Goal: Information Seeking & Learning: Learn about a topic

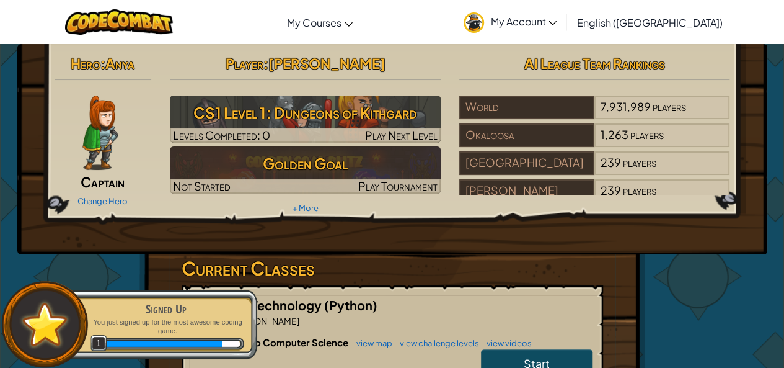
click at [645, 241] on div "Hero : Anya Captain Change Hero Player : [PERSON_NAME] CS1 Level 1: Dungeons of…" at bounding box center [392, 149] width 750 height 210
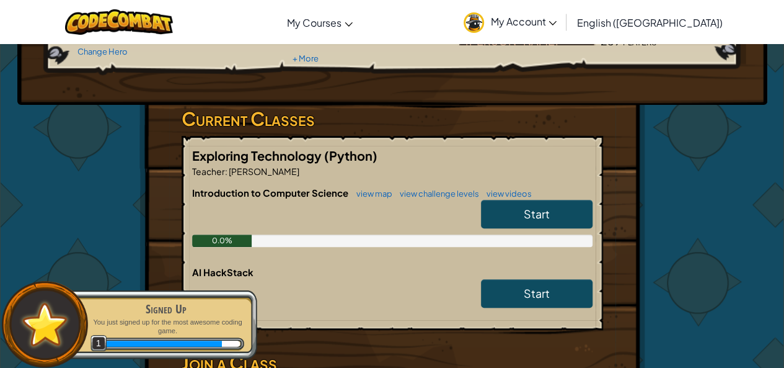
scroll to position [149, 0]
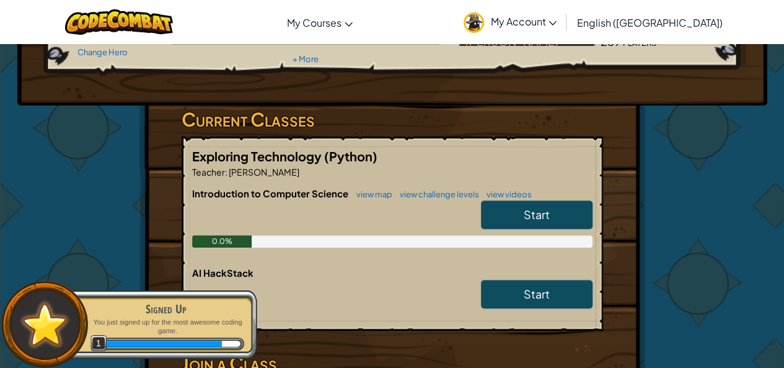
click at [517, 210] on link "Start" at bounding box center [537, 214] width 112 height 29
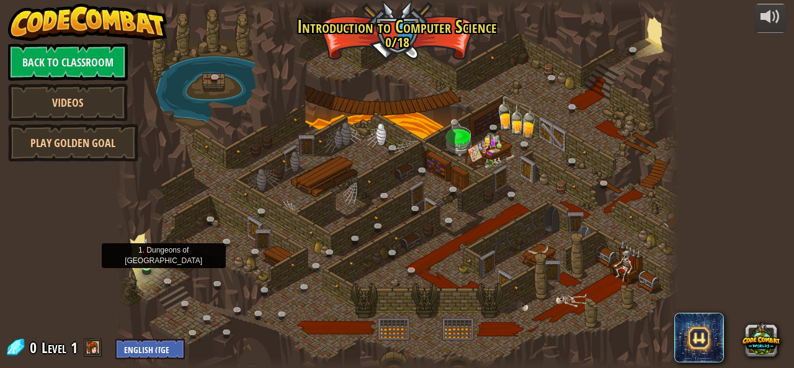
click at [149, 256] on img at bounding box center [146, 250] width 13 height 29
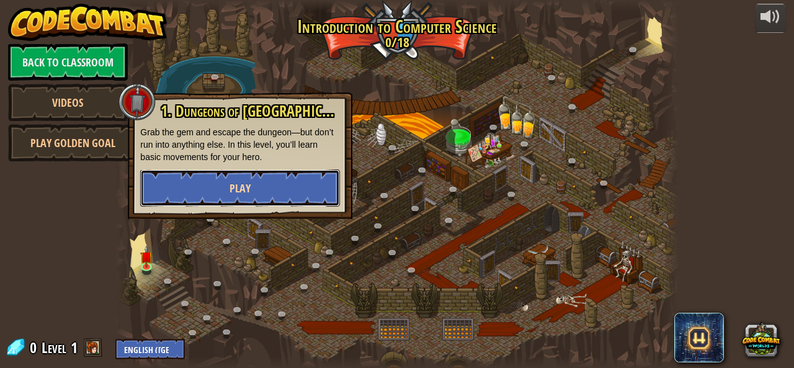
click at [265, 186] on button "Play" at bounding box center [240, 187] width 200 height 37
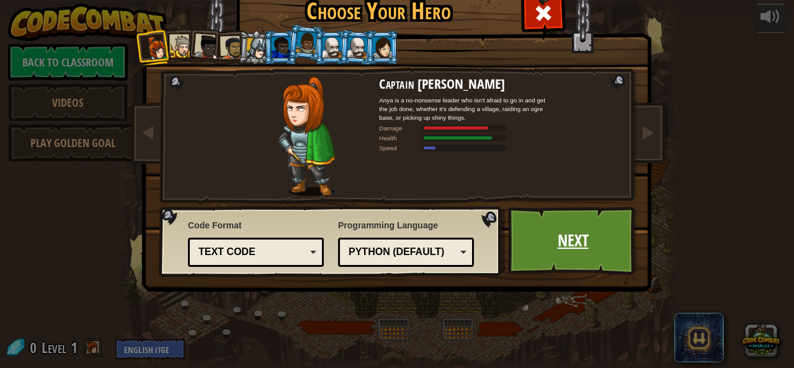
click at [595, 231] on link "Next" at bounding box center [573, 240] width 130 height 68
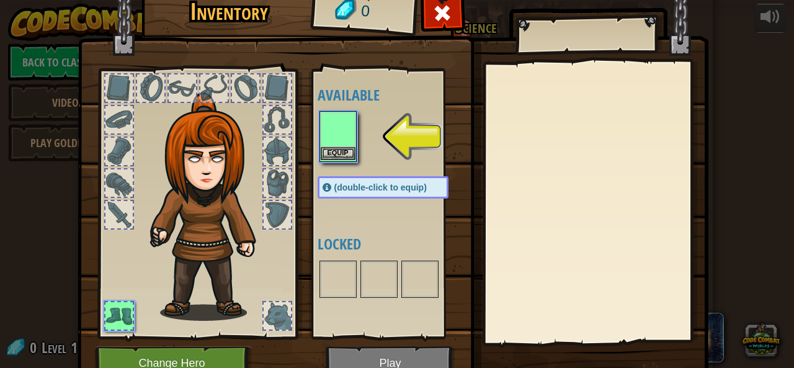
click at [327, 141] on img at bounding box center [338, 129] width 35 height 35
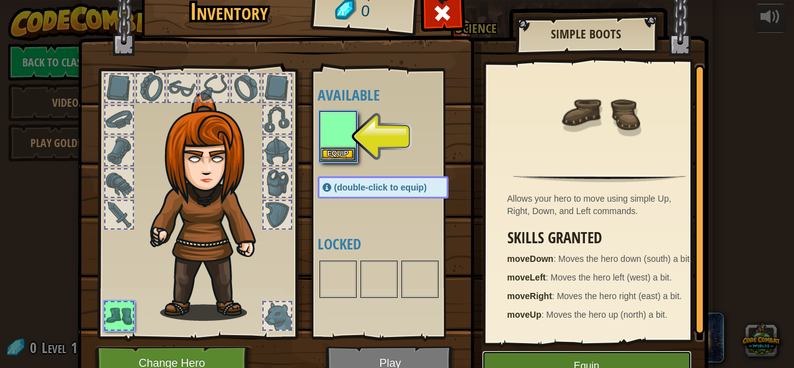
click at [636, 358] on button "Equip" at bounding box center [587, 365] width 210 height 31
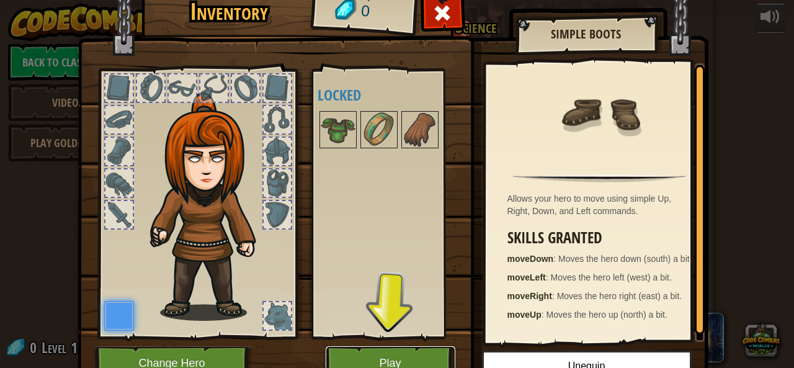
click at [371, 347] on button "Play" at bounding box center [391, 363] width 130 height 34
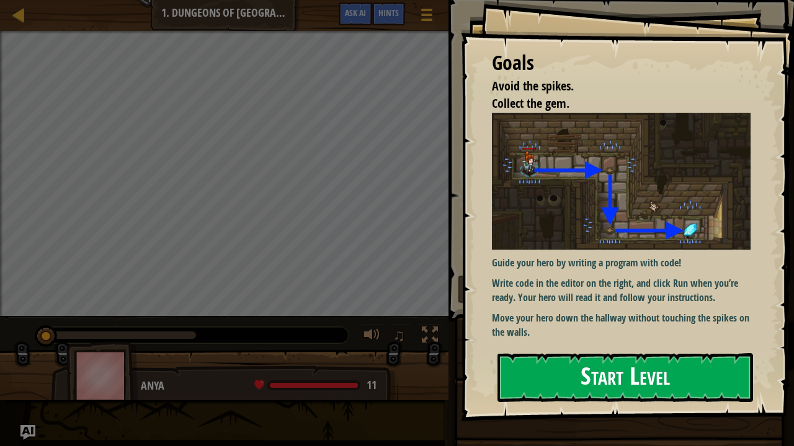
click at [629, 367] on button "Start Level" at bounding box center [624, 377] width 255 height 49
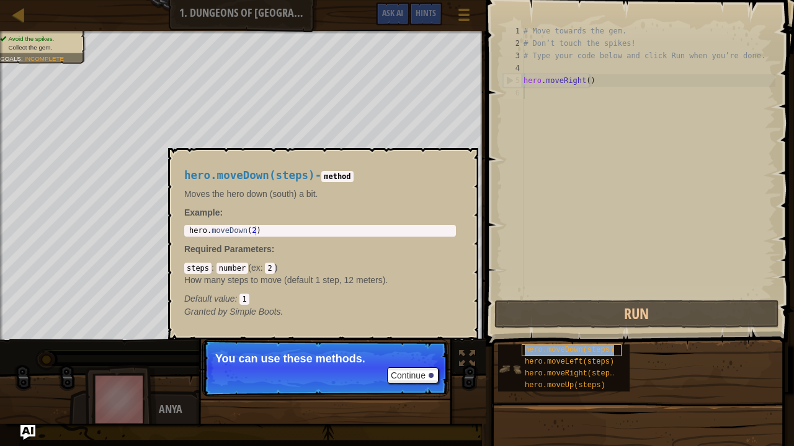
click at [551, 348] on span "hero.moveDown(steps)" at bounding box center [569, 350] width 89 height 9
click at [547, 367] on span "hero.moveRight(steps)" at bounding box center [572, 374] width 94 height 9
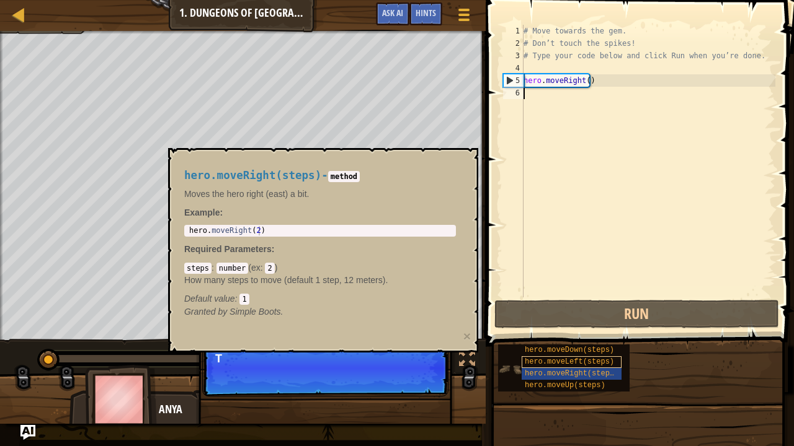
scroll to position [6, 0]
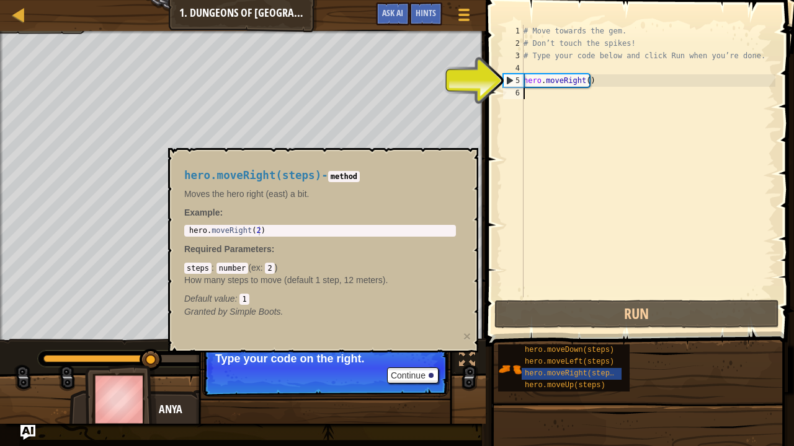
click at [551, 86] on div "# Move towards the gem. # Don’t touch the spikes! # Type your code below and cl…" at bounding box center [648, 174] width 254 height 298
type textarea "hero.moveRight()"
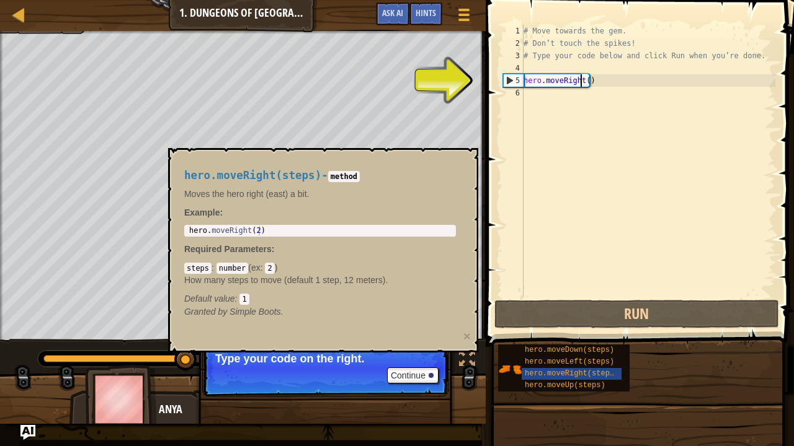
click at [581, 79] on div "# Move towards the gem. # Don’t touch the spikes! # Type your code below and cl…" at bounding box center [648, 174] width 254 height 298
click at [570, 117] on div "# Move towards the gem. # Don’t touch the spikes! # Type your code below and cl…" at bounding box center [648, 174] width 254 height 298
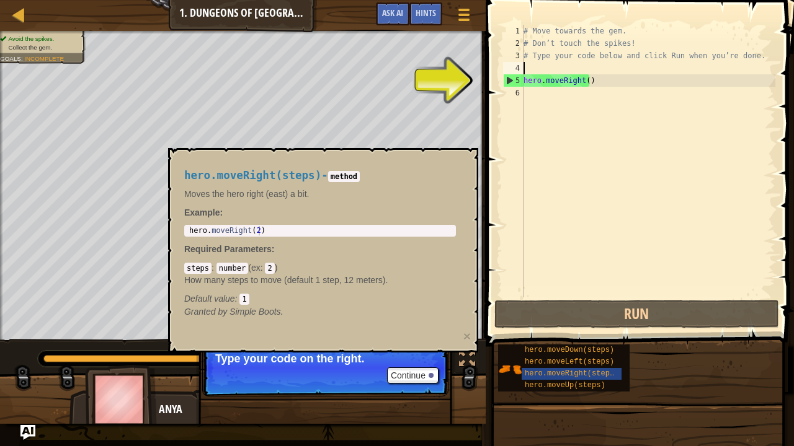
click at [583, 73] on div "# Move towards the gem. # Don’t touch the spikes! # Type your code below and cl…" at bounding box center [648, 174] width 254 height 298
click at [583, 81] on div "# Move towards the gem. # Don’t touch the spikes! # Type your code below and cl…" at bounding box center [648, 174] width 254 height 298
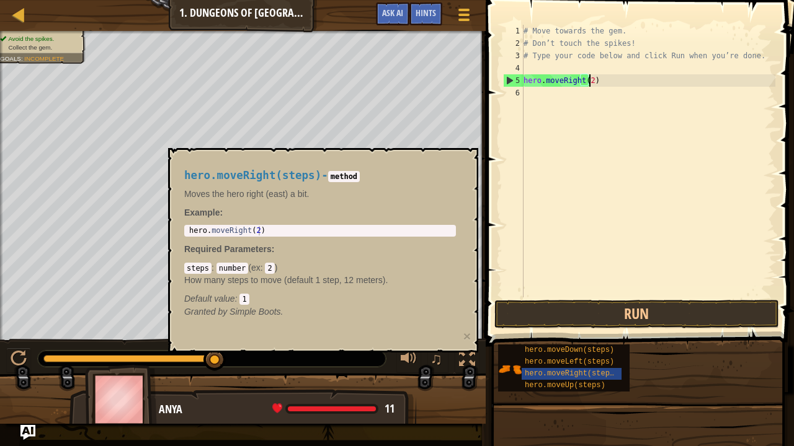
scroll to position [6, 5]
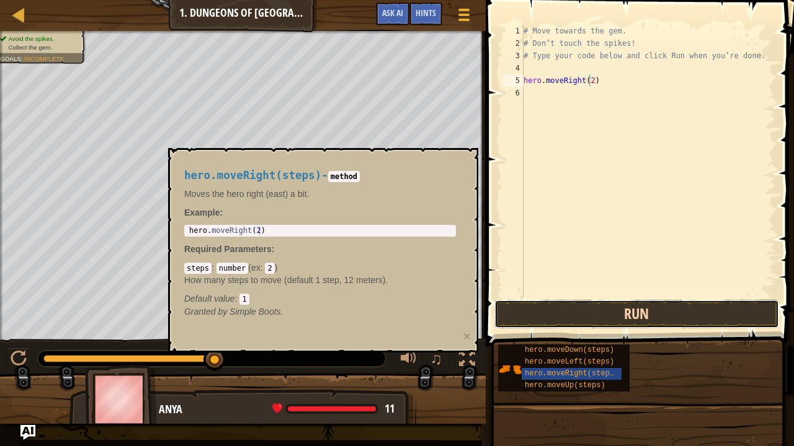
click at [586, 315] on button "Run" at bounding box center [636, 314] width 285 height 29
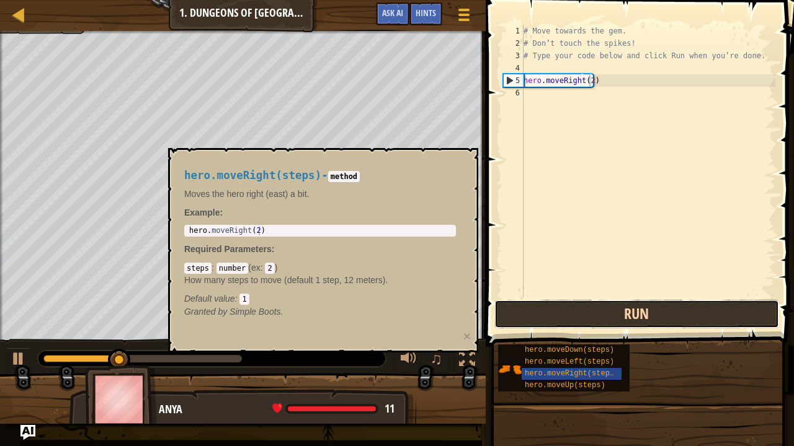
click at [563, 311] on button "Run" at bounding box center [636, 314] width 285 height 29
click at [536, 324] on button "Run" at bounding box center [636, 314] width 285 height 29
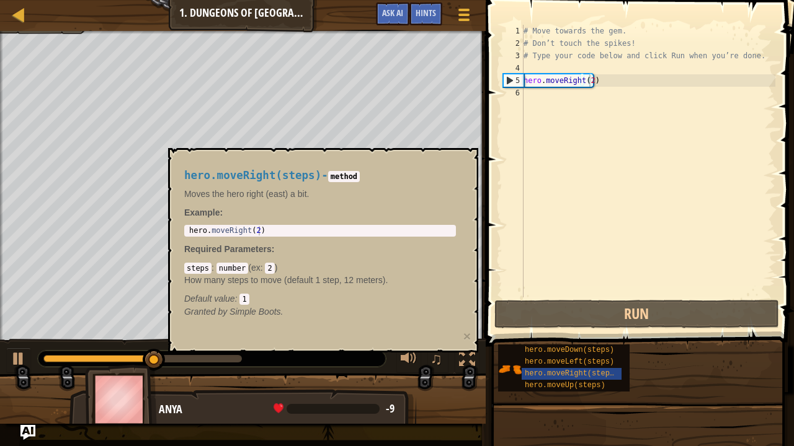
click at [417, 236] on div "1 hero . moveRight ( 2 ) הההההההההההההההההההההההההההההההההההההההההההההההההההההה…" at bounding box center [320, 231] width 272 height 12
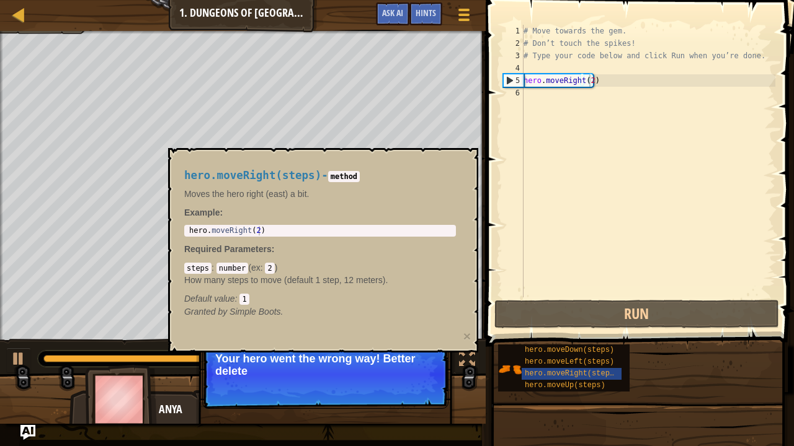
click at [291, 367] on p "Your hero went the wrong way! Better delete" at bounding box center [325, 365] width 220 height 25
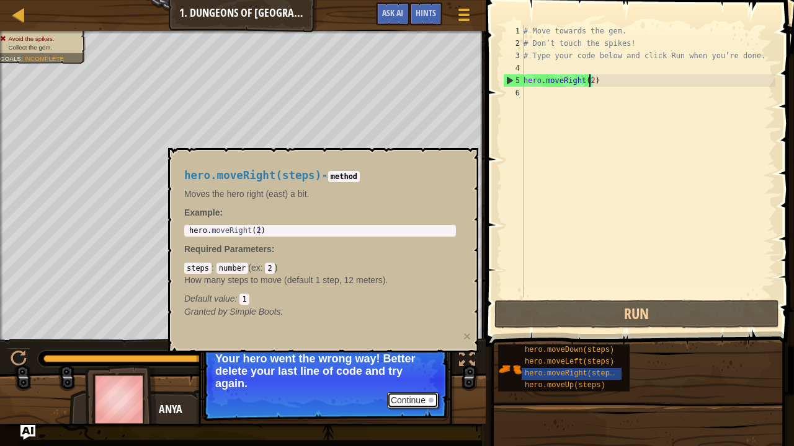
click at [424, 367] on button "Continue" at bounding box center [412, 401] width 51 height 16
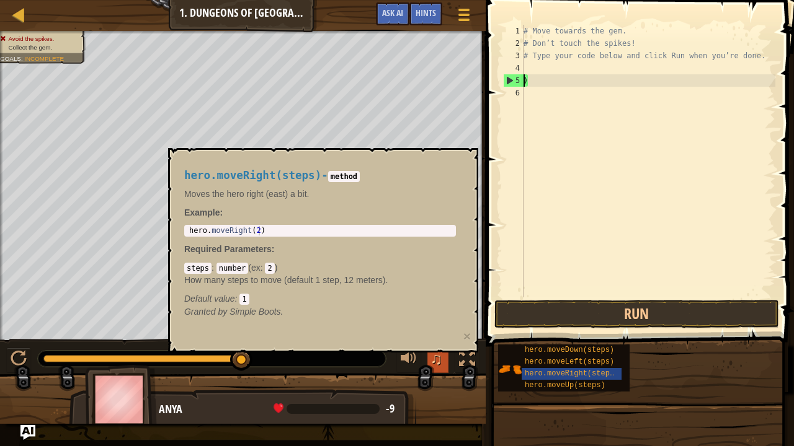
scroll to position [6, 0]
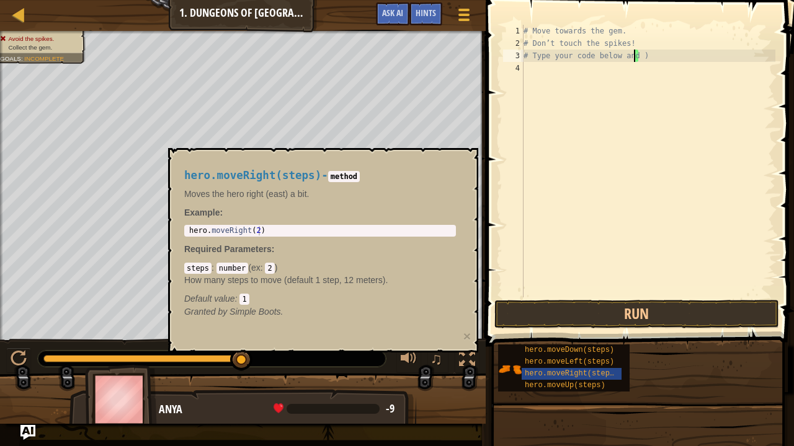
type textarea "# Type your code below a)"
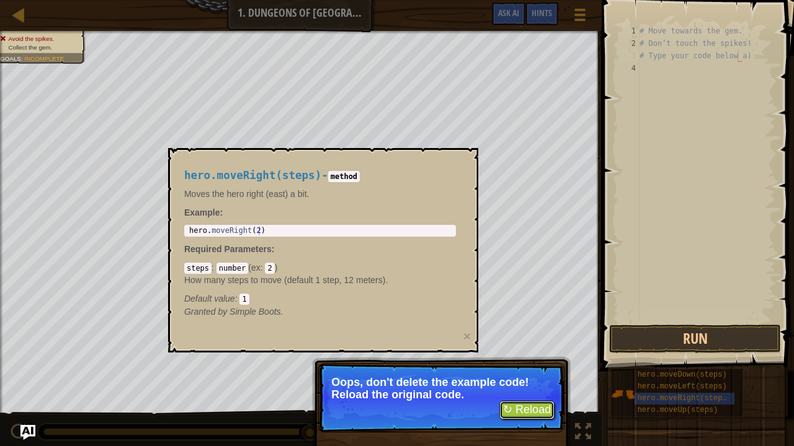
click at [538, 367] on button "↻ Reload" at bounding box center [526, 410] width 55 height 19
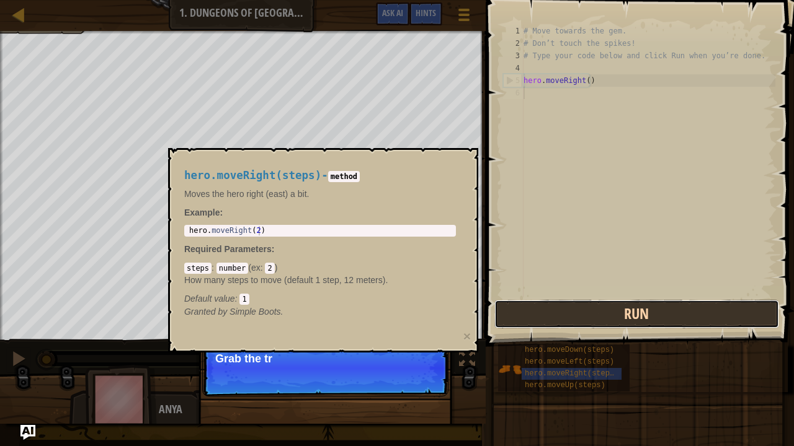
click at [599, 316] on button "Run" at bounding box center [636, 314] width 285 height 29
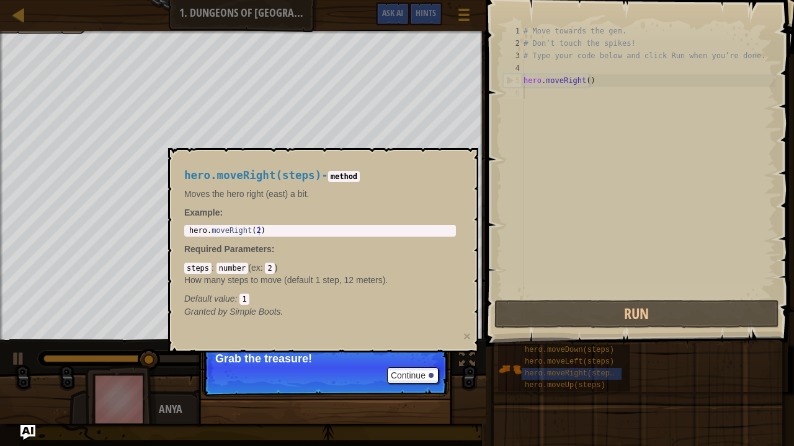
click at [412, 367] on p "Continue Grab the treasure!" at bounding box center [325, 368] width 246 height 57
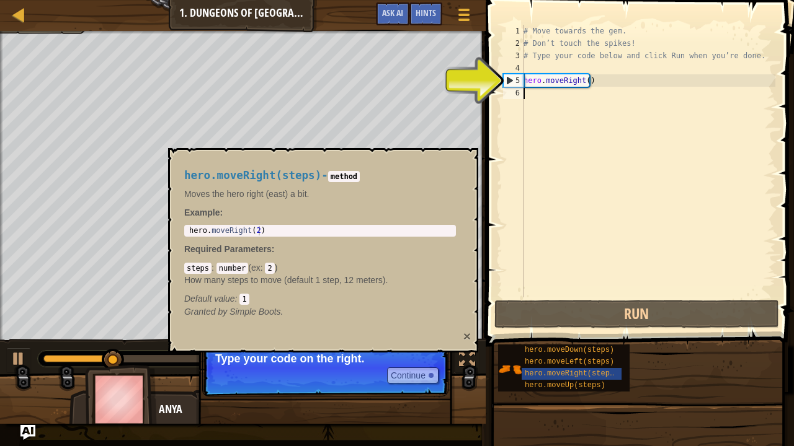
click at [465, 331] on button "×" at bounding box center [466, 336] width 7 height 13
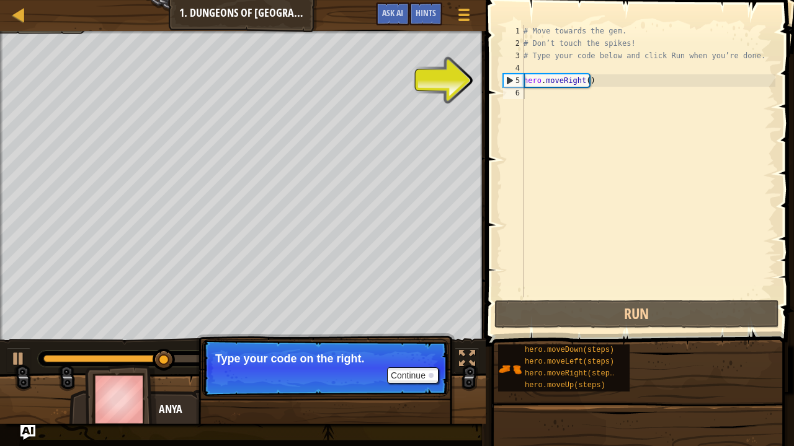
click at [571, 78] on div "# Move towards the gem. # Don’t touch the spikes! # Type your code below and cl…" at bounding box center [648, 174] width 254 height 298
click at [589, 77] on div "# Move towards the gem. # Don’t touch the spikes! # Type your code below and cl…" at bounding box center [648, 174] width 254 height 298
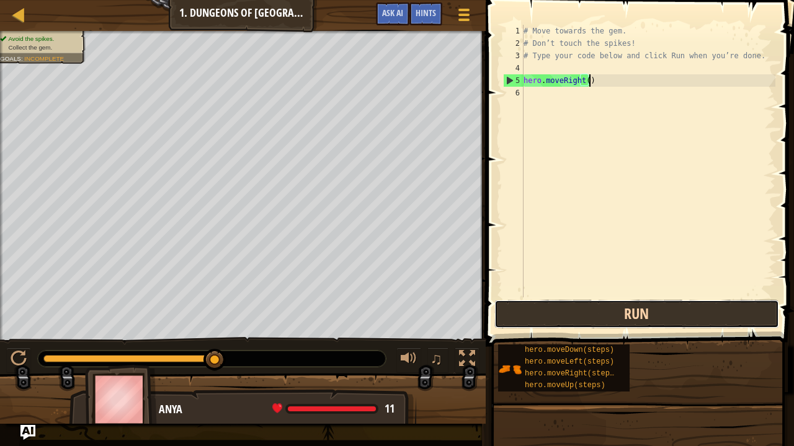
click at [658, 303] on button "Run" at bounding box center [636, 314] width 285 height 29
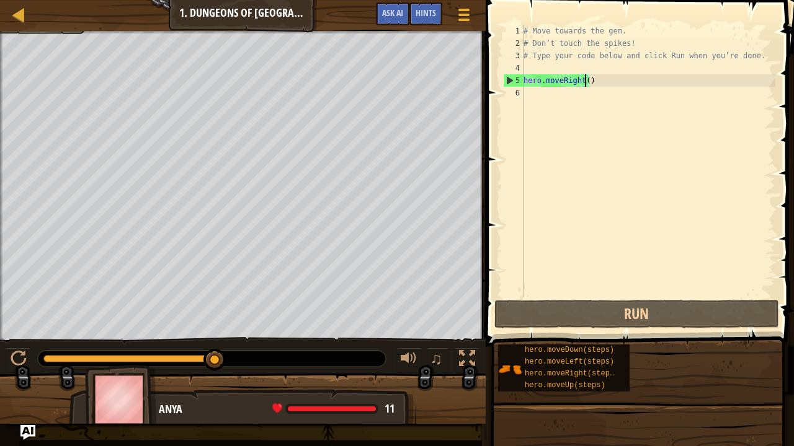
click at [585, 80] on div "# Move towards the gem. # Don’t touch the spikes! # Type your code below and cl…" at bounding box center [648, 174] width 254 height 298
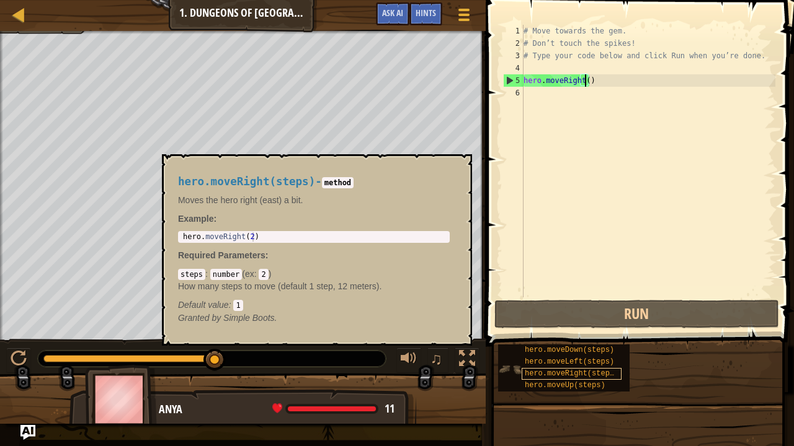
scroll to position [6, 5]
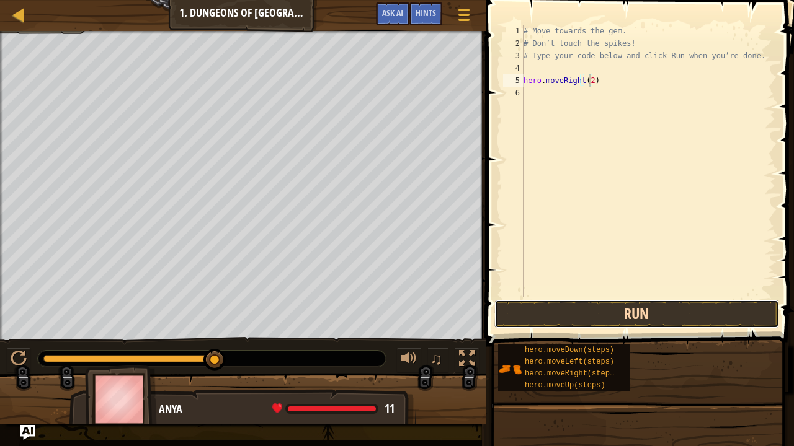
click at [589, 313] on button "Run" at bounding box center [636, 314] width 285 height 29
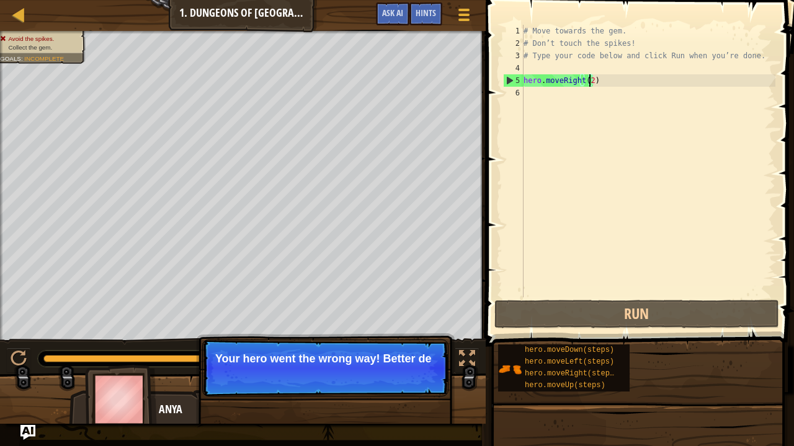
type textarea "hero.moveRight()"
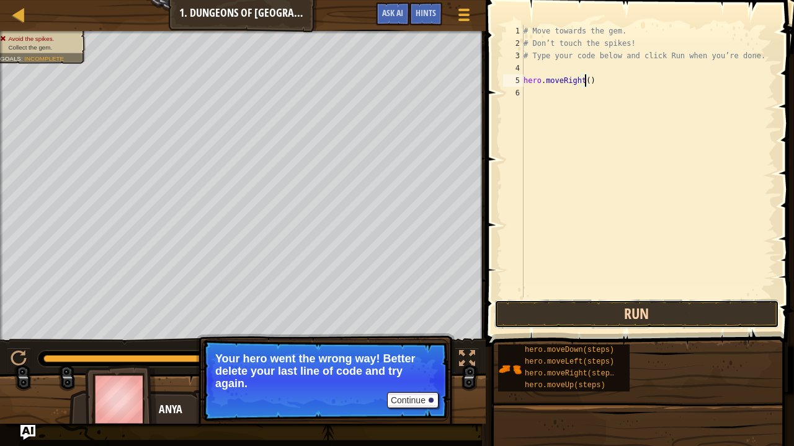
click at [526, 314] on button "Run" at bounding box center [636, 314] width 285 height 29
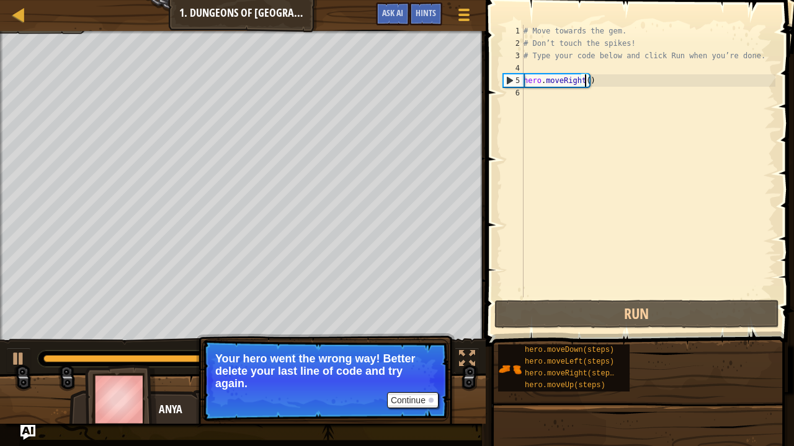
click at [541, 95] on div "# Move towards the gem. # Don’t touch the spikes! # Type your code below and cl…" at bounding box center [648, 174] width 254 height 298
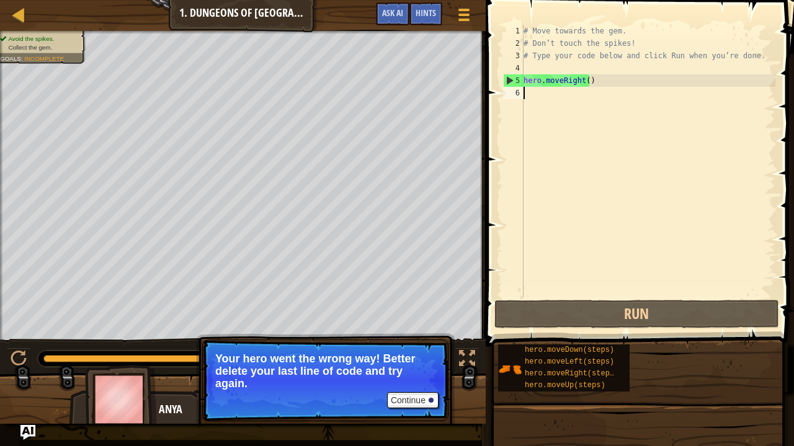
scroll to position [6, 0]
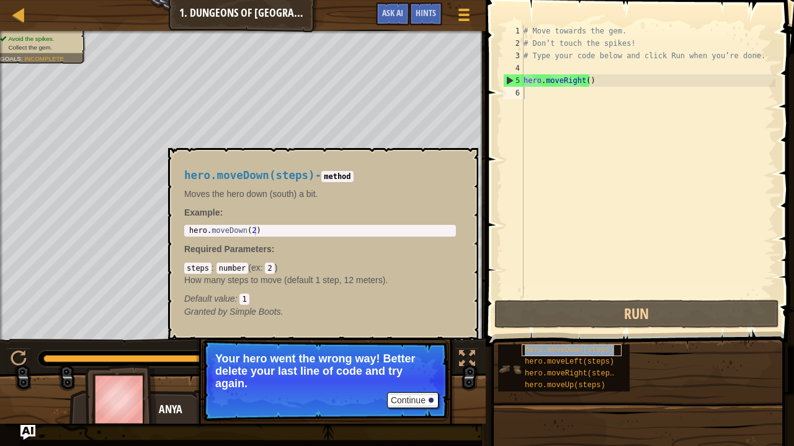
click at [563, 347] on span "hero.moveDown(steps)" at bounding box center [569, 350] width 89 height 9
type textarea "hero.moveDown(2)"
drag, startPoint x: 187, startPoint y: 229, endPoint x: 236, endPoint y: 225, distance: 49.8
click at [236, 225] on div "hero.moveDown(2) 1 hero . moveDown ( 2 ) הההההההההההההההההההההההההההההההההההההה…" at bounding box center [320, 231] width 272 height 12
drag, startPoint x: 239, startPoint y: 230, endPoint x: 220, endPoint y: 233, distance: 20.0
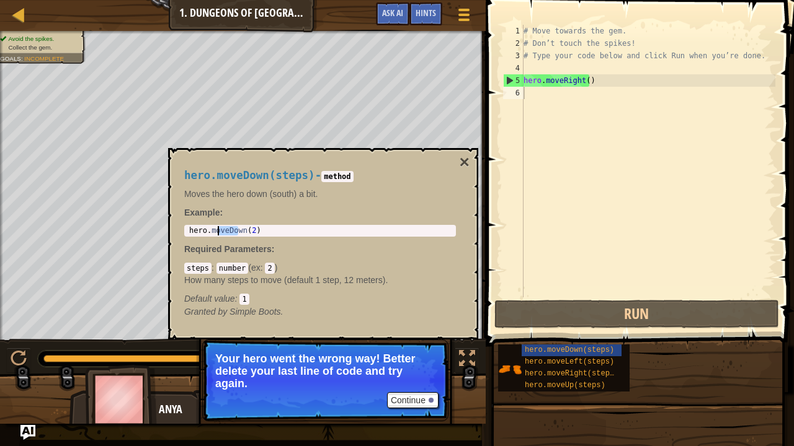
click at [220, 233] on div "hero . moveDown ( 2 )" at bounding box center [320, 240] width 267 height 28
click at [240, 231] on div "hero . moveDown ( 2 )" at bounding box center [320, 230] width 267 height 9
click at [243, 231] on div "hero . moveDown ( 2 )" at bounding box center [320, 240] width 267 height 28
drag, startPoint x: 240, startPoint y: 231, endPoint x: 224, endPoint y: 233, distance: 16.3
click at [224, 233] on div "hero . moveDown ( 2 )" at bounding box center [320, 240] width 267 height 28
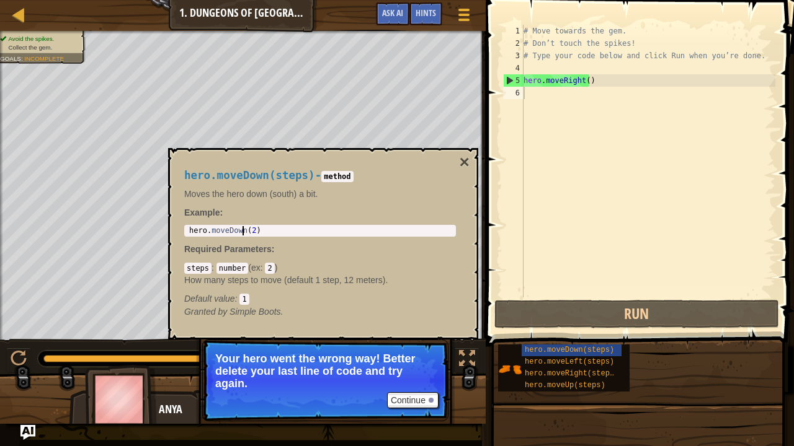
click at [242, 234] on div "hero . moveDown ( 2 )" at bounding box center [320, 240] width 267 height 28
drag, startPoint x: 242, startPoint y: 234, endPoint x: 181, endPoint y: 226, distance: 61.3
click at [181, 226] on div "hero.moveDown(steps) - method Moves the hero down (south) a bit. Example : hero…" at bounding box center [319, 244] width 289 height 172
click at [556, 92] on div "# Move towards the gem. # Don’t touch the spikes! # Type your code below and cl…" at bounding box center [648, 174] width 254 height 298
paste textarea "hero.moveDown(2)"
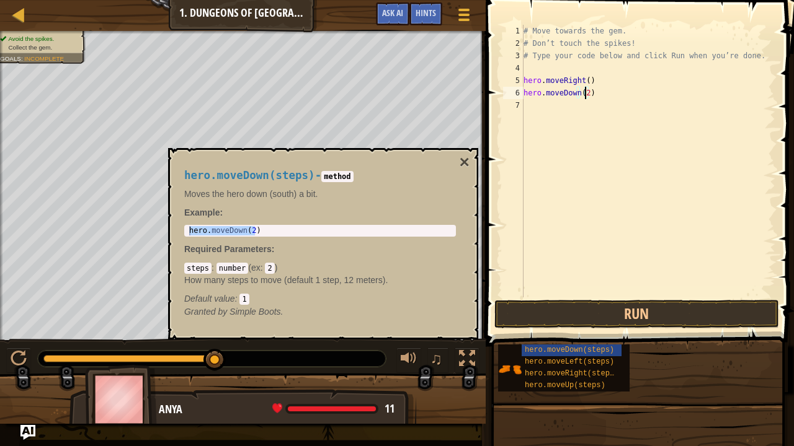
click at [585, 88] on div "# Move towards the gem. # Don’t touch the spikes! # Type your code below and cl…" at bounding box center [648, 174] width 254 height 298
type textarea "hero.moveDown()"
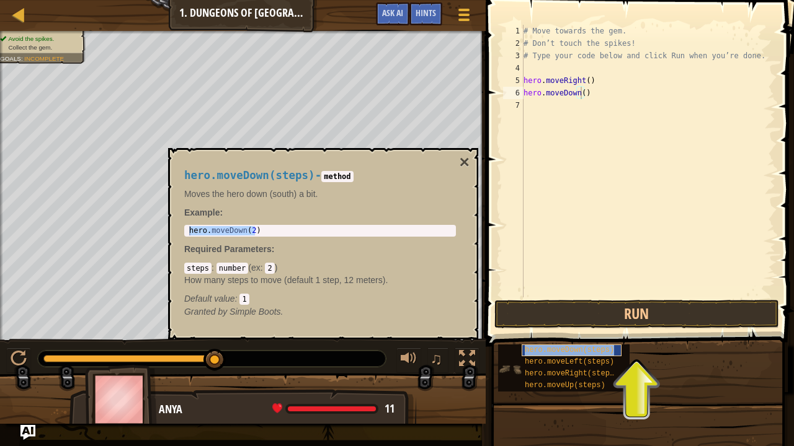
click at [567, 349] on span "hero.moveDown(steps)" at bounding box center [569, 350] width 89 height 9
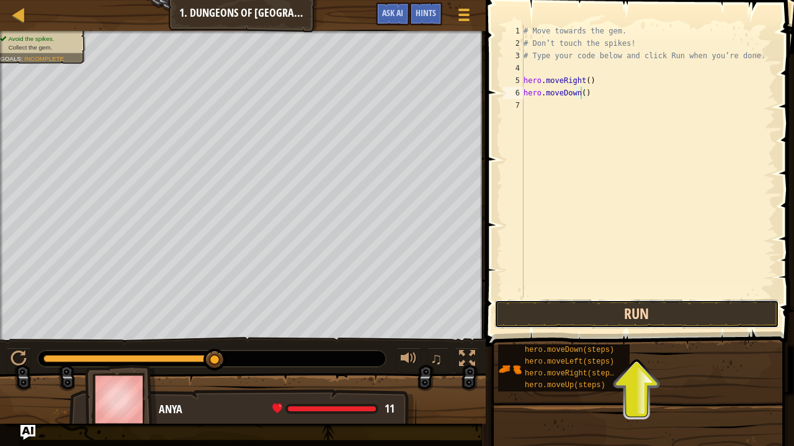
click at [532, 314] on button "Run" at bounding box center [636, 314] width 285 height 29
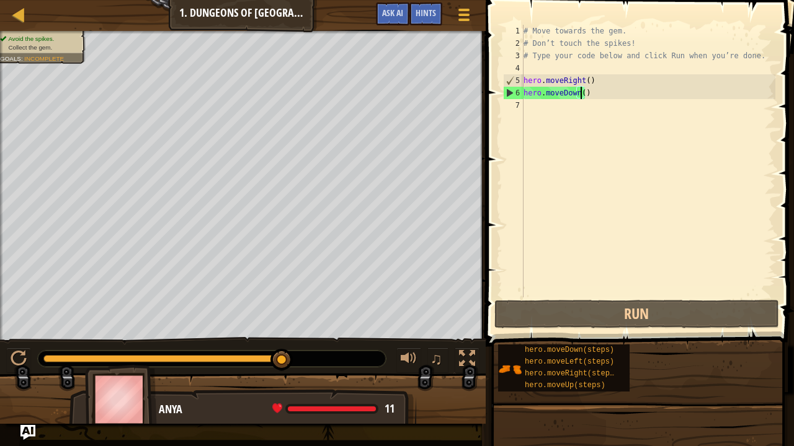
click at [528, 113] on div "# Move towards the gem. # Don’t touch the spikes! # Type your code below and cl…" at bounding box center [648, 174] width 254 height 298
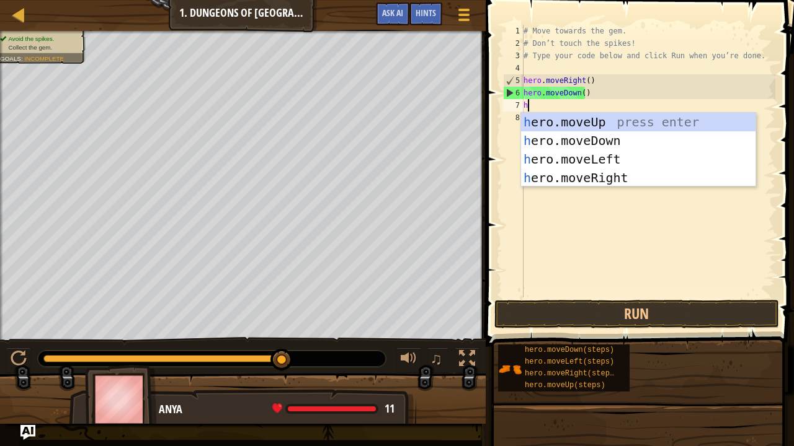
type textarea "he"
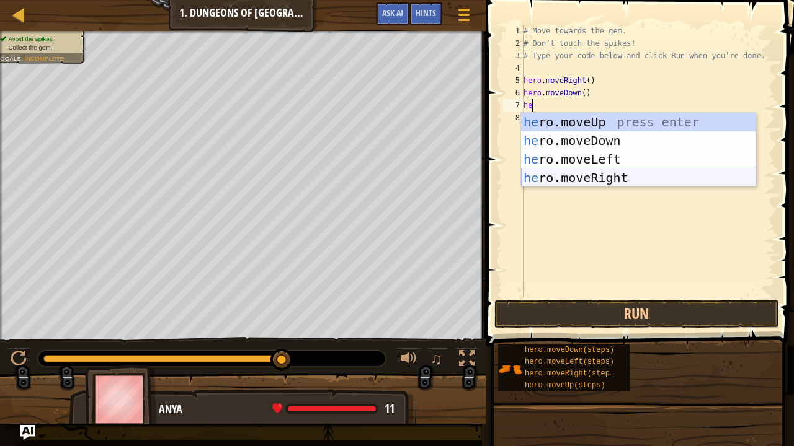
click at [598, 176] on div "he ro.moveUp press enter he ro.moveDown press enter he ro.moveLeft press enter …" at bounding box center [638, 169] width 235 height 112
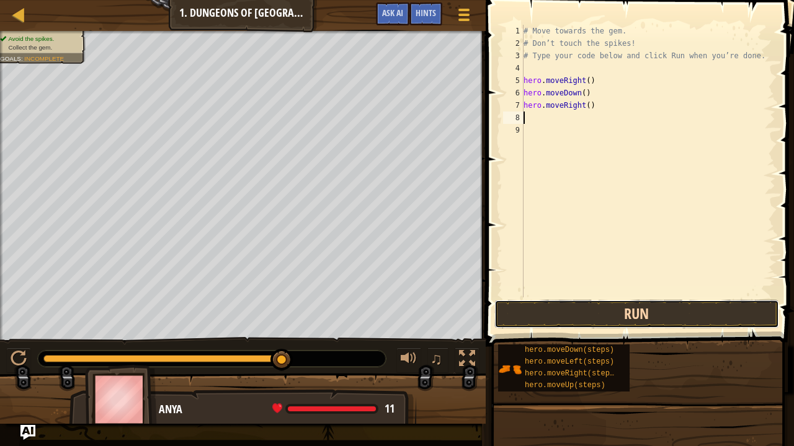
click at [583, 313] on button "Run" at bounding box center [636, 314] width 285 height 29
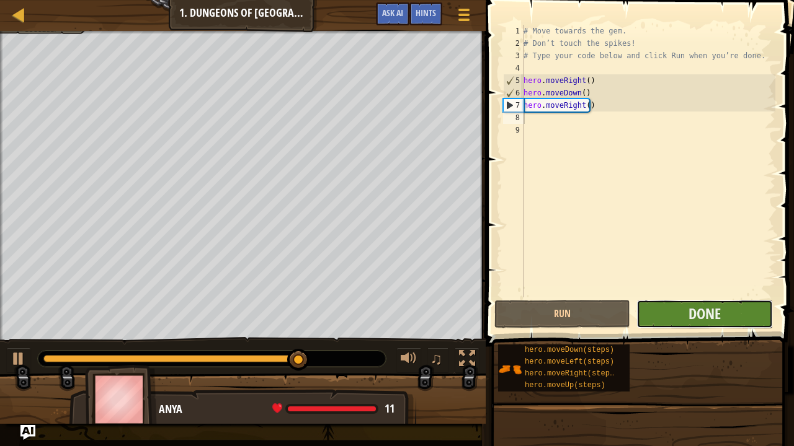
click at [727, 312] on button "Done" at bounding box center [704, 314] width 136 height 29
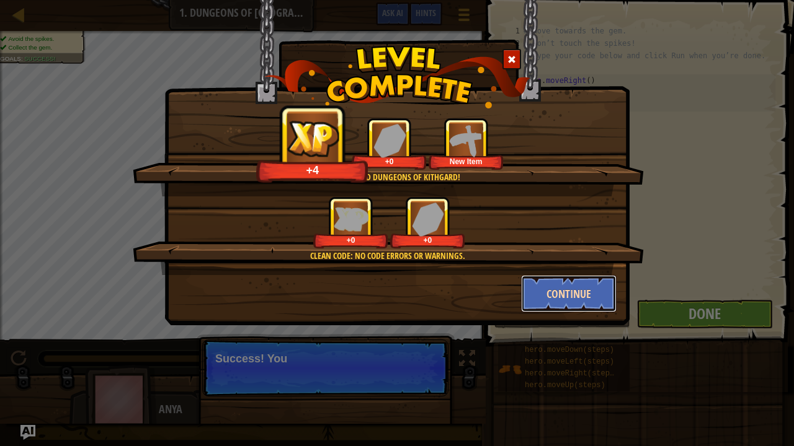
click at [548, 288] on button "Continue" at bounding box center [569, 293] width 96 height 37
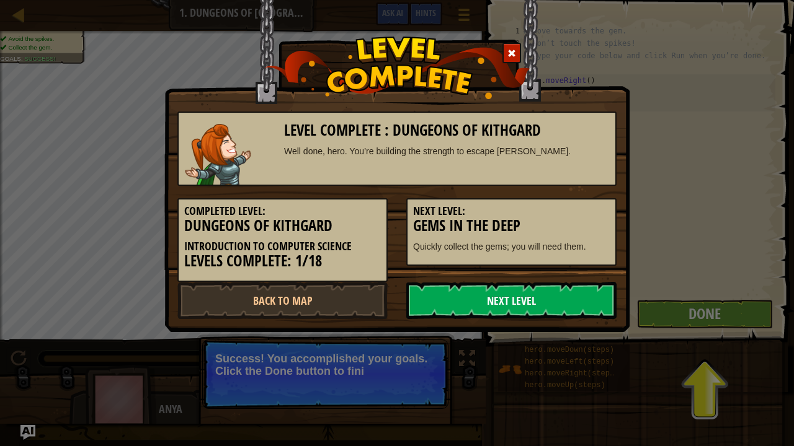
click at [502, 294] on link "Next Level" at bounding box center [511, 300] width 210 height 37
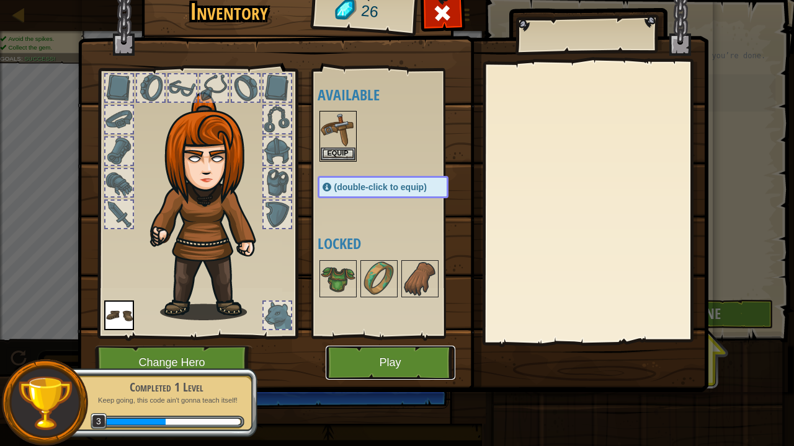
click at [396, 353] on button "Play" at bounding box center [391, 363] width 130 height 34
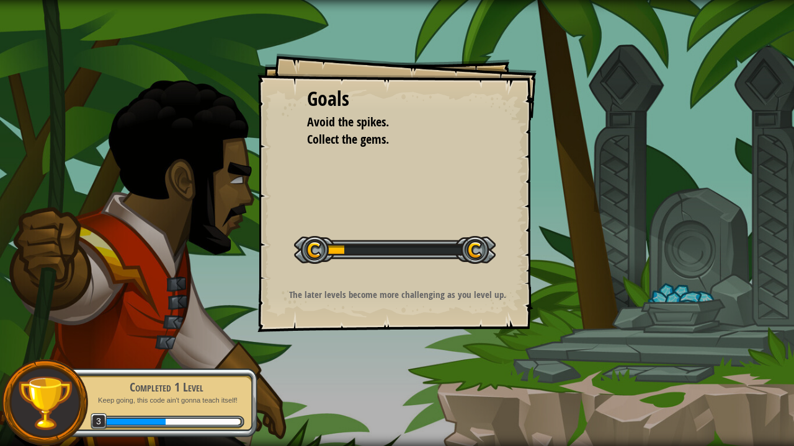
click at [477, 249] on div at bounding box center [395, 250] width 202 height 28
click at [472, 229] on div "Start Level" at bounding box center [395, 249] width 202 height 50
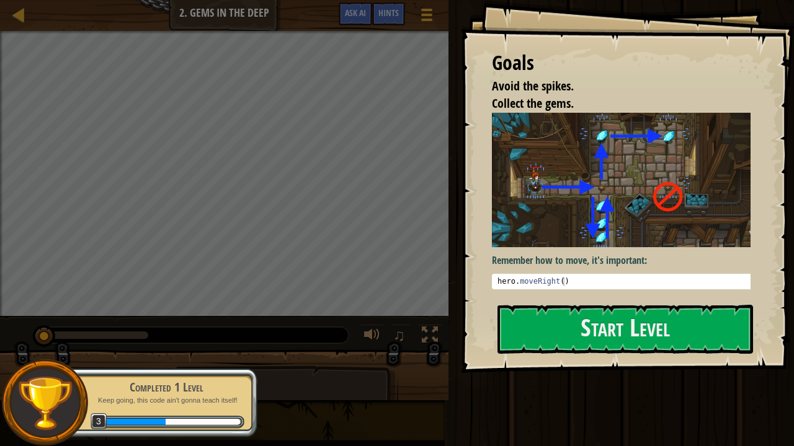
click at [568, 223] on img at bounding box center [626, 180] width 268 height 135
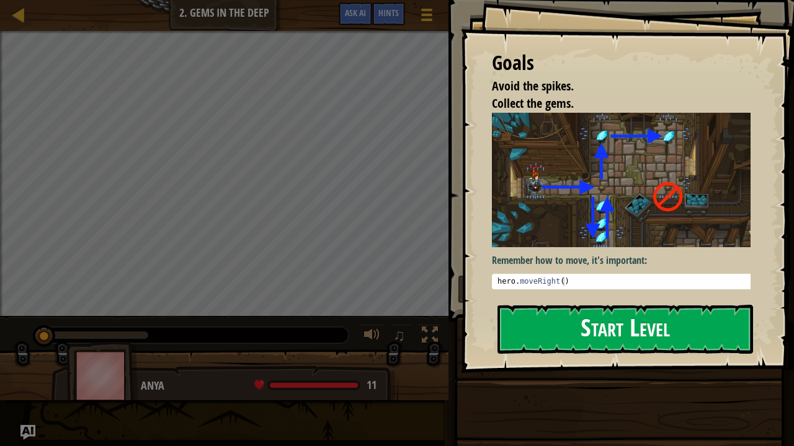
click at [569, 332] on button "Start Level" at bounding box center [624, 329] width 255 height 49
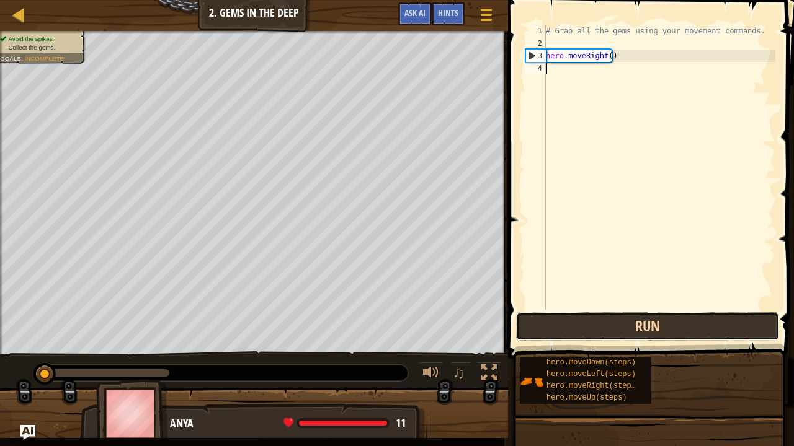
click at [548, 330] on button "Run" at bounding box center [647, 327] width 263 height 29
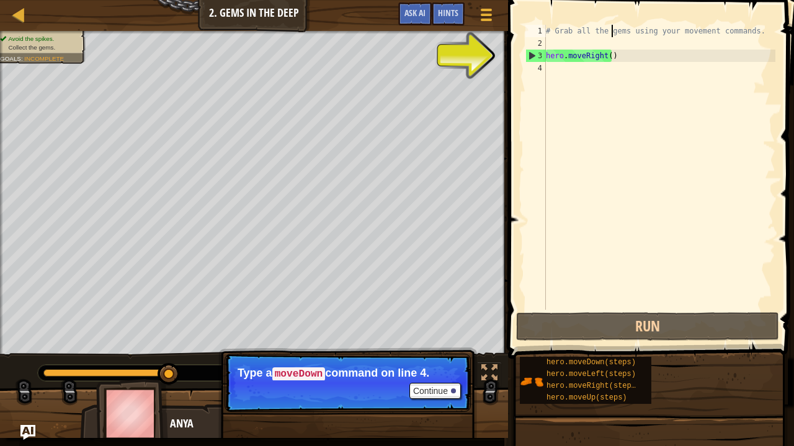
click at [613, 32] on div "# Grab all the gems using your movement commands. hero . moveRight ( )" at bounding box center [659, 180] width 232 height 310
type textarea "# Grab all the gmems using your movement commands."
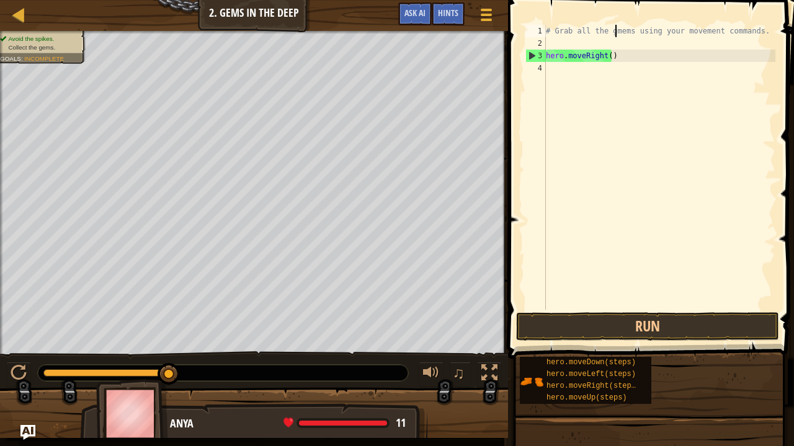
scroll to position [6, 6]
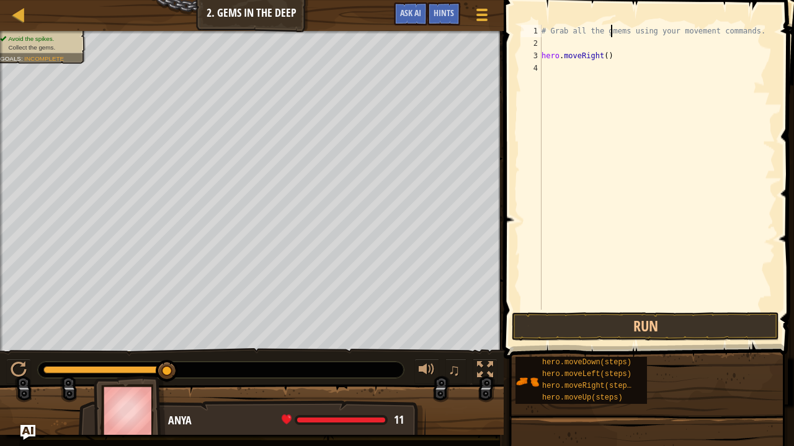
click at [613, 32] on div "# Grab all the gmems using your movement commands. hero . moveRight ( )" at bounding box center [657, 180] width 236 height 310
click at [574, 68] on div "# Grab all the gmems using your movement commands. hero . moveRight ( )" at bounding box center [657, 180] width 236 height 310
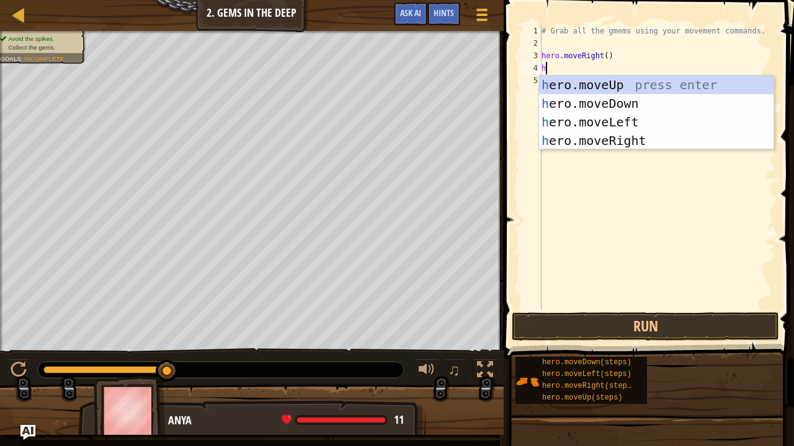
type textarea "he"
click at [620, 76] on div "he ro.moveUp press enter he ro.moveDown press enter he ro.moveLeft press enter …" at bounding box center [656, 132] width 235 height 112
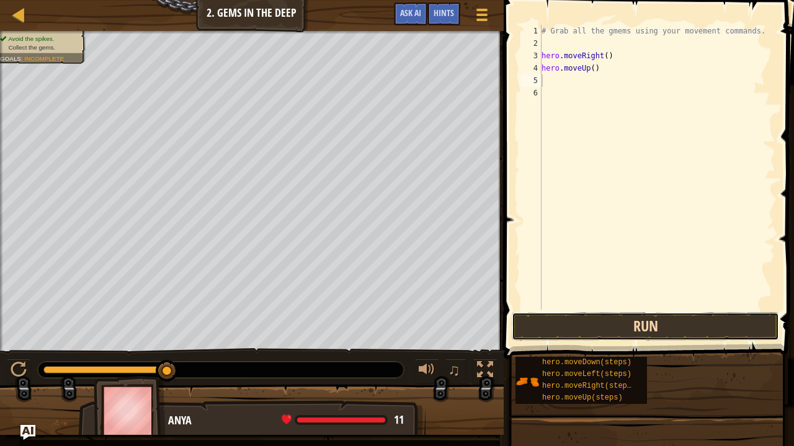
click at [554, 324] on button "Run" at bounding box center [645, 327] width 267 height 29
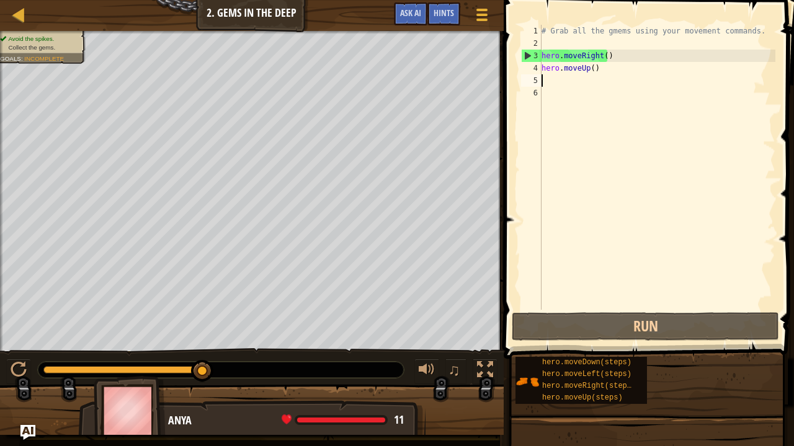
click at [546, 83] on div "# Grab all the gmems using your movement commands. hero . moveRight ( ) hero . …" at bounding box center [657, 180] width 236 height 310
type textarea "h"
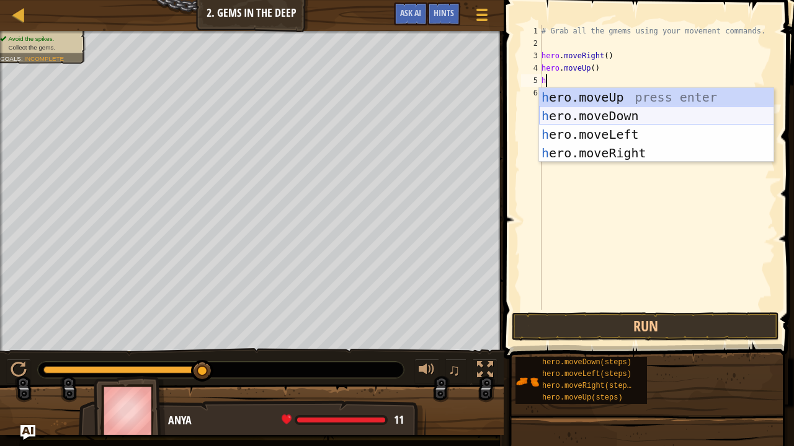
click at [574, 108] on div "h ero.moveUp press enter h ero.moveDown press enter h ero.moveLeft press enter …" at bounding box center [656, 144] width 235 height 112
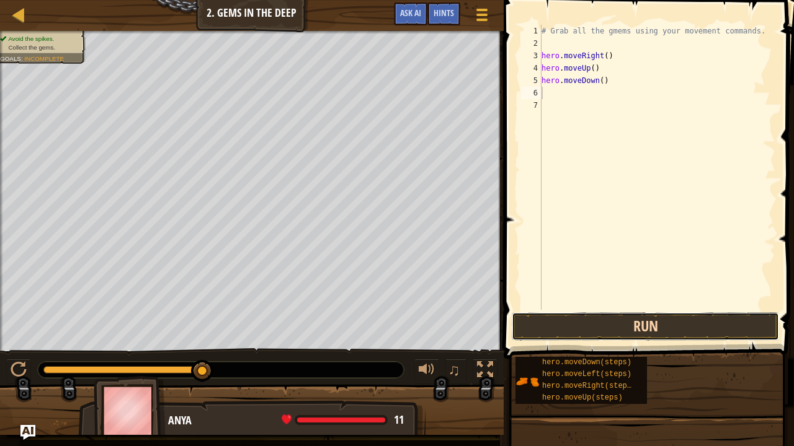
click at [557, 322] on button "Run" at bounding box center [645, 327] width 267 height 29
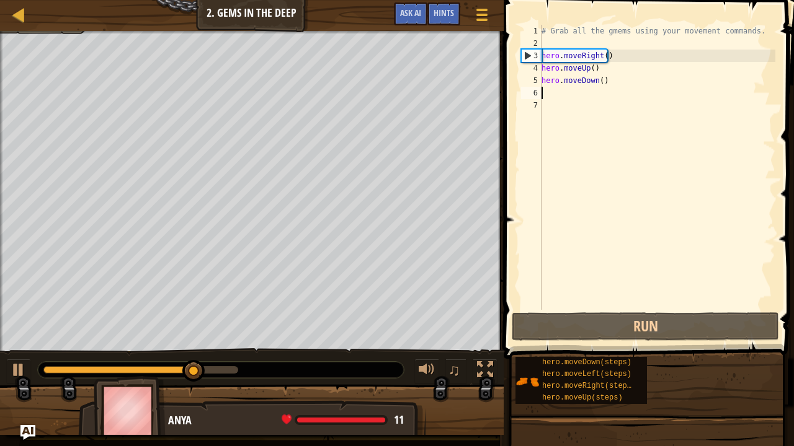
type textarea "h"
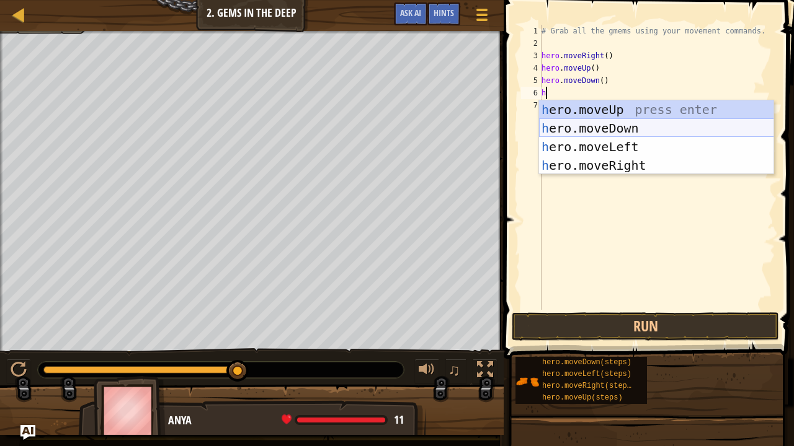
click at [590, 129] on div "h ero.moveUp press enter h ero.moveDown press enter h ero.moveLeft press enter …" at bounding box center [656, 156] width 235 height 112
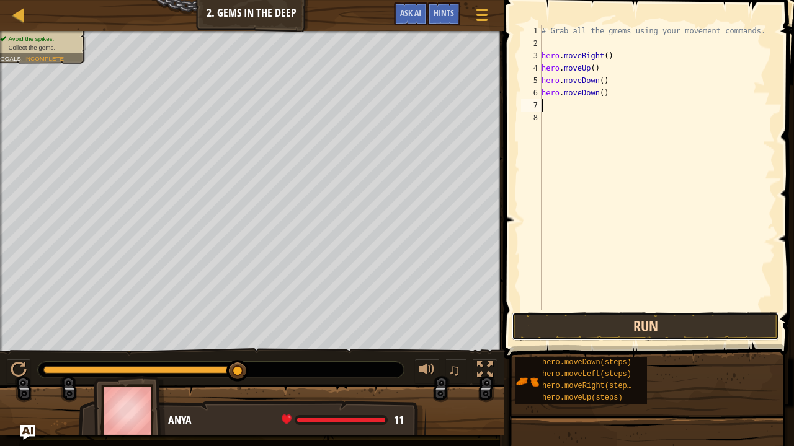
click at [624, 325] on button "Run" at bounding box center [645, 327] width 267 height 29
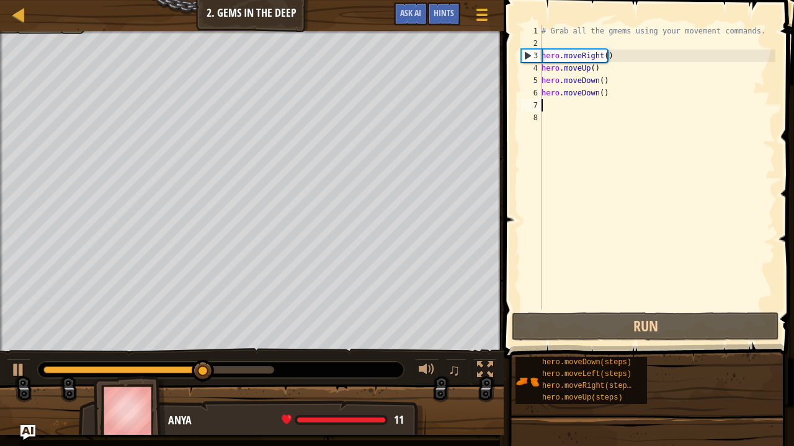
type textarea "h"
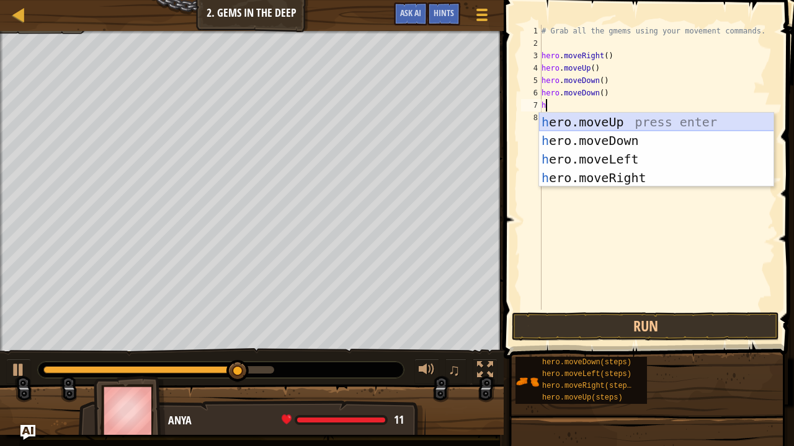
click at [614, 123] on div "h ero.moveUp press enter h ero.moveDown press enter h ero.moveLeft press enter …" at bounding box center [656, 169] width 235 height 112
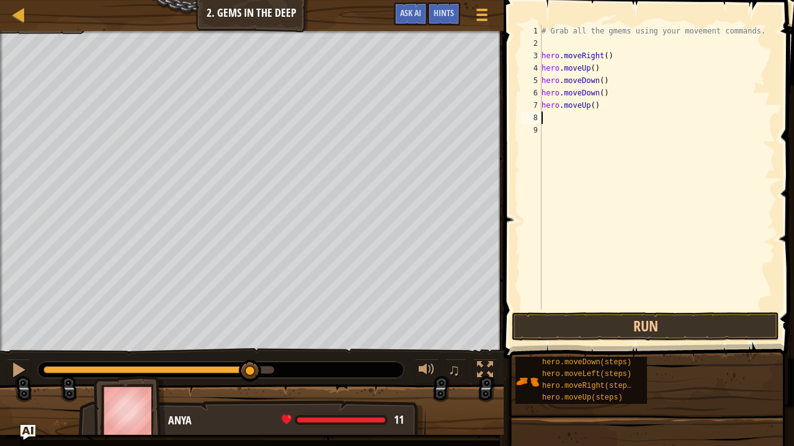
type textarea "h"
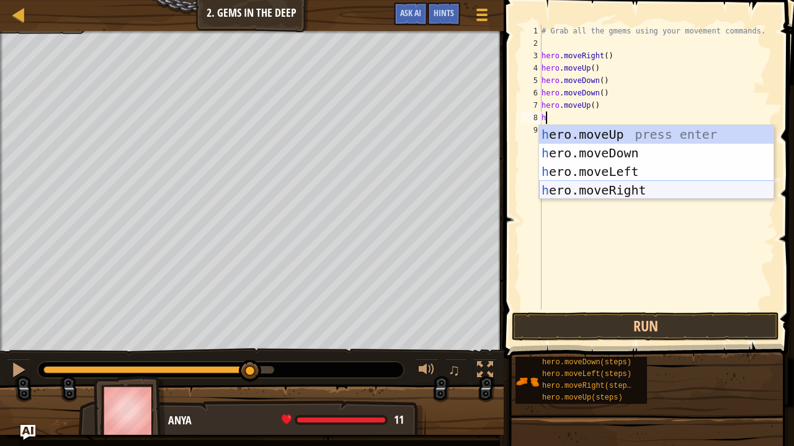
click at [606, 192] on div "h ero.moveUp press enter h ero.moveDown press enter h ero.moveLeft press enter …" at bounding box center [656, 181] width 235 height 112
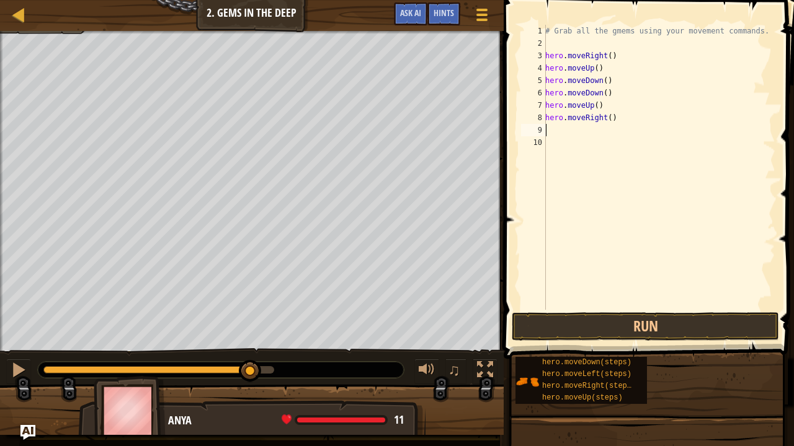
type textarea "h"
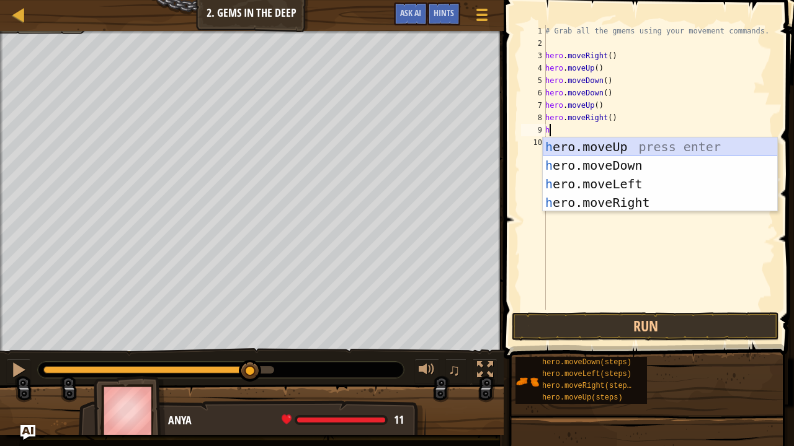
click at [568, 143] on div "h ero.moveUp press enter h ero.moveDown press enter h ero.moveLeft press enter …" at bounding box center [660, 194] width 235 height 112
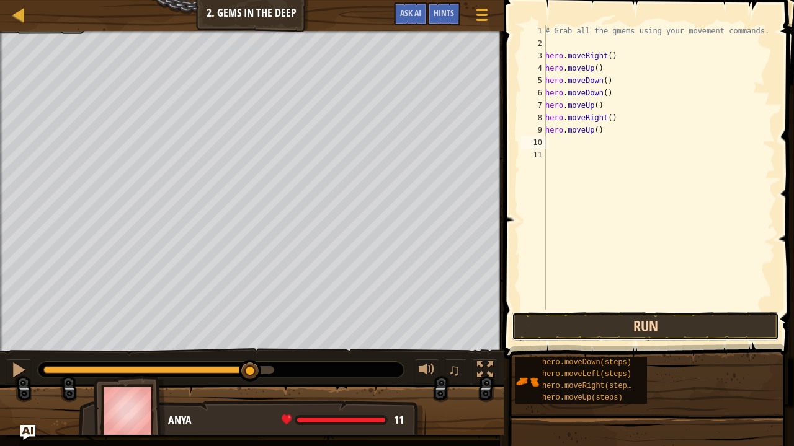
click at [613, 332] on button "Run" at bounding box center [645, 327] width 267 height 29
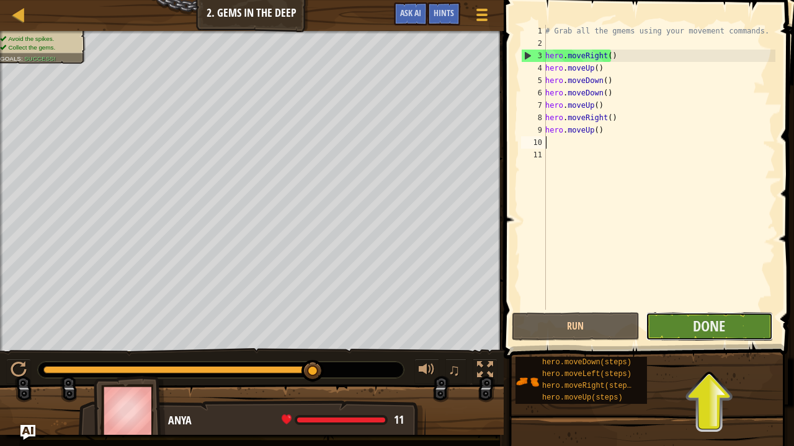
click at [749, 330] on button "Done" at bounding box center [708, 327] width 127 height 29
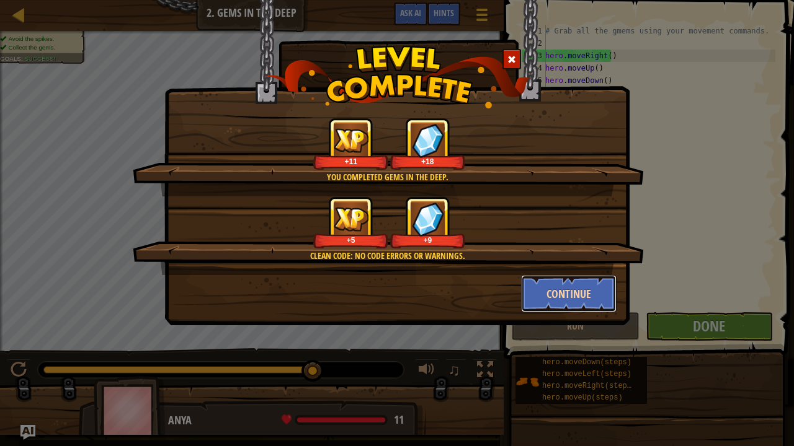
click at [561, 288] on button "Continue" at bounding box center [569, 293] width 96 height 37
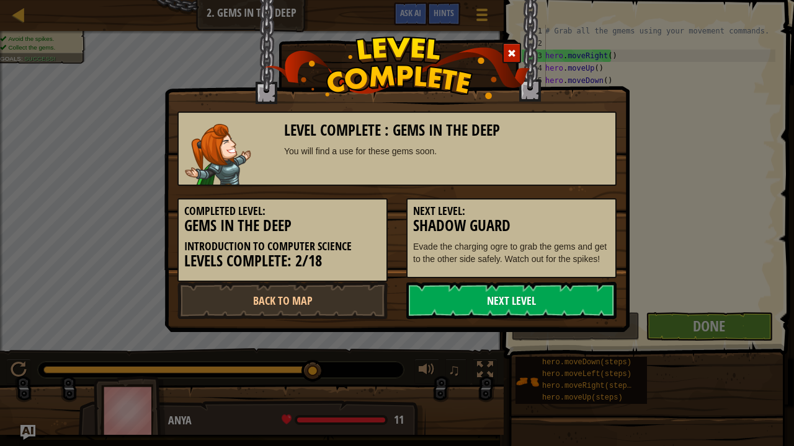
click at [534, 295] on link "Next Level" at bounding box center [511, 300] width 210 height 37
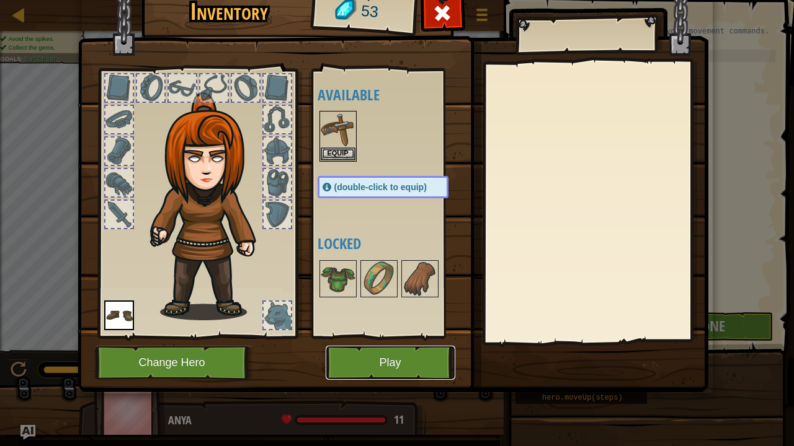
click at [402, 362] on button "Play" at bounding box center [391, 363] width 130 height 34
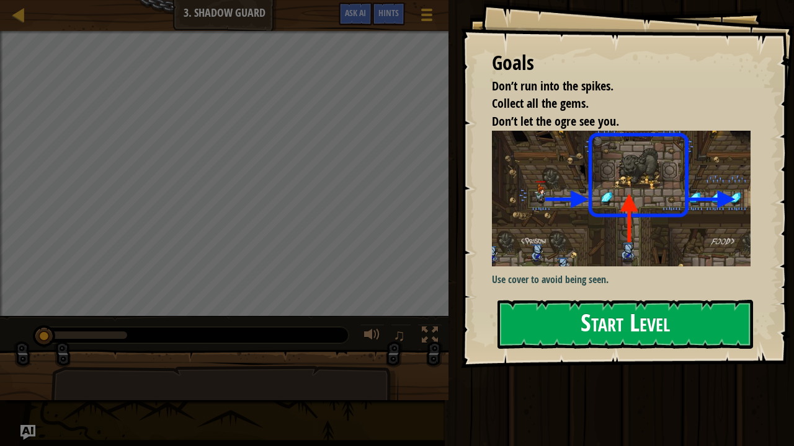
click at [583, 326] on button "Start Level" at bounding box center [624, 324] width 255 height 49
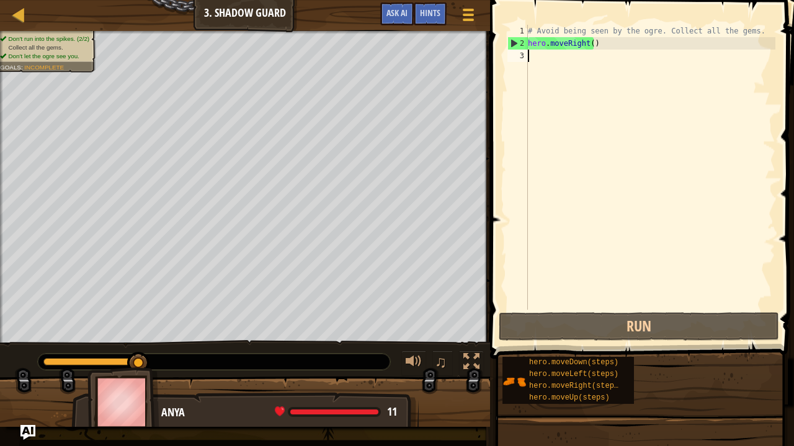
type textarea "h"
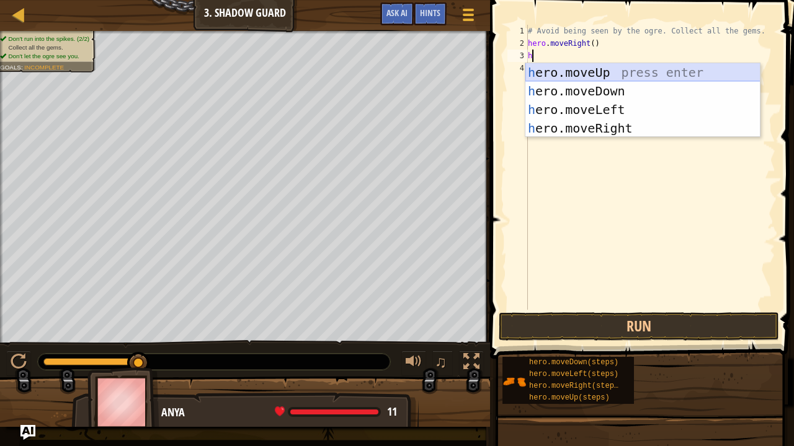
click at [586, 70] on div "h ero.moveUp press enter h ero.moveDown press enter h ero.moveLeft press enter …" at bounding box center [642, 119] width 235 height 112
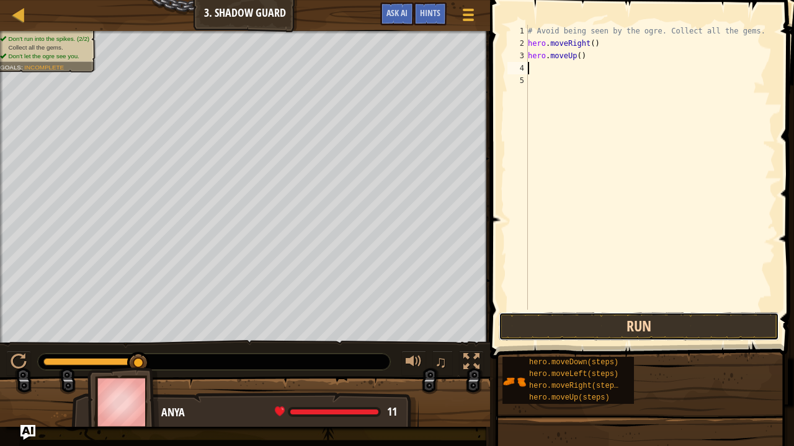
click at [534, 320] on button "Run" at bounding box center [639, 327] width 280 height 29
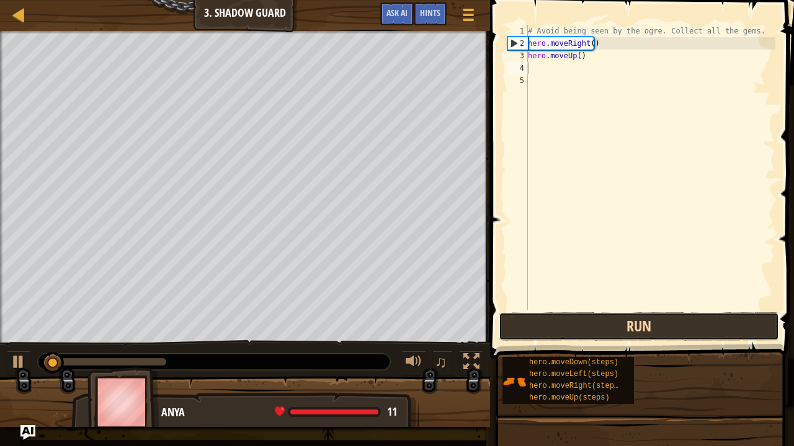
click at [534, 320] on button "Run" at bounding box center [639, 327] width 280 height 29
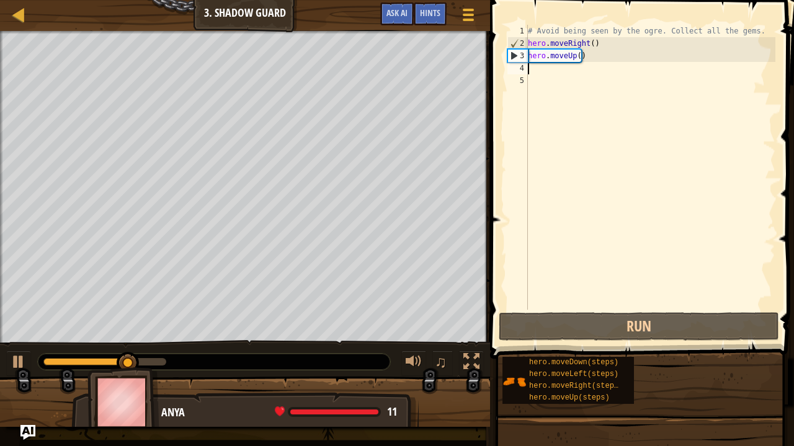
click at [562, 71] on div "# Avoid being seen by the ogre. Collect all the gems. hero . moveRight ( ) hero…" at bounding box center [650, 180] width 250 height 310
type textarea "h"
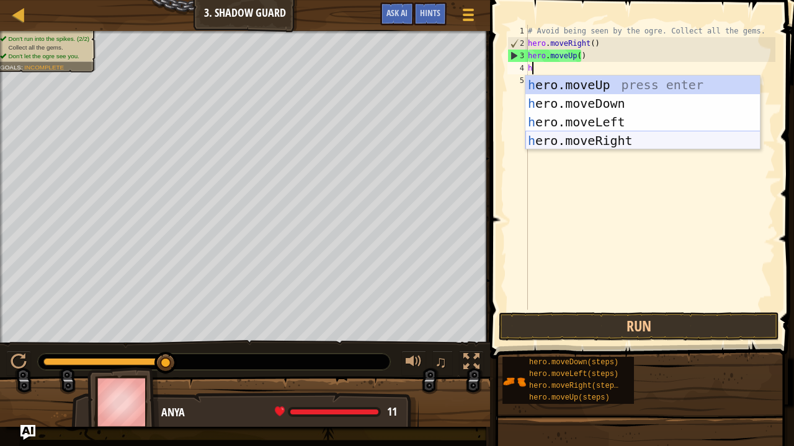
click at [596, 139] on div "h ero.moveUp press enter h ero.moveDown press enter h ero.moveLeft press enter …" at bounding box center [642, 132] width 235 height 112
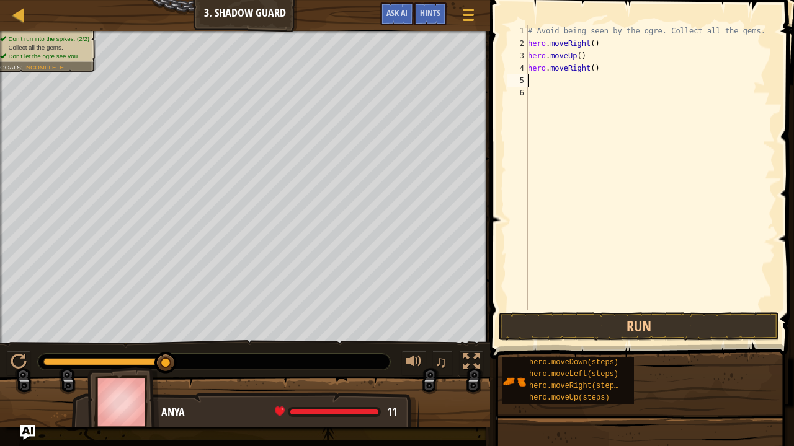
type textarea "h"
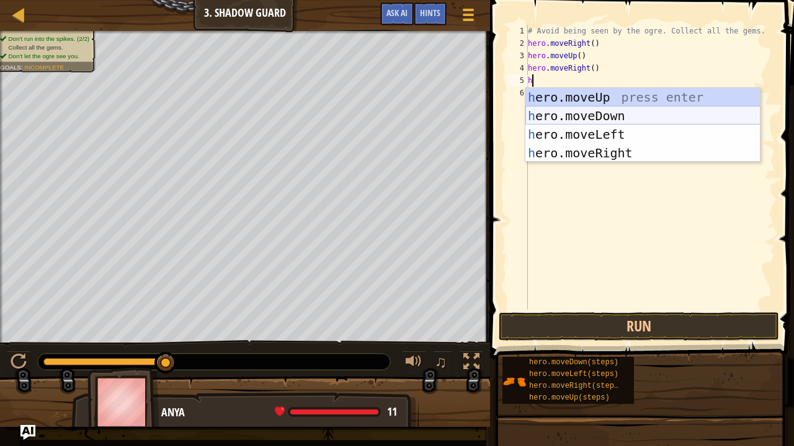
click at [588, 115] on div "h ero.moveUp press enter h ero.moveDown press enter h ero.moveLeft press enter …" at bounding box center [642, 144] width 235 height 112
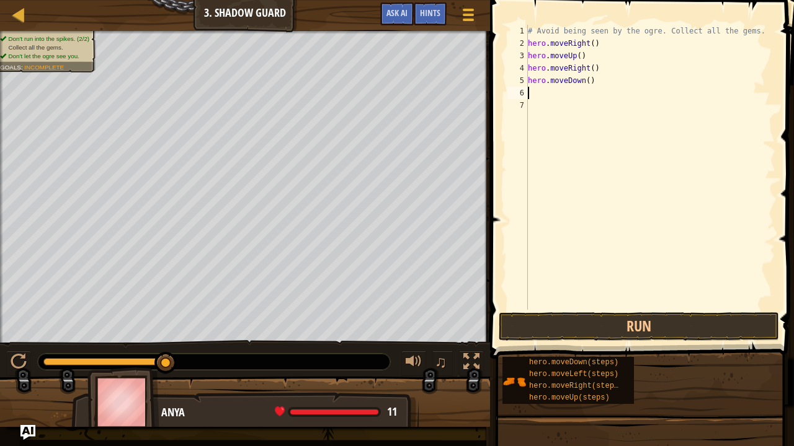
type textarea "h"
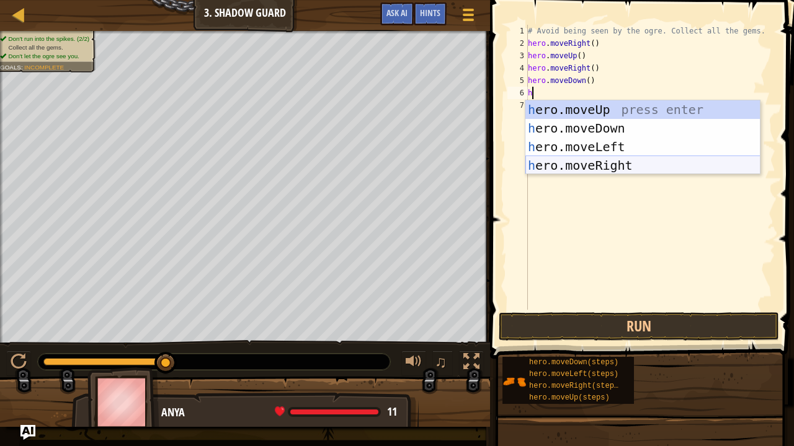
click at [605, 168] on div "h ero.moveUp press enter h ero.moveDown press enter h ero.moveLeft press enter …" at bounding box center [642, 156] width 235 height 112
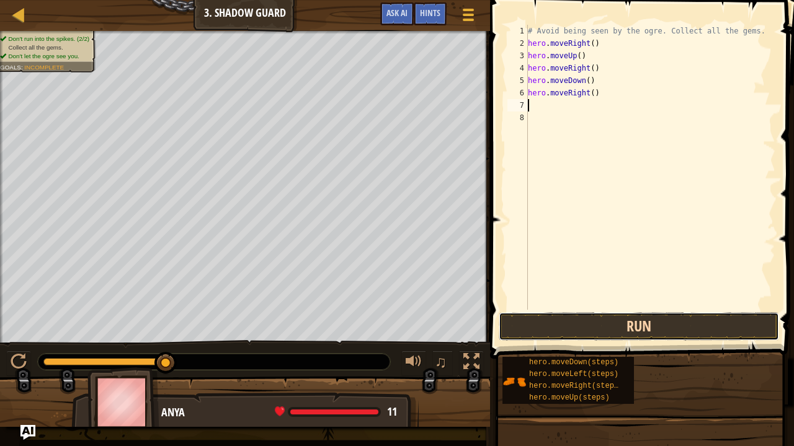
click at [619, 321] on button "Run" at bounding box center [639, 327] width 280 height 29
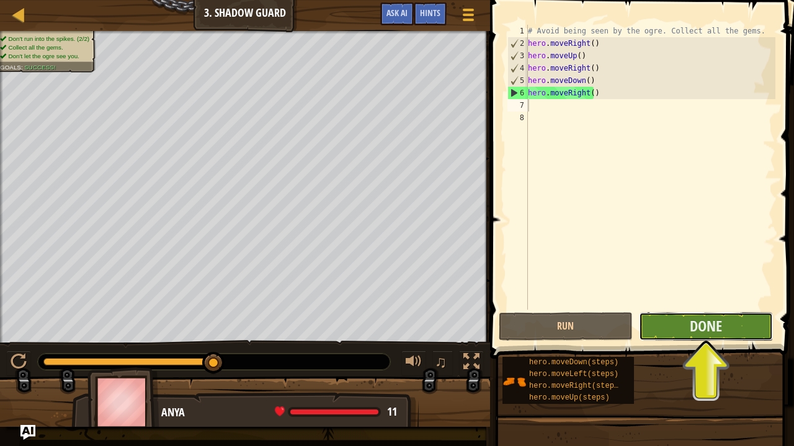
click at [685, 337] on button "Done" at bounding box center [706, 327] width 134 height 29
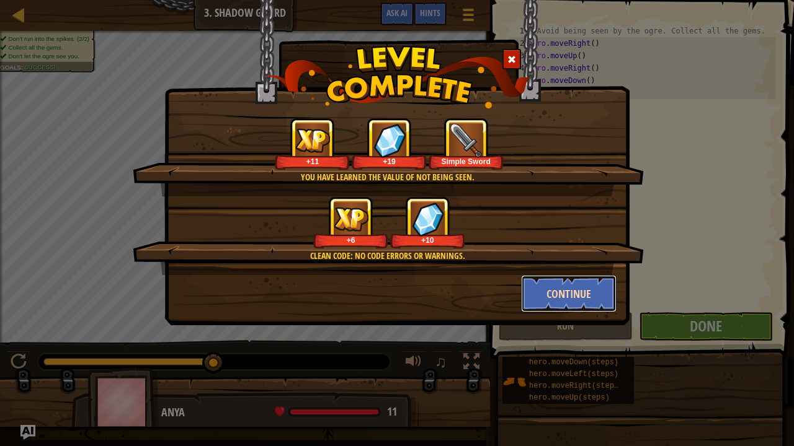
click at [606, 294] on button "Continue" at bounding box center [569, 293] width 96 height 37
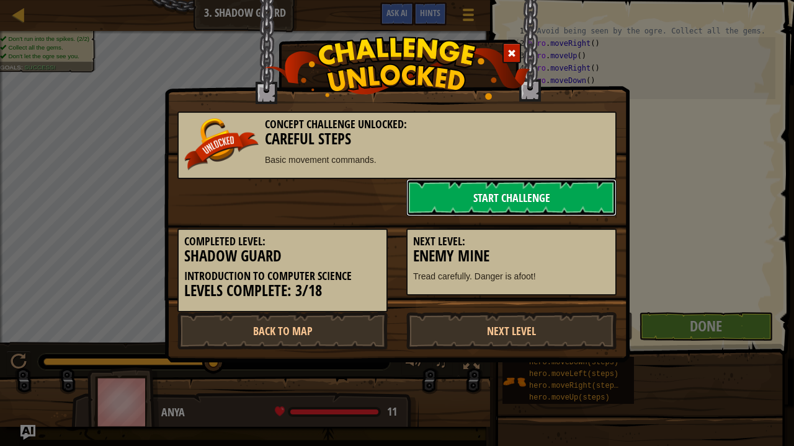
click at [514, 199] on link "Start Challenge" at bounding box center [511, 197] width 210 height 37
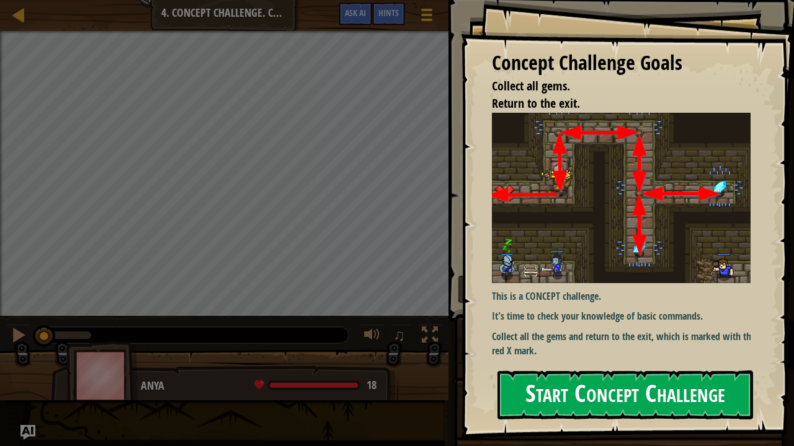
click at [601, 367] on button "Start Concept Challenge" at bounding box center [624, 395] width 255 height 49
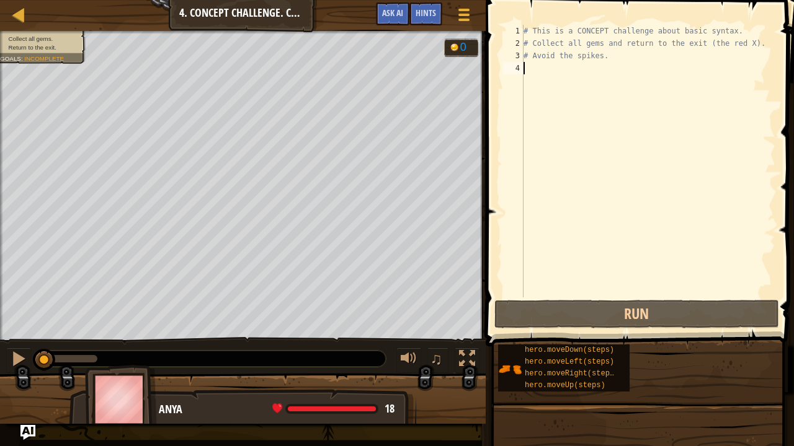
type textarea "h"
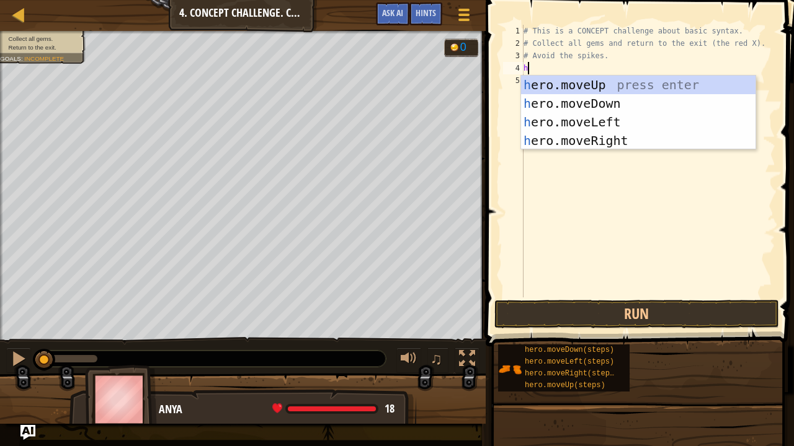
scroll to position [6, 0]
click at [581, 82] on div "h ero.moveUp press enter h ero.moveDown press enter h ero.moveLeft press enter …" at bounding box center [638, 132] width 235 height 112
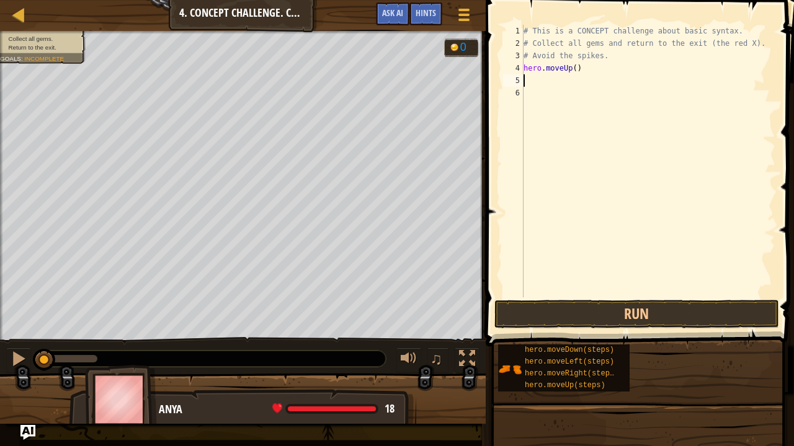
type textarea "h"
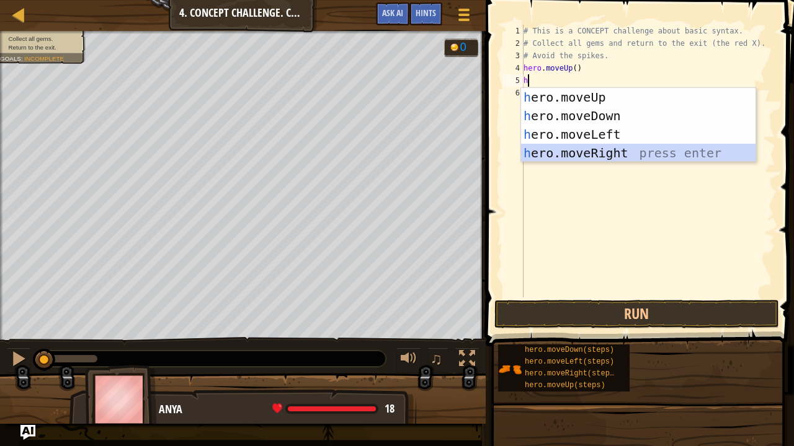
click at [595, 157] on div "h ero.moveUp press enter h ero.moveDown press enter h ero.moveLeft press enter …" at bounding box center [638, 144] width 235 height 112
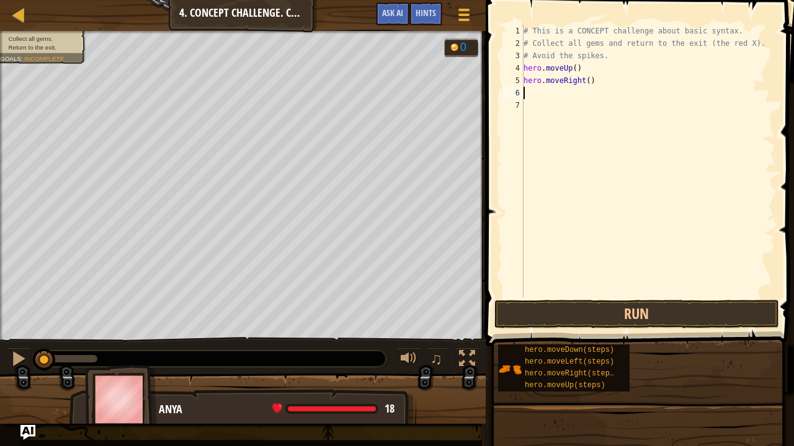
type textarea "h"
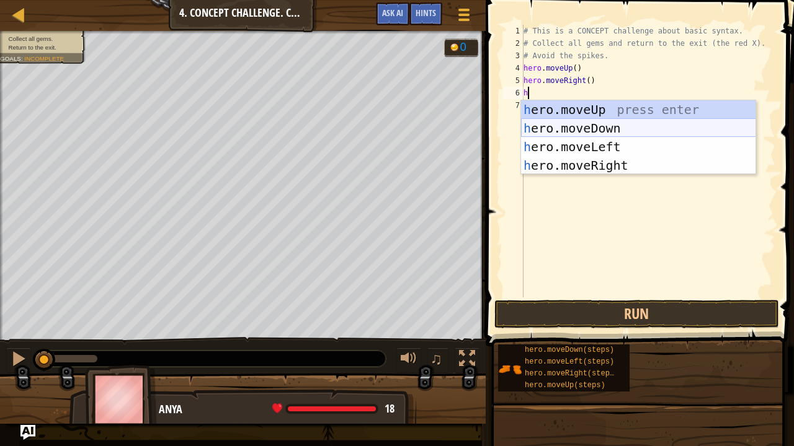
click at [555, 128] on div "h ero.moveUp press enter h ero.moveDown press enter h ero.moveLeft press enter …" at bounding box center [638, 156] width 235 height 112
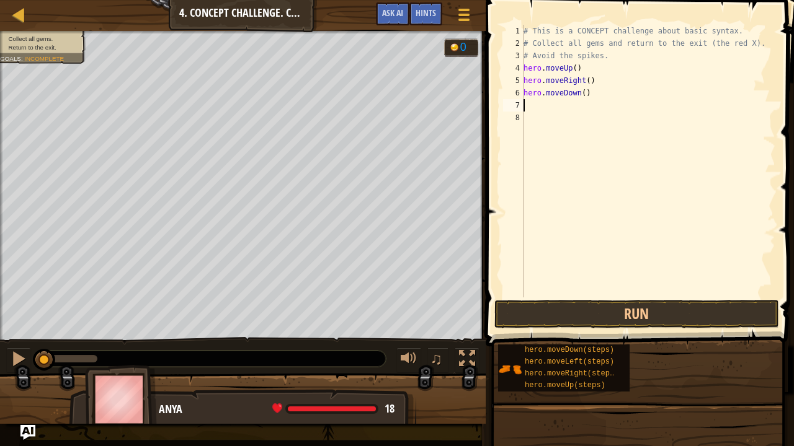
type textarea "h"
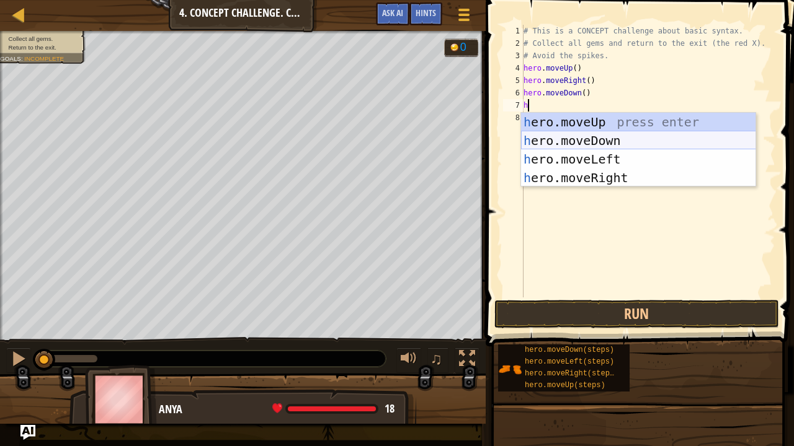
drag, startPoint x: 585, startPoint y: 142, endPoint x: 613, endPoint y: 169, distance: 39.0
click at [613, 169] on div "h ero.moveUp press enter h ero.moveDown press enter h ero.moveLeft press enter …" at bounding box center [638, 169] width 235 height 112
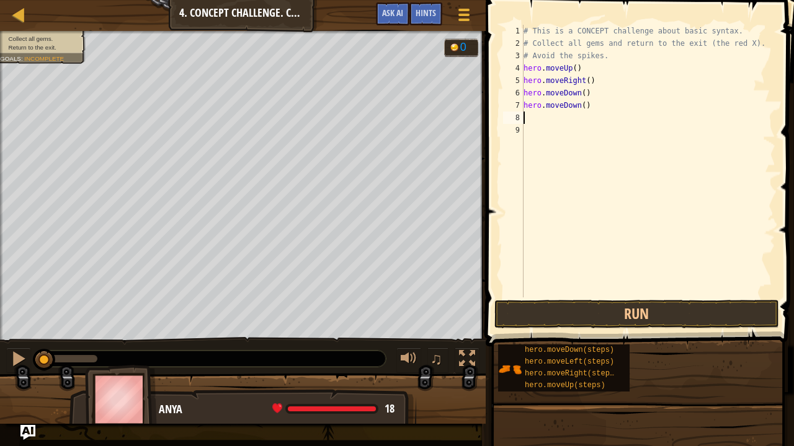
type textarea "h"
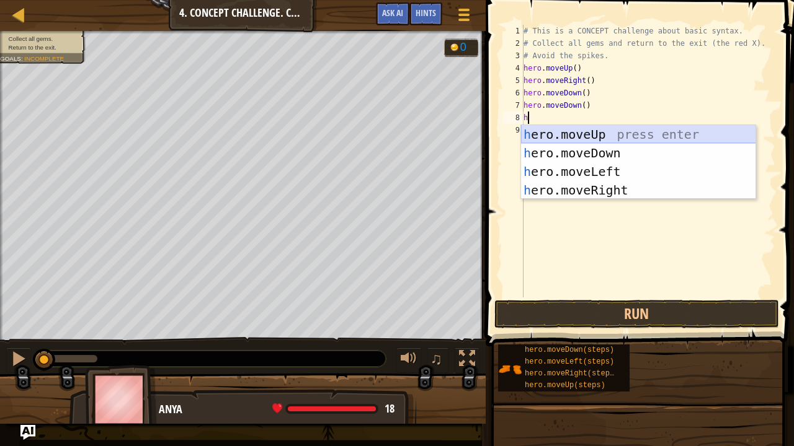
click at [600, 132] on div "h ero.moveUp press enter h ero.moveDown press enter h ero.moveLeft press enter …" at bounding box center [638, 181] width 235 height 112
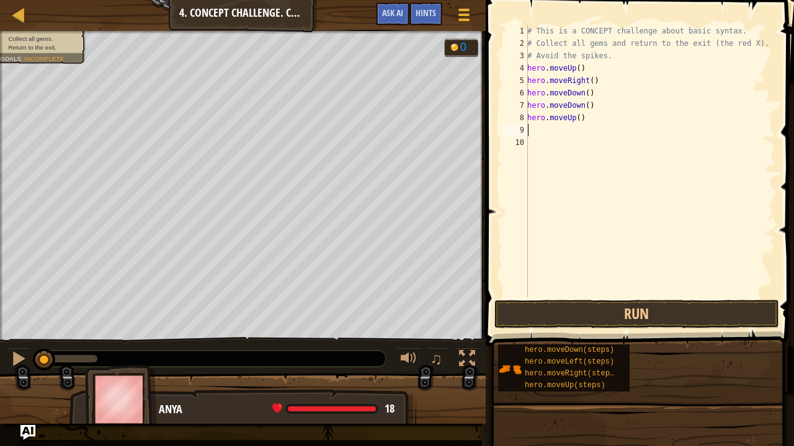
type textarea "h"
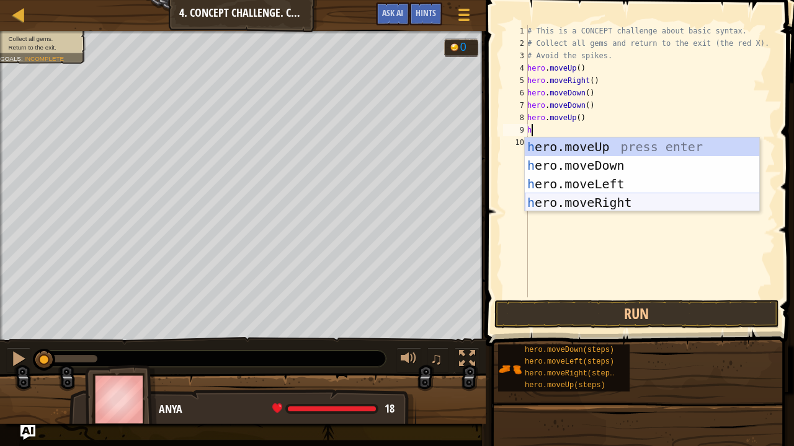
click at [594, 203] on div "h ero.moveUp press enter h ero.moveDown press enter h ero.moveLeft press enter …" at bounding box center [642, 194] width 235 height 112
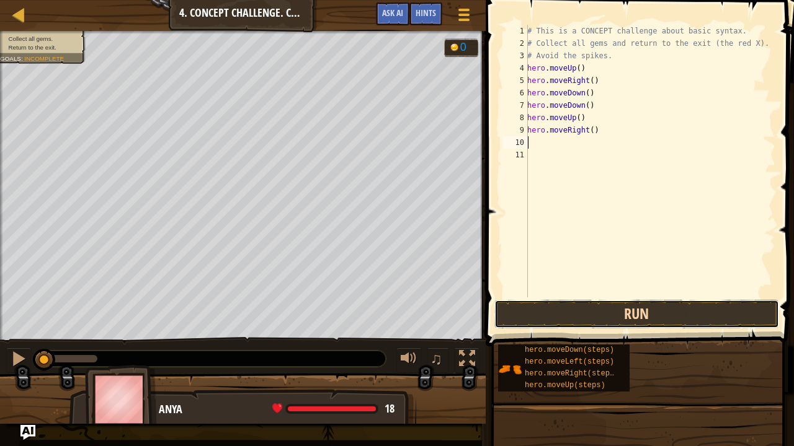
click at [553, 314] on button "Run" at bounding box center [636, 314] width 285 height 29
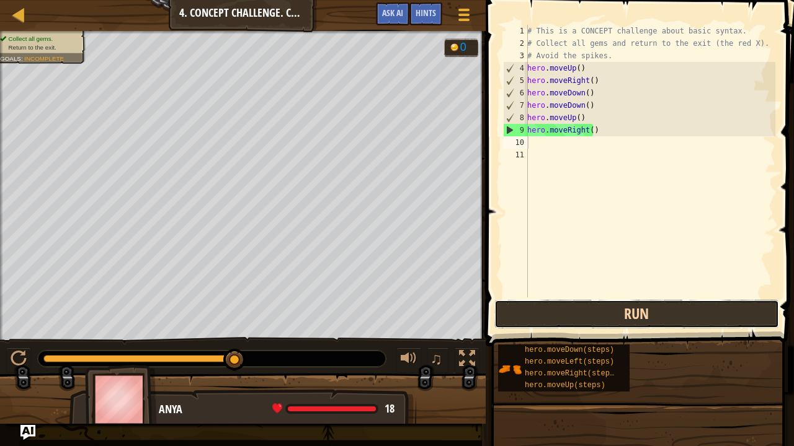
click at [567, 311] on button "Run" at bounding box center [636, 314] width 285 height 29
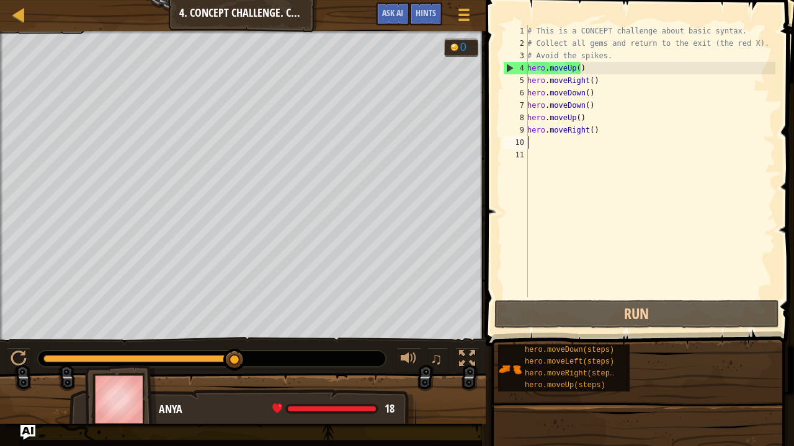
type textarea "h"
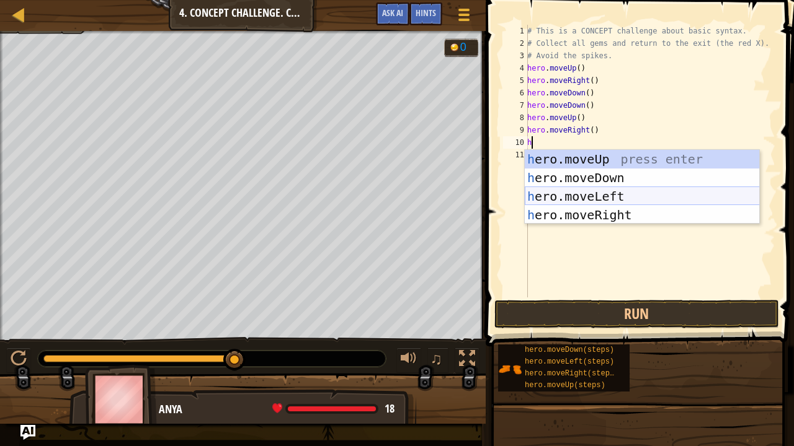
click at [554, 196] on div "h ero.moveUp press enter h ero.moveDown press enter h ero.moveLeft press enter …" at bounding box center [642, 206] width 235 height 112
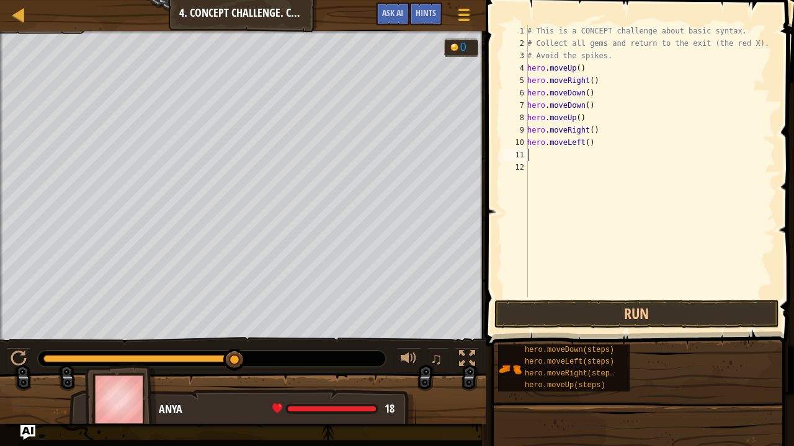
type textarea "h"
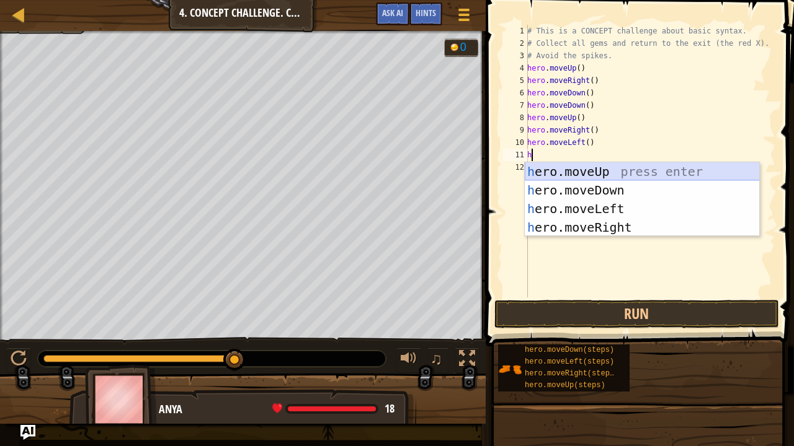
click at [579, 169] on div "h ero.moveUp press enter h ero.moveDown press enter h ero.moveLeft press enter …" at bounding box center [642, 218] width 235 height 112
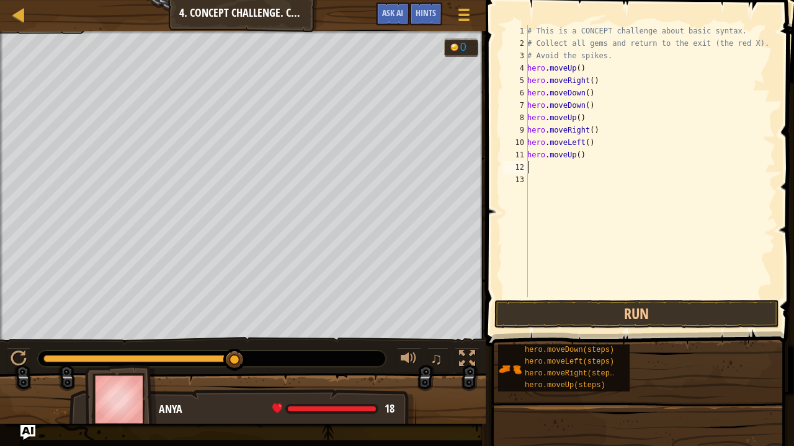
type textarea "h"
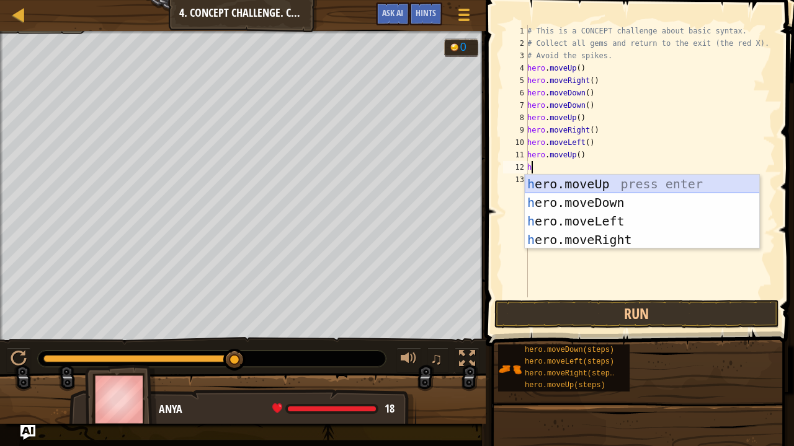
click at [579, 181] on div "h ero.moveUp press enter h ero.moveDown press enter h ero.moveLeft press enter …" at bounding box center [642, 231] width 235 height 112
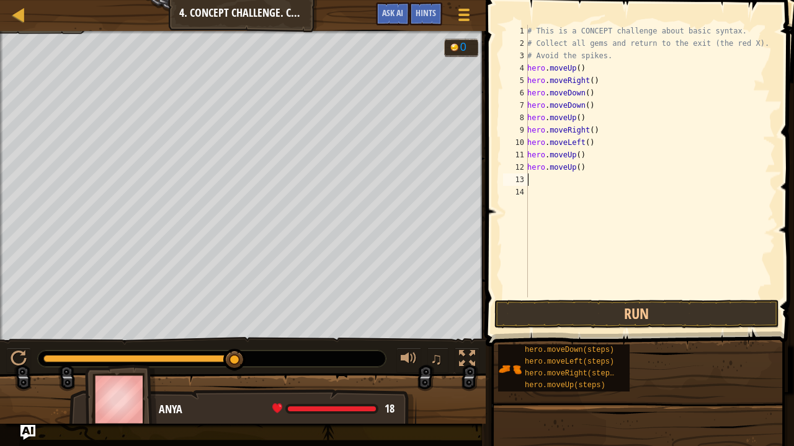
click at [578, 169] on div "# This is a CONCEPT challenge about basic syntax. # Collect all gems and return…" at bounding box center [650, 174] width 251 height 298
click at [583, 167] on div "# This is a CONCEPT challenge about basic syntax. # Collect all gems and return…" at bounding box center [650, 174] width 251 height 298
type textarea "h"
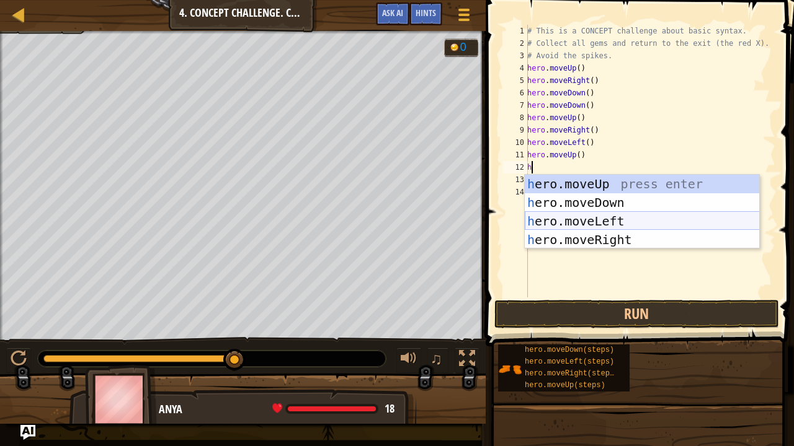
click at [580, 226] on div "h ero.moveUp press enter h ero.moveDown press enter h ero.moveLeft press enter …" at bounding box center [642, 231] width 235 height 112
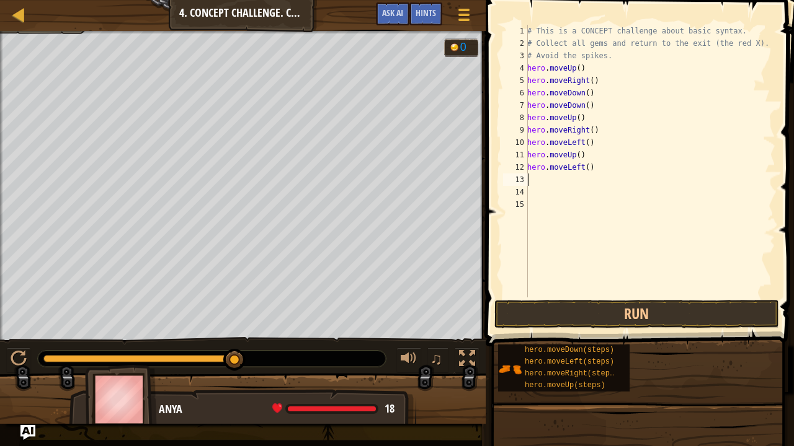
type textarea "h"
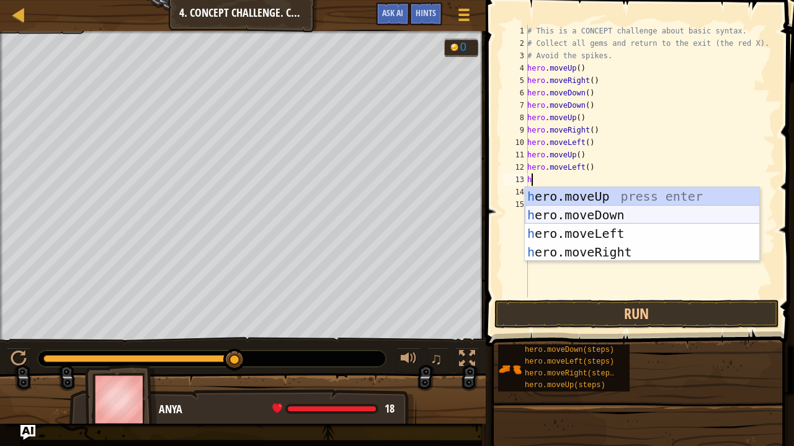
click at [582, 210] on div "h ero.moveUp press enter h ero.moveDown press enter h ero.moveLeft press enter …" at bounding box center [642, 243] width 235 height 112
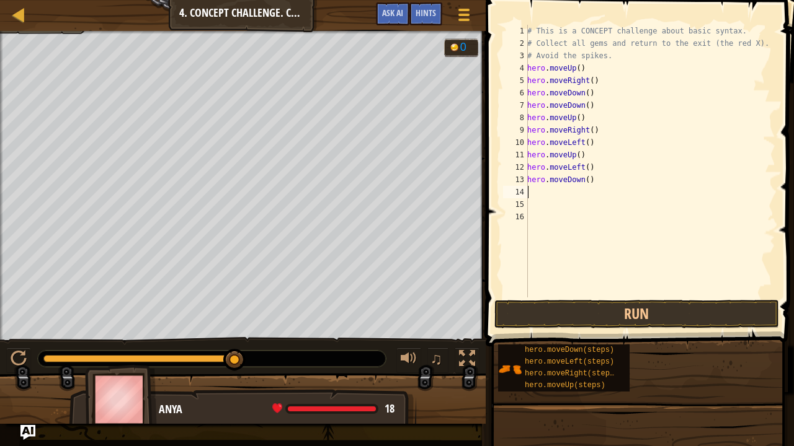
type textarea "h"
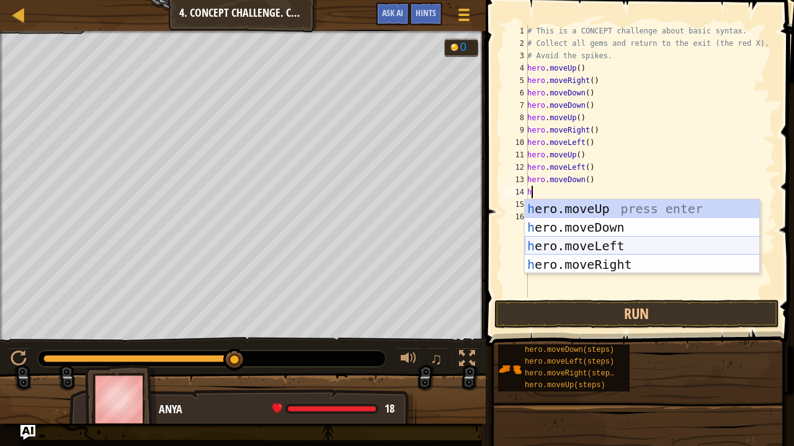
click at [593, 246] on div "h ero.moveUp press enter h ero.moveDown press enter h ero.moveLeft press enter …" at bounding box center [642, 256] width 235 height 112
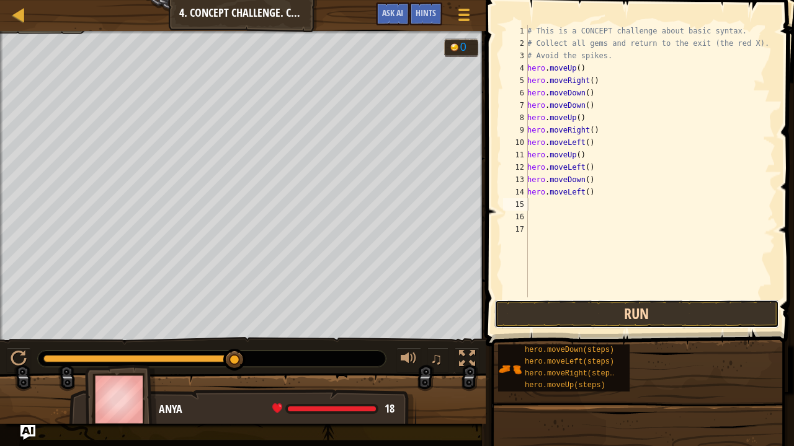
click at [614, 308] on button "Run" at bounding box center [636, 314] width 285 height 29
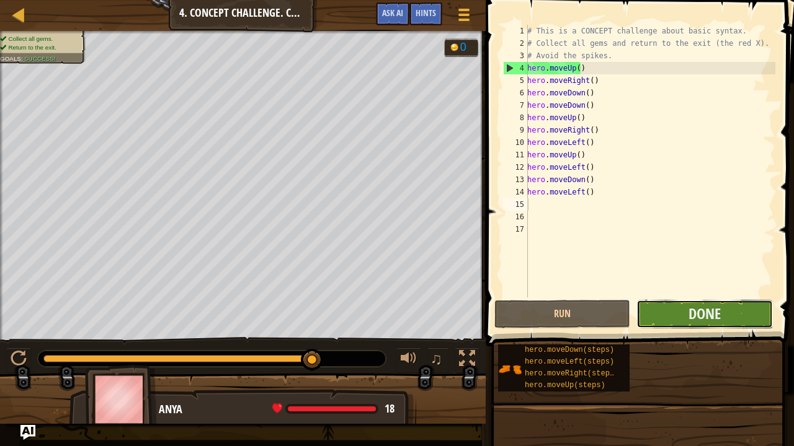
click at [652, 305] on button "Done" at bounding box center [704, 314] width 136 height 29
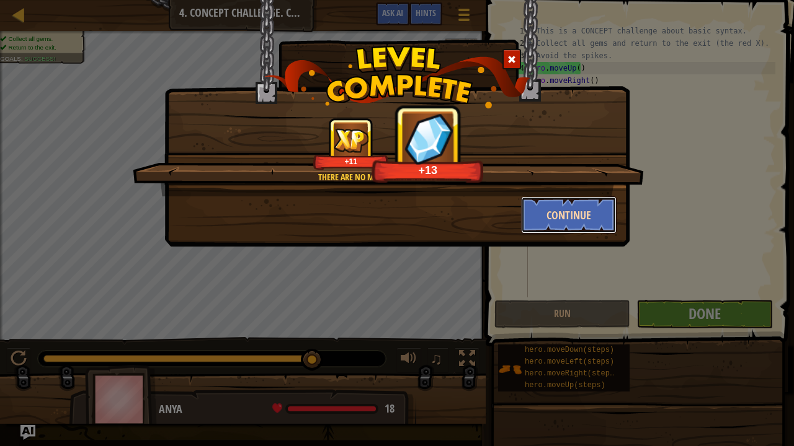
click at [572, 213] on button "Continue" at bounding box center [569, 215] width 96 height 37
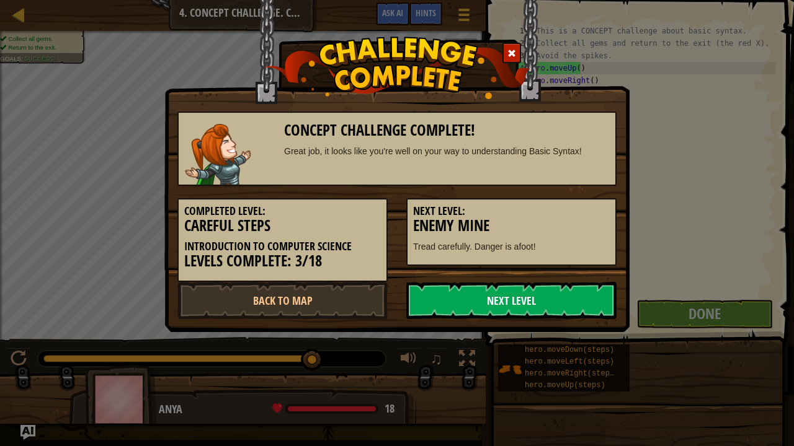
click at [521, 301] on link "Next Level" at bounding box center [511, 300] width 210 height 37
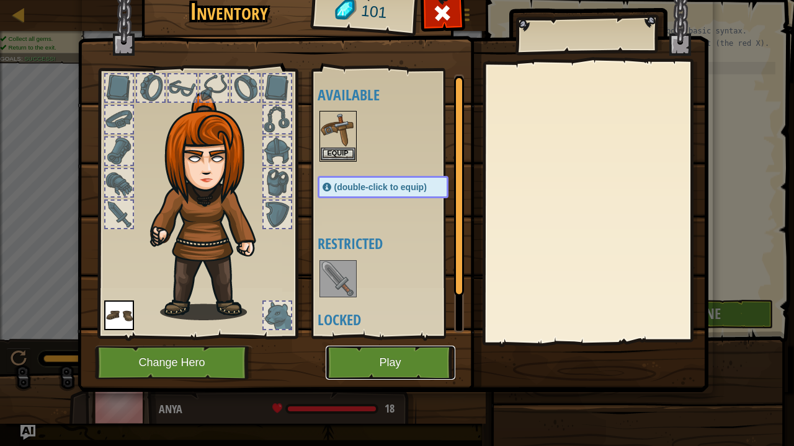
click at [412, 357] on button "Play" at bounding box center [391, 363] width 130 height 34
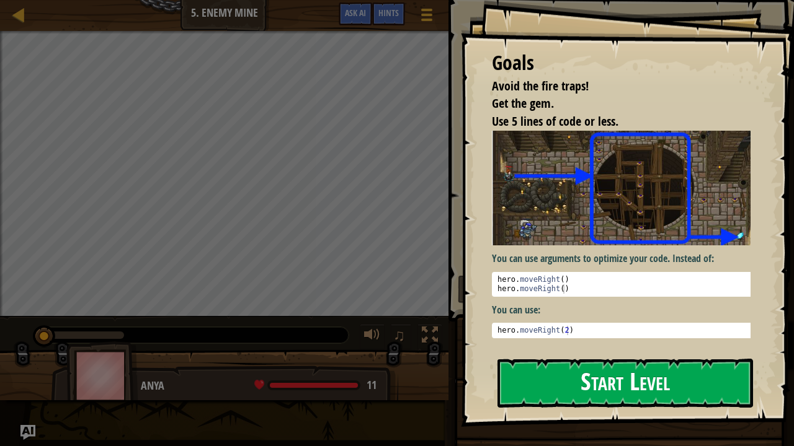
click at [599, 367] on button "Start Level" at bounding box center [624, 383] width 255 height 49
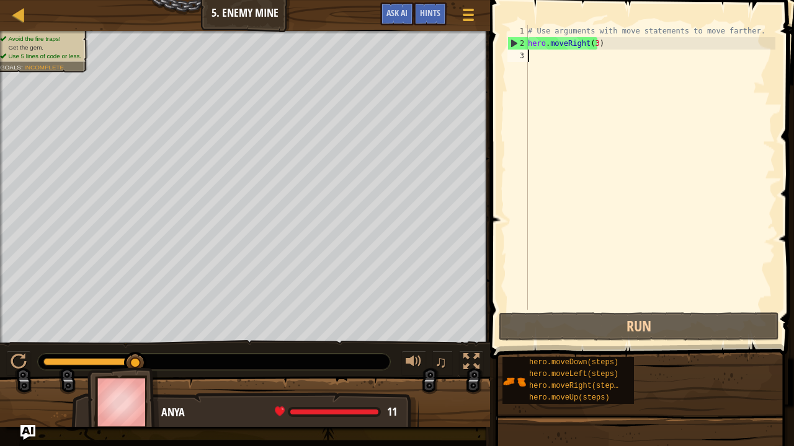
type textarea "h"
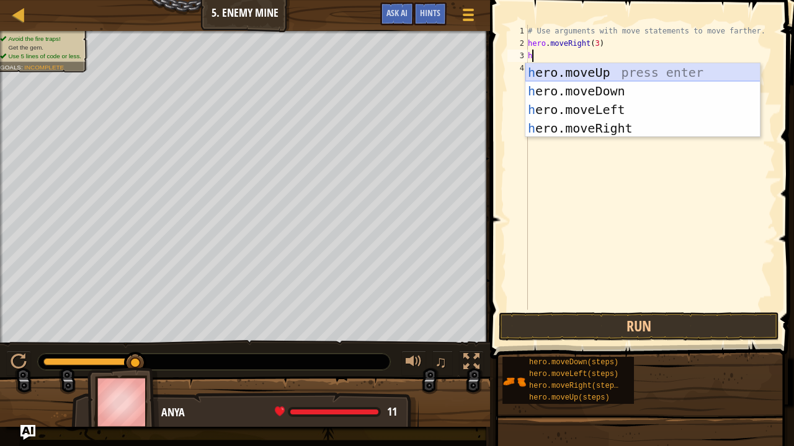
click at [560, 71] on div "h ero.moveUp press enter h ero.moveDown press enter h ero.moveLeft press enter …" at bounding box center [642, 119] width 235 height 112
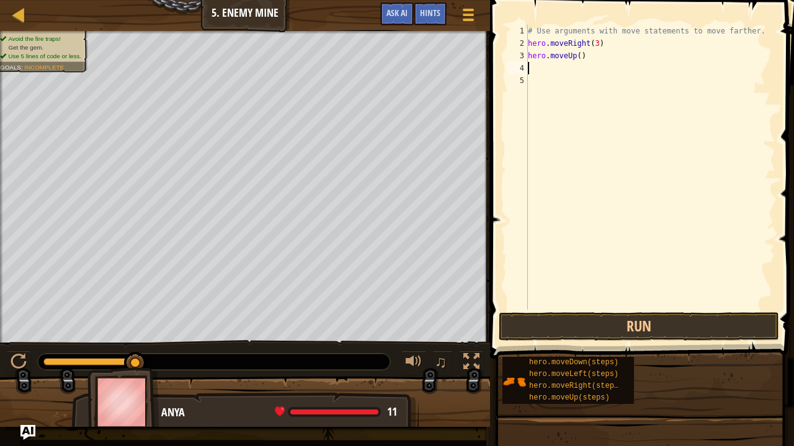
type textarea "h"
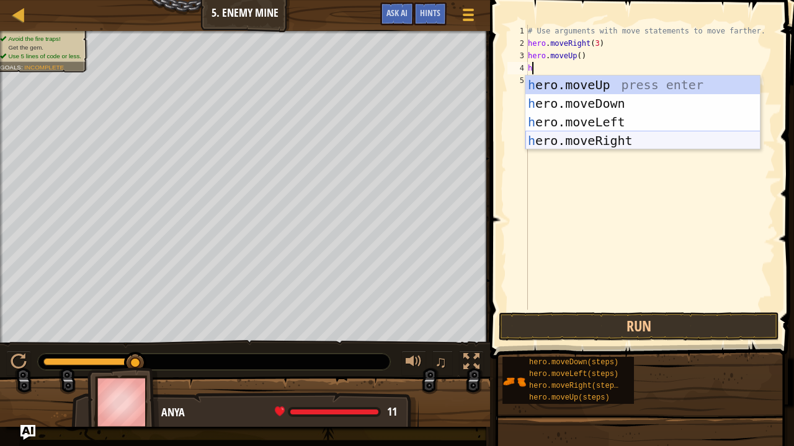
click at [606, 143] on div "h ero.moveUp press enter h ero.moveDown press enter h ero.moveLeft press enter …" at bounding box center [642, 132] width 235 height 112
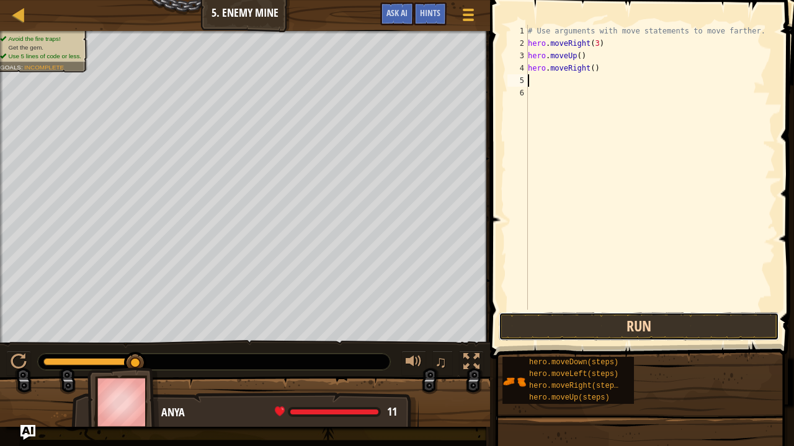
click at [604, 325] on button "Run" at bounding box center [639, 327] width 280 height 29
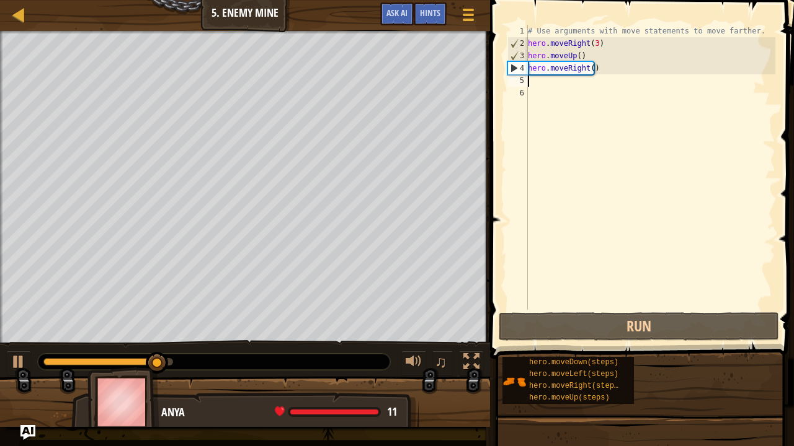
click at [533, 84] on div "# Use arguments with move statements to move farther. hero . moveRight ( 3 ) he…" at bounding box center [650, 180] width 250 height 310
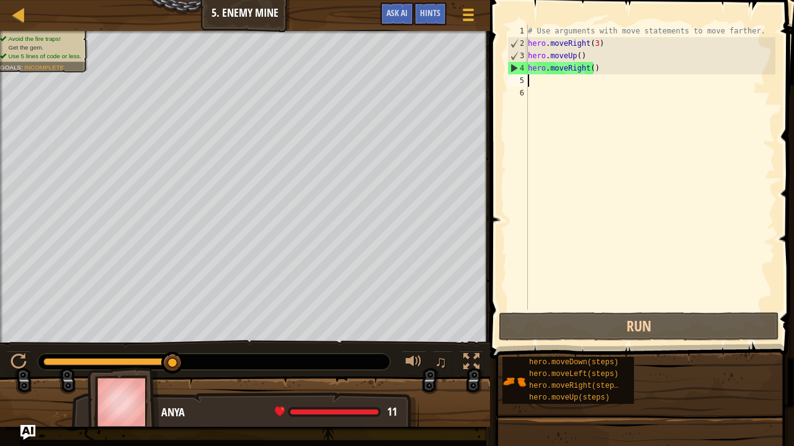
type textarea "h"
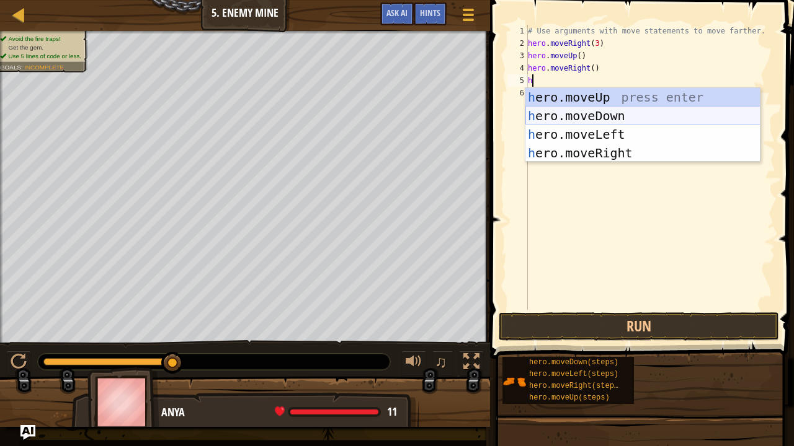
click at [611, 109] on div "h ero.moveUp press enter h ero.moveDown press enter h ero.moveLeft press enter …" at bounding box center [642, 144] width 235 height 112
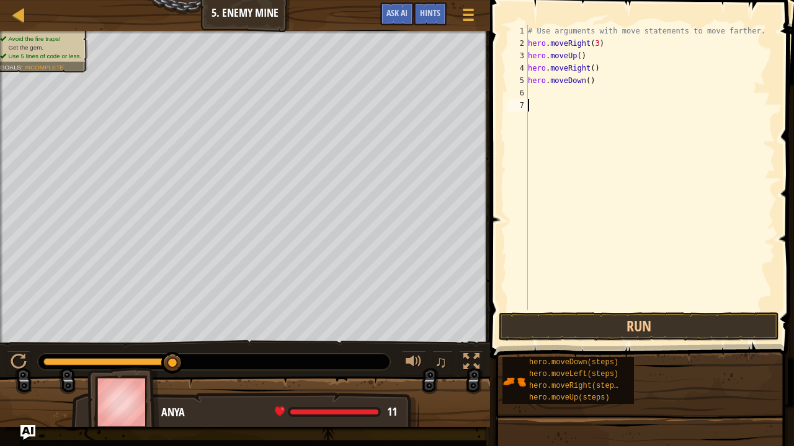
click at [539, 107] on div "# Use arguments with move statements to move farther. hero . moveRight ( 3 ) he…" at bounding box center [650, 180] width 250 height 310
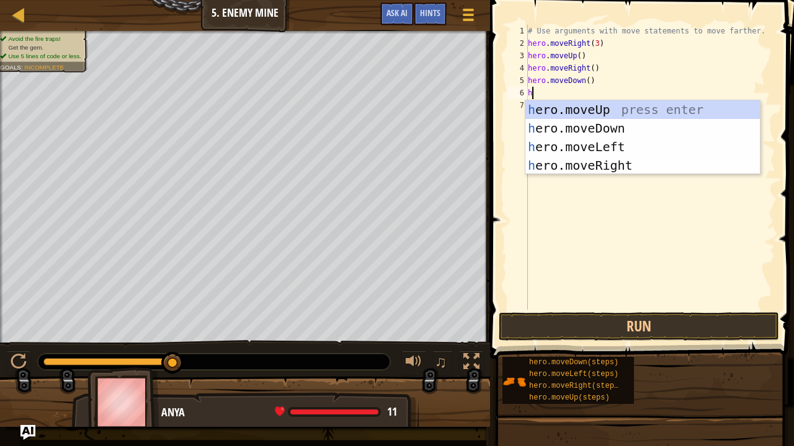
type textarea "h"
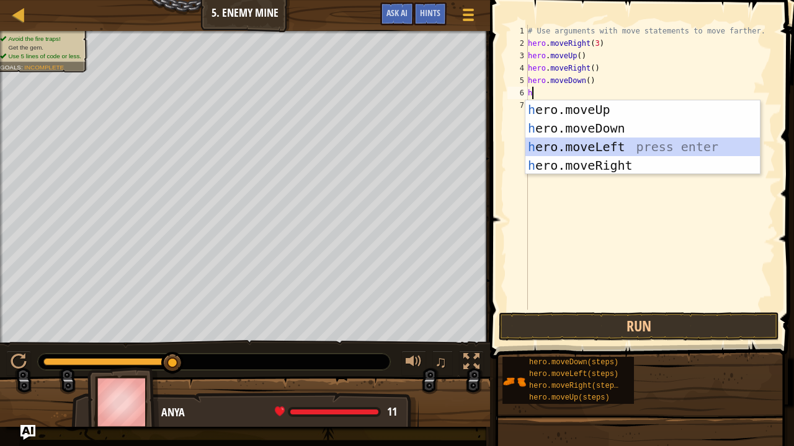
click at [579, 148] on div "h ero.moveUp press enter h ero.moveDown press enter h ero.moveLeft press enter …" at bounding box center [642, 156] width 235 height 112
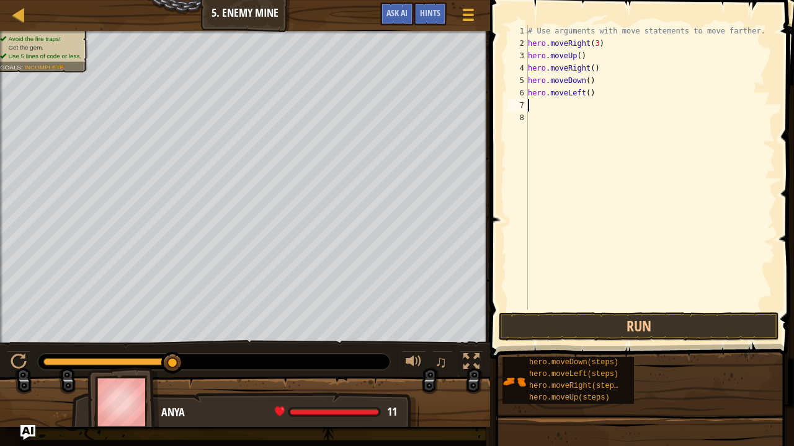
type textarea "h"
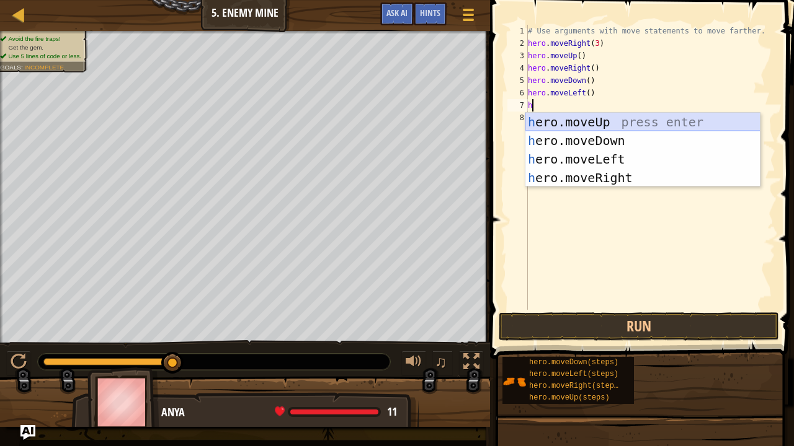
click at [572, 129] on div "h ero.moveUp press enter h ero.moveDown press enter h ero.moveLeft press enter …" at bounding box center [642, 169] width 235 height 112
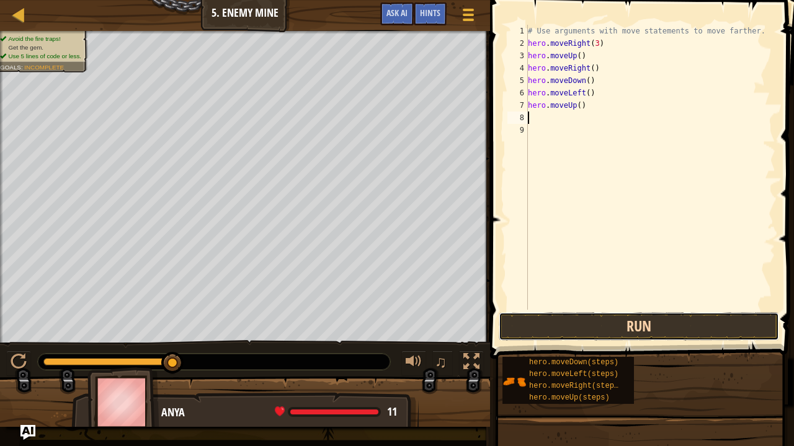
click at [608, 327] on button "Run" at bounding box center [639, 327] width 280 height 29
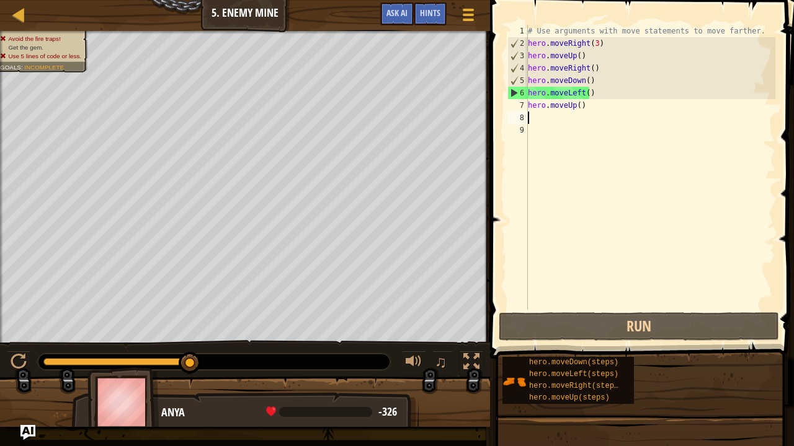
click at [588, 108] on div "# Use arguments with move statements to move farther. hero . moveRight ( 3 ) he…" at bounding box center [650, 180] width 250 height 310
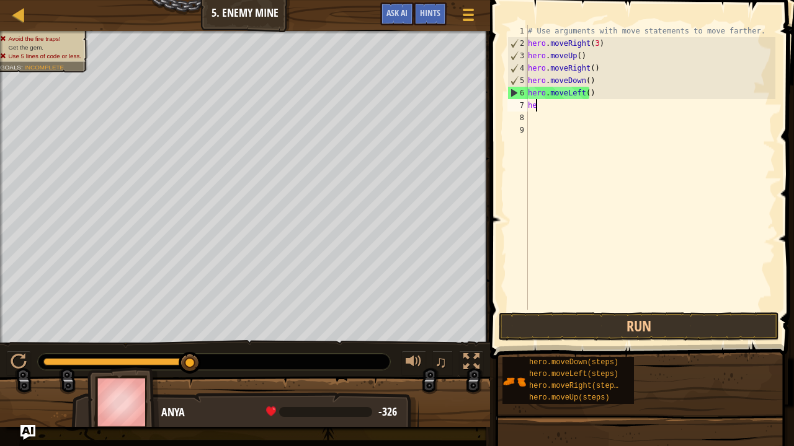
type textarea "h"
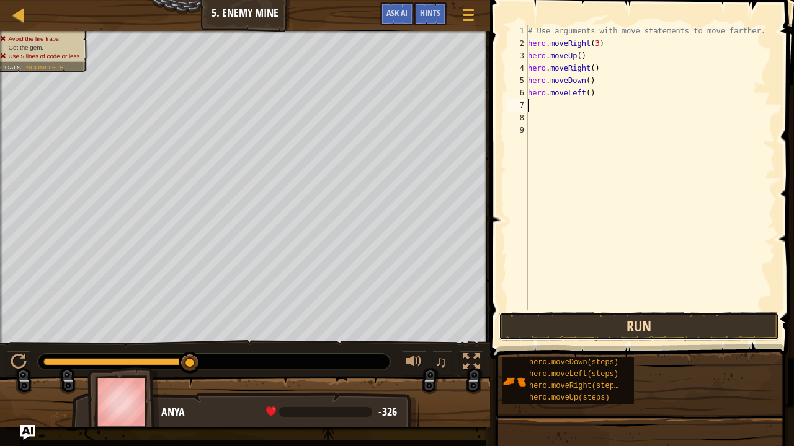
click at [605, 328] on button "Run" at bounding box center [639, 327] width 280 height 29
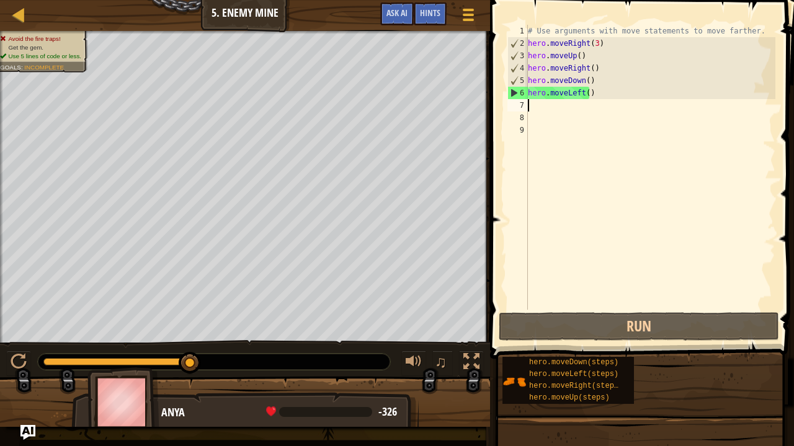
click at [606, 89] on div "# Use arguments with move statements to move farther. hero . moveRight ( 3 ) he…" at bounding box center [650, 180] width 250 height 310
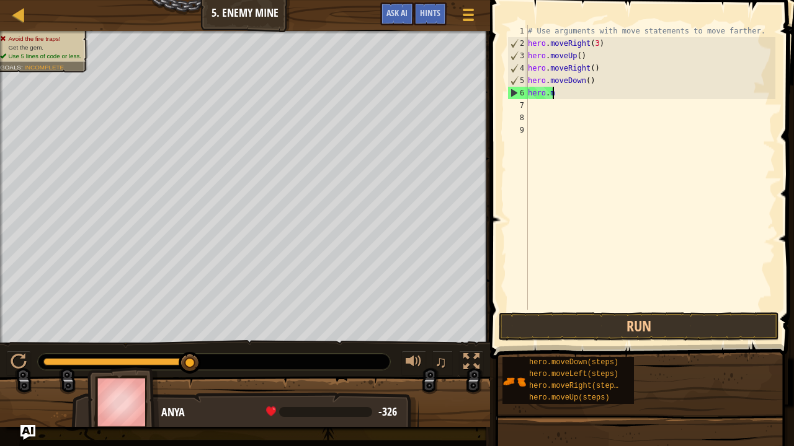
type textarea "h"
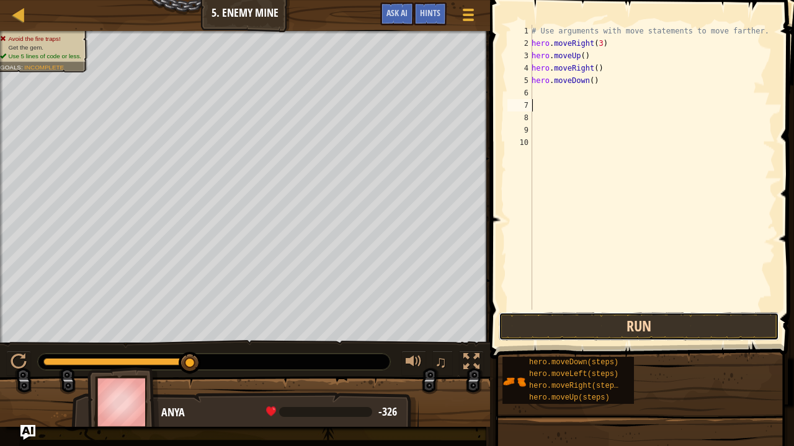
click at [588, 324] on button "Run" at bounding box center [639, 327] width 280 height 29
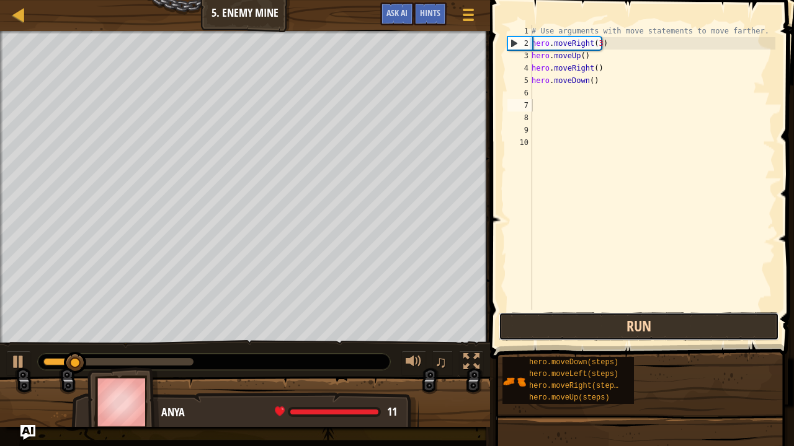
click at [548, 314] on button "Run" at bounding box center [639, 327] width 280 height 29
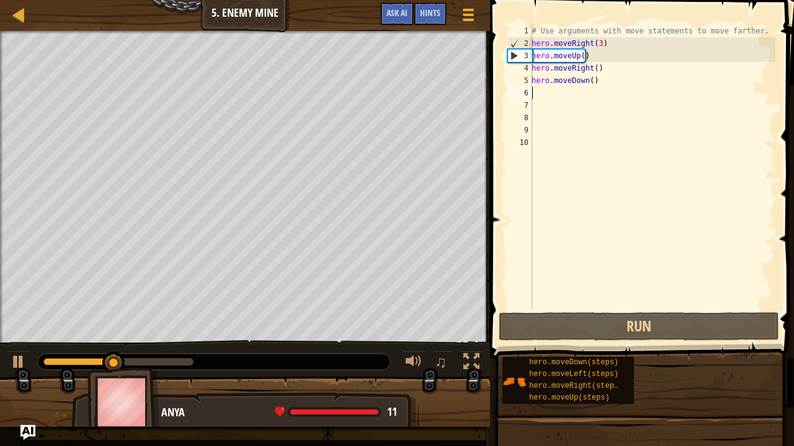
click at [549, 92] on div "# Use arguments with move statements to move farther. hero . moveRight ( 3 ) he…" at bounding box center [652, 180] width 246 height 310
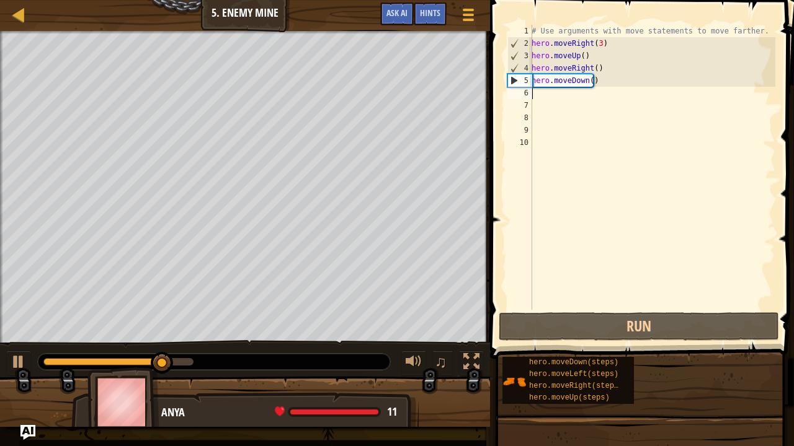
type textarea "h"
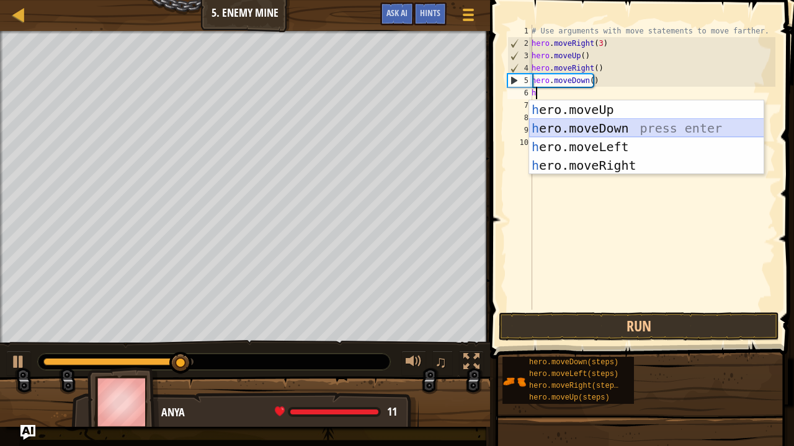
drag, startPoint x: 610, startPoint y: 131, endPoint x: 601, endPoint y: 127, distance: 9.4
click at [601, 127] on div "h ero.moveUp press enter h ero.moveDown press enter h ero.moveLeft press enter …" at bounding box center [646, 156] width 235 height 112
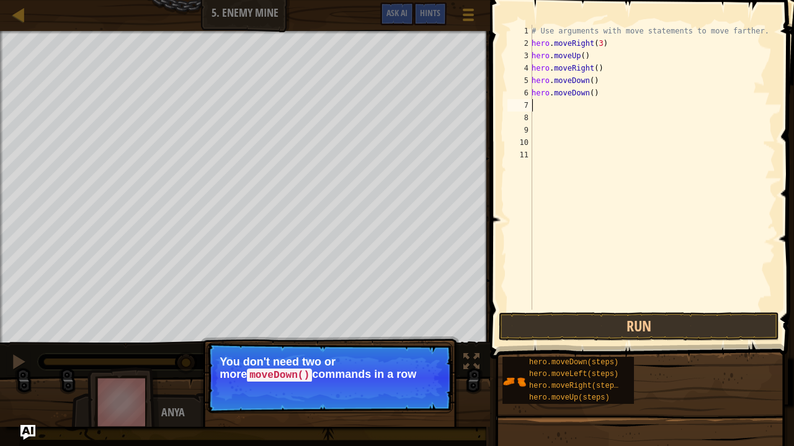
click at [554, 108] on div "# Use arguments with move statements to move farther. hero . moveRight ( 3 ) he…" at bounding box center [652, 180] width 246 height 310
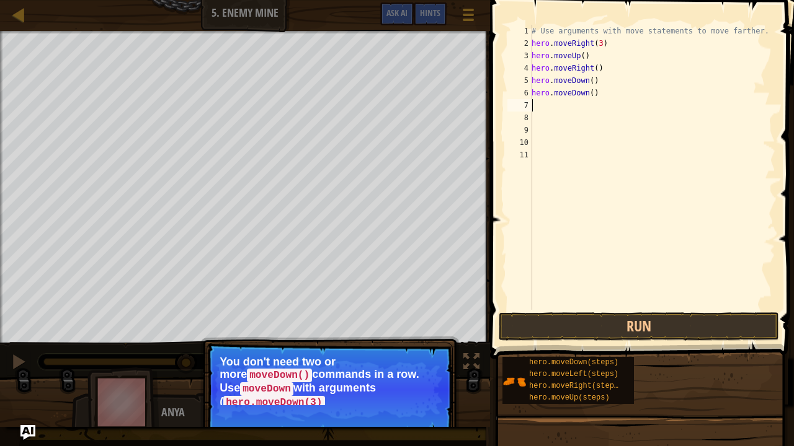
type textarea "h"
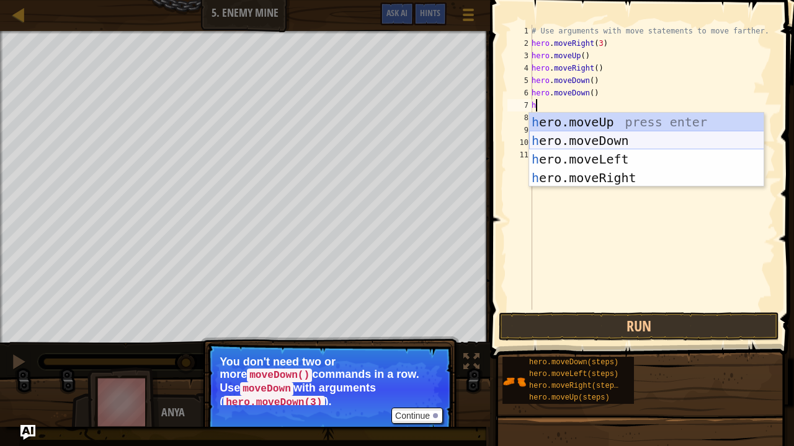
click at [573, 137] on div "h ero.moveUp press enter h ero.moveDown press enter h ero.moveLeft press enter …" at bounding box center [646, 169] width 235 height 112
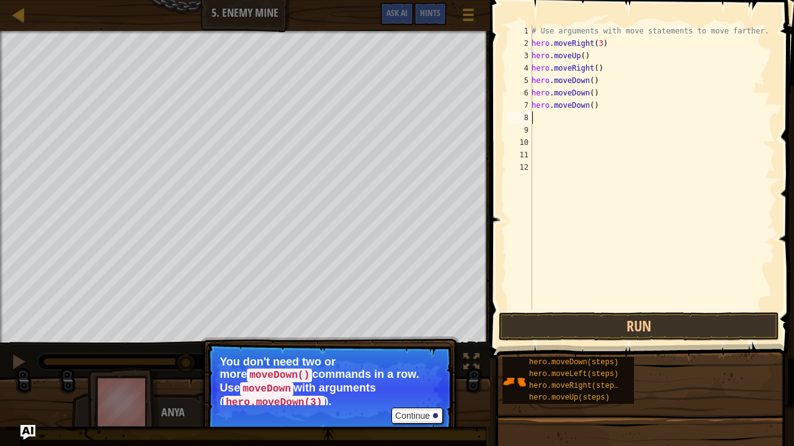
type textarea "h"
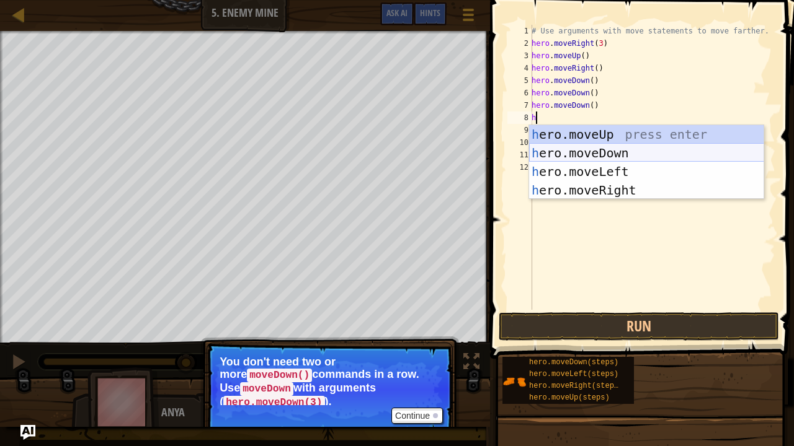
click at [587, 147] on div "h ero.moveUp press enter h ero.moveDown press enter h ero.moveLeft press enter …" at bounding box center [646, 181] width 235 height 112
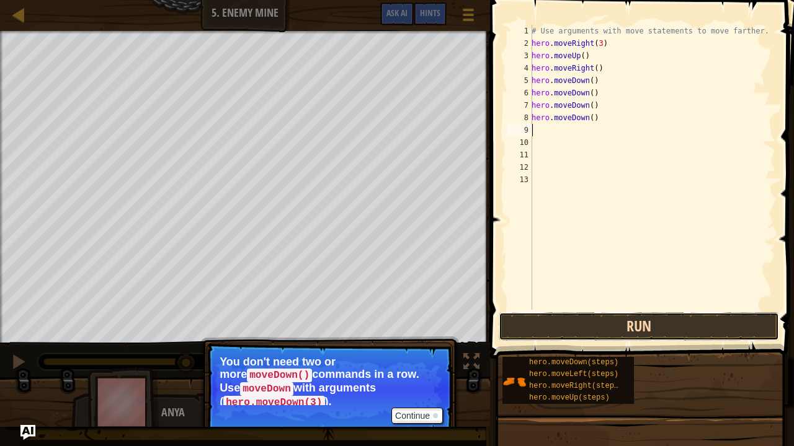
click at [613, 316] on button "Run" at bounding box center [639, 327] width 280 height 29
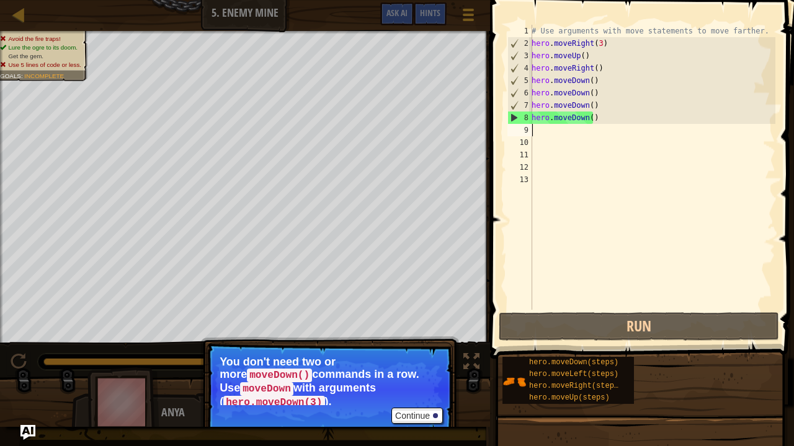
click at [618, 118] on div "# Use arguments with move statements to move farther. hero . moveRight ( 3 ) he…" at bounding box center [652, 180] width 246 height 310
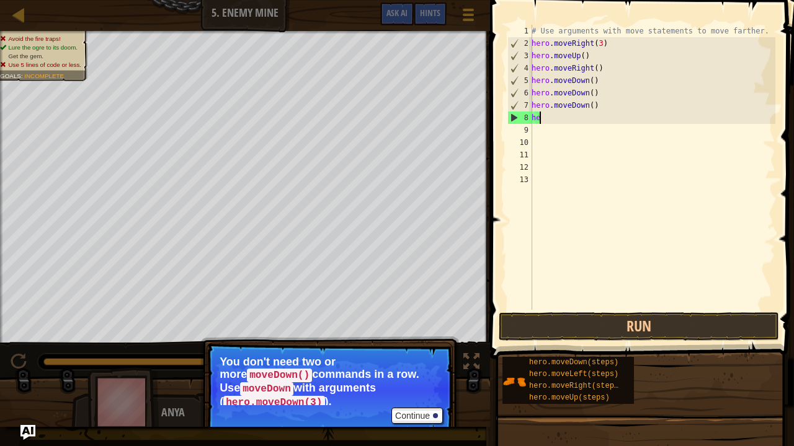
type textarea "h"
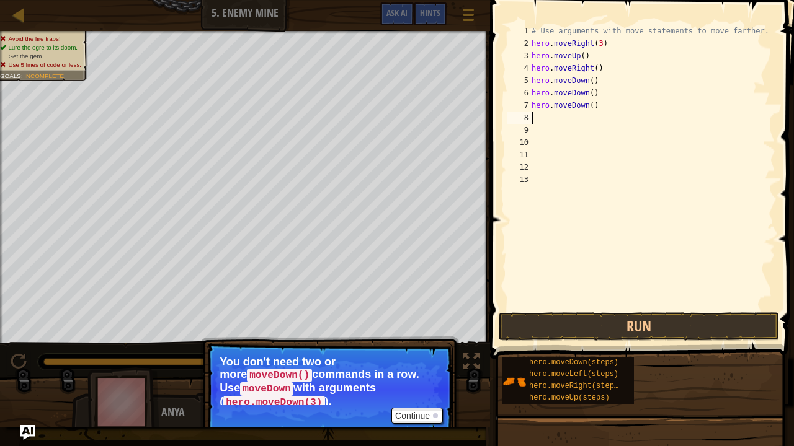
type textarea "m"
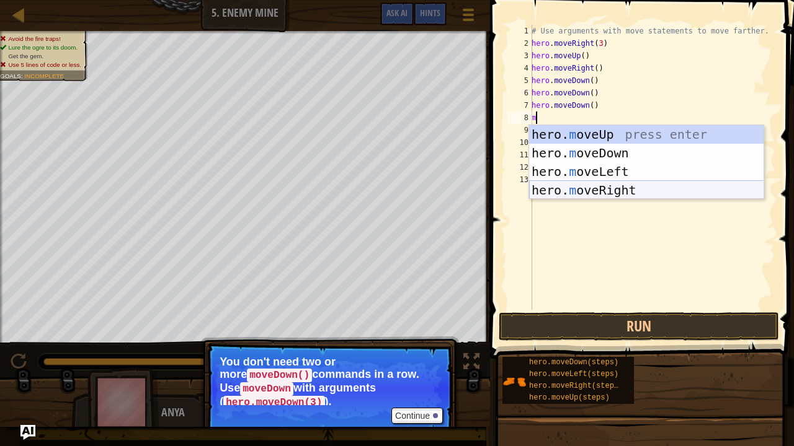
click at [621, 192] on div "hero. m oveUp press enter hero. m oveDown press enter hero. m oveLeft press ent…" at bounding box center [646, 181] width 235 height 112
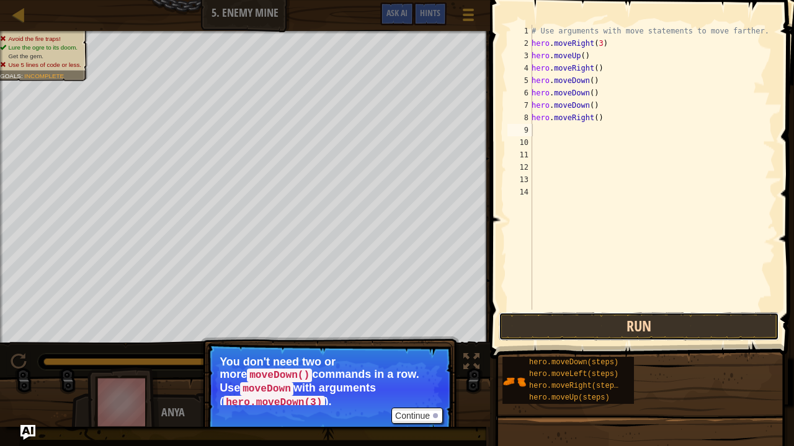
click at [615, 325] on button "Run" at bounding box center [639, 327] width 280 height 29
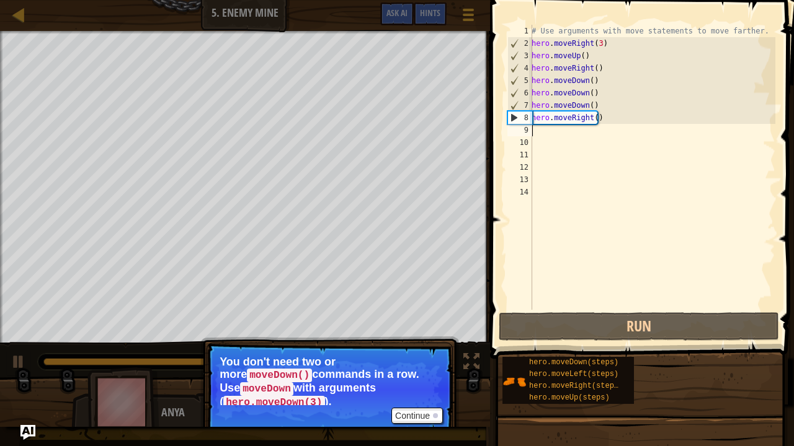
type textarea "h"
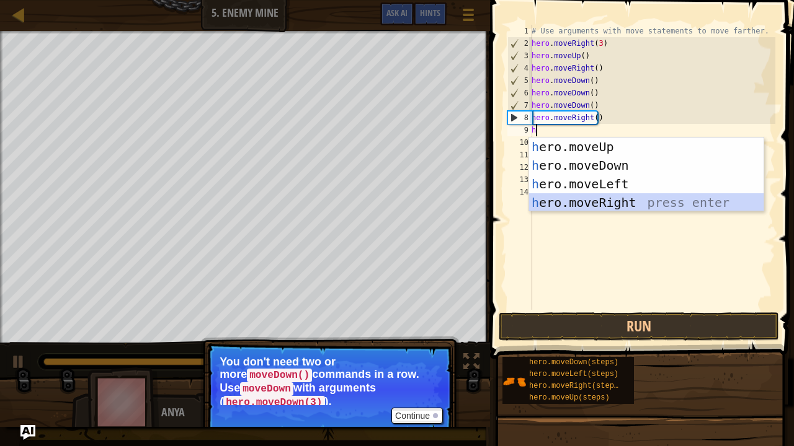
click at [654, 198] on div "h ero.moveUp press enter h ero.moveDown press enter h ero.moveLeft press enter …" at bounding box center [646, 194] width 235 height 112
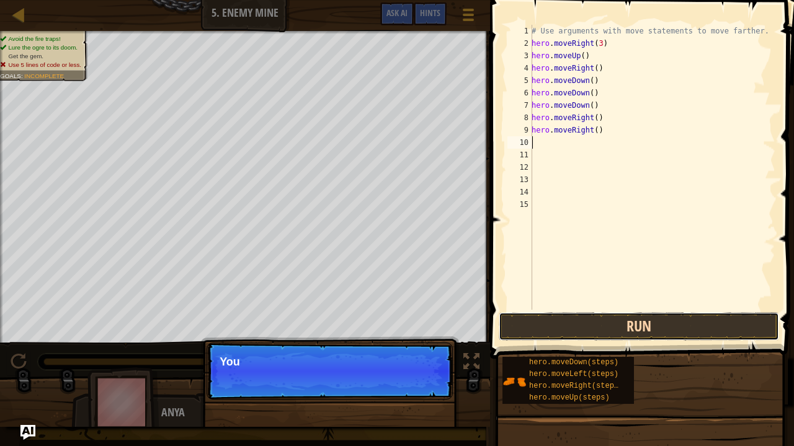
click at [643, 322] on button "Run" at bounding box center [639, 327] width 280 height 29
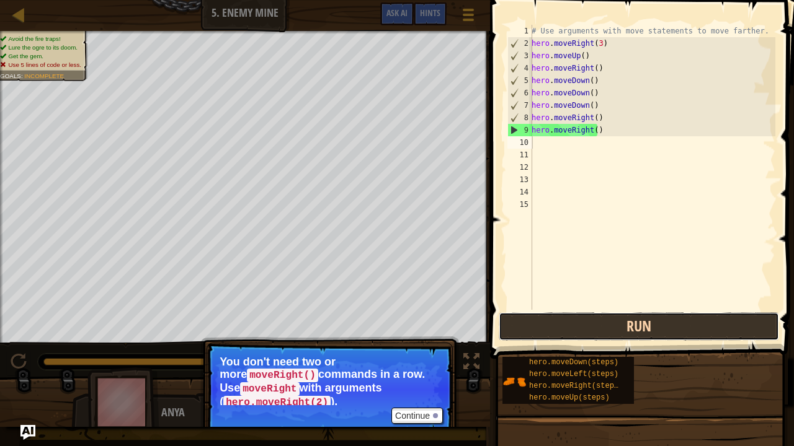
drag, startPoint x: 643, startPoint y: 322, endPoint x: 604, endPoint y: 316, distance: 39.5
click at [604, 316] on button "Run" at bounding box center [639, 327] width 280 height 29
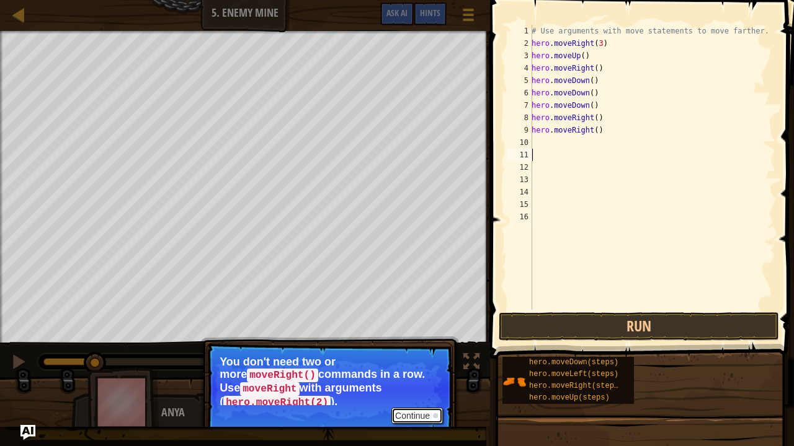
click at [405, 367] on button "Continue" at bounding box center [416, 416] width 51 height 16
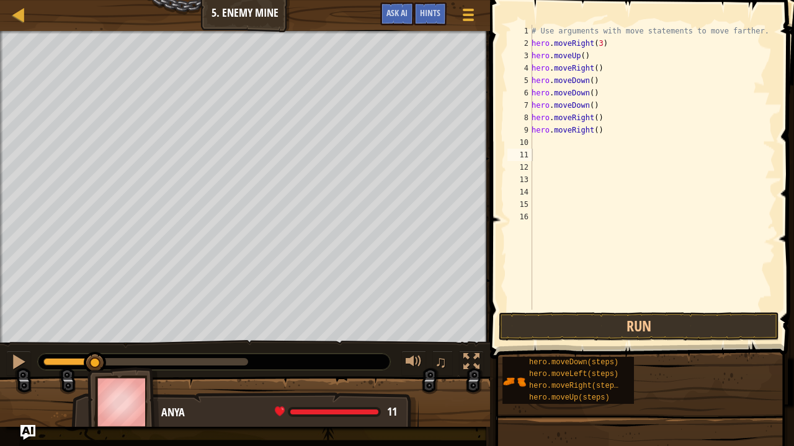
click at [557, 312] on span at bounding box center [643, 162] width 314 height 396
click at [559, 320] on button "Run" at bounding box center [639, 327] width 280 height 29
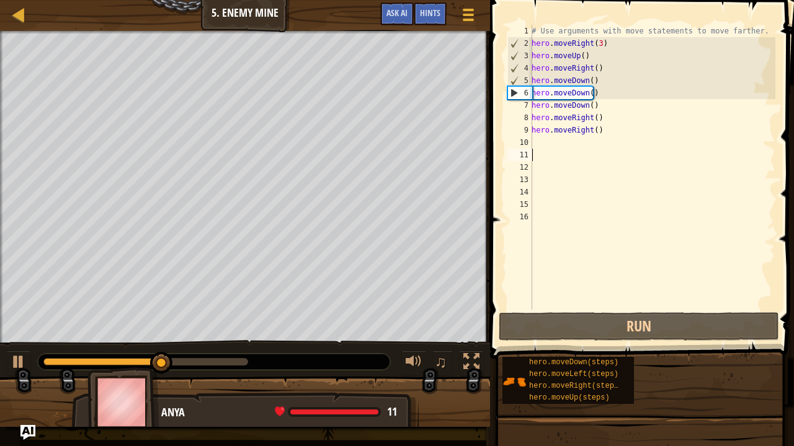
click at [594, 104] on div "# Use arguments with move statements to move farther. hero . moveRight ( 3 ) he…" at bounding box center [652, 180] width 246 height 310
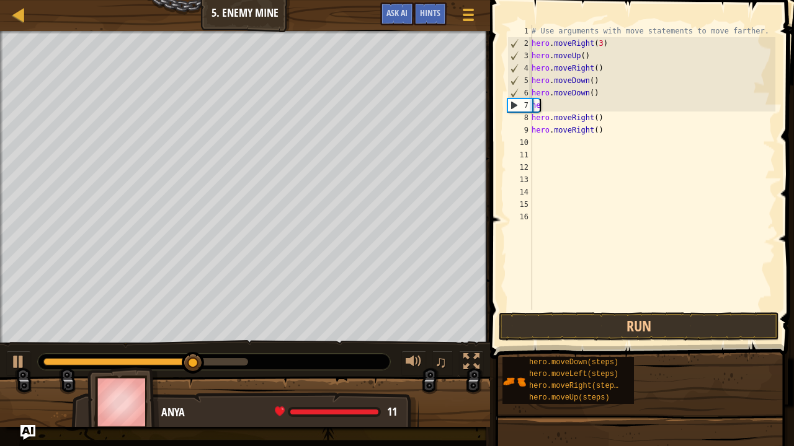
type textarea "h"
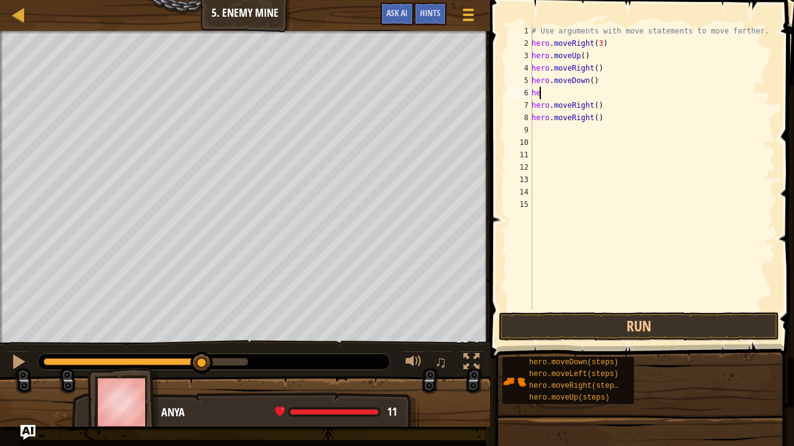
type textarea "h"
click at [587, 82] on div "# Use arguments with move statements to move farther. hero . moveRight ( 3 ) he…" at bounding box center [652, 180] width 246 height 310
click at [596, 105] on div "# Use arguments with move statements to move farther. hero . moveRight ( 3 ) he…" at bounding box center [652, 180] width 246 height 310
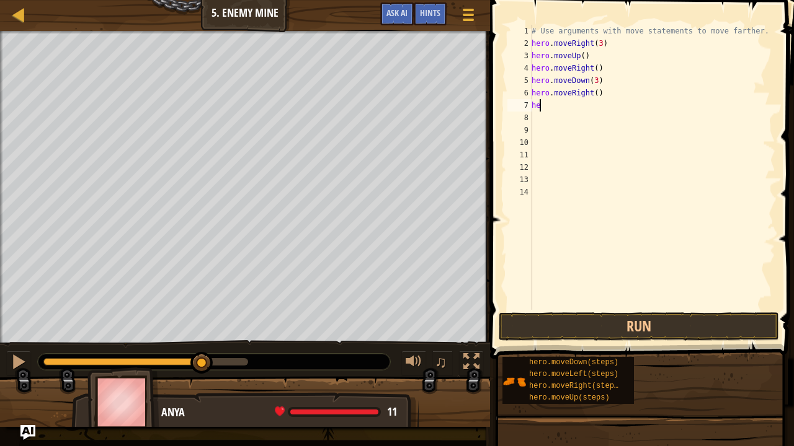
type textarea "h"
click at [594, 94] on div "# Use arguments with move statements to move farther. hero . moveRight ( 3 ) he…" at bounding box center [652, 180] width 246 height 310
type textarea "hero.moveRight(2)"
click at [652, 329] on button "Run" at bounding box center [639, 327] width 280 height 29
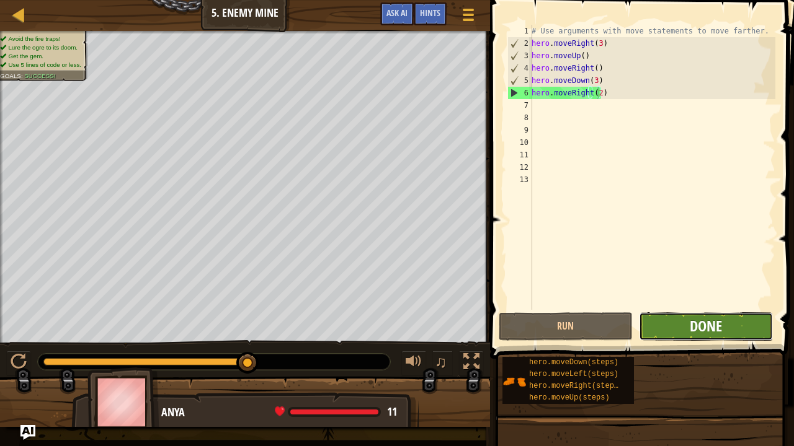
click at [698, 324] on span "Done" at bounding box center [706, 326] width 32 height 20
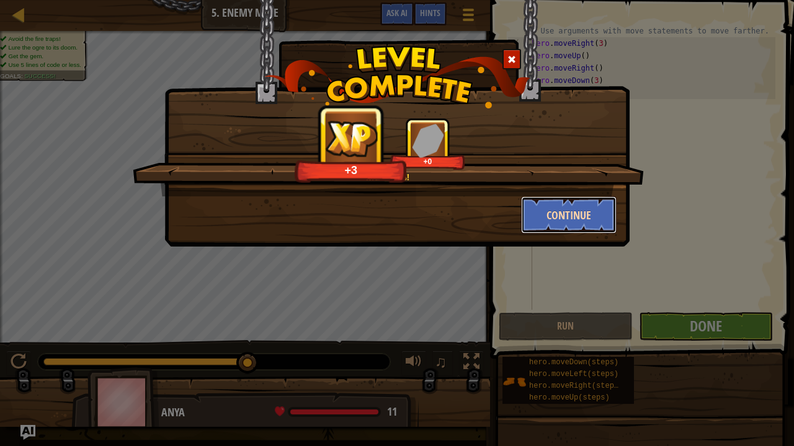
click at [572, 200] on button "Continue" at bounding box center [569, 215] width 96 height 37
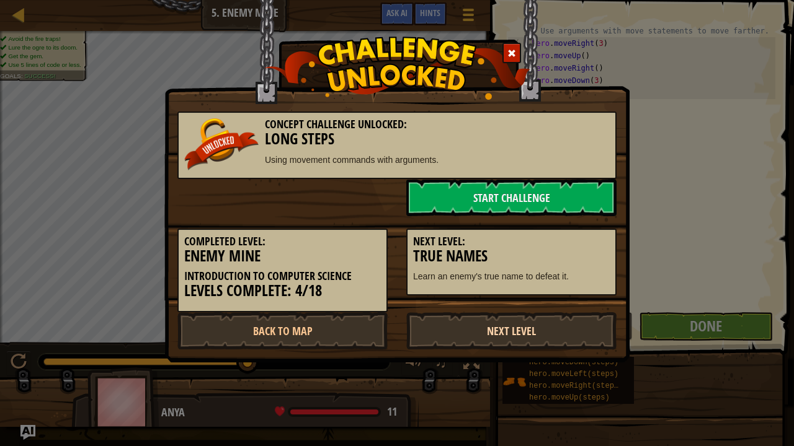
click at [489, 323] on link "Next Level" at bounding box center [511, 331] width 210 height 37
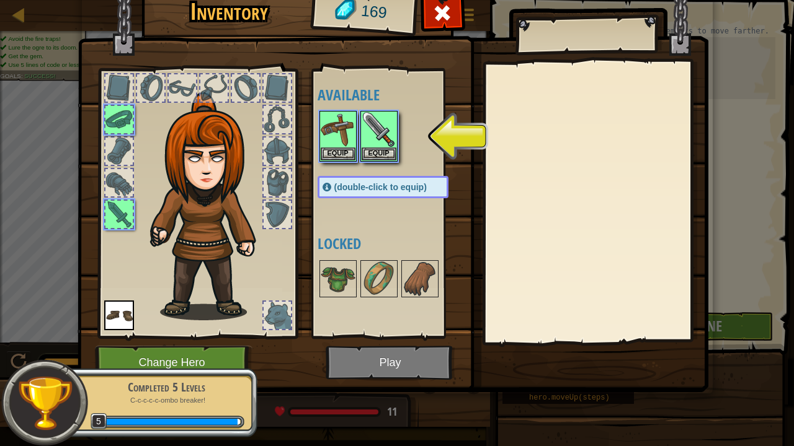
click at [386, 367] on img at bounding box center [393, 167] width 631 height 450
click at [377, 153] on button "Equip" at bounding box center [379, 153] width 35 height 13
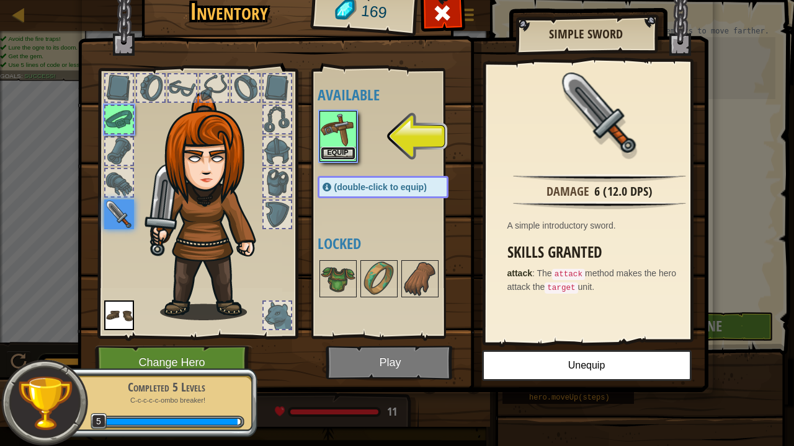
click at [334, 153] on button "Equip" at bounding box center [338, 153] width 35 height 13
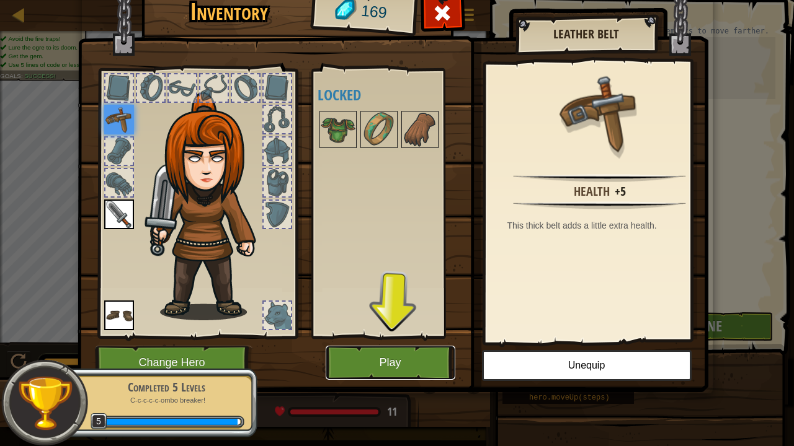
click at [394, 361] on button "Play" at bounding box center [391, 363] width 130 height 34
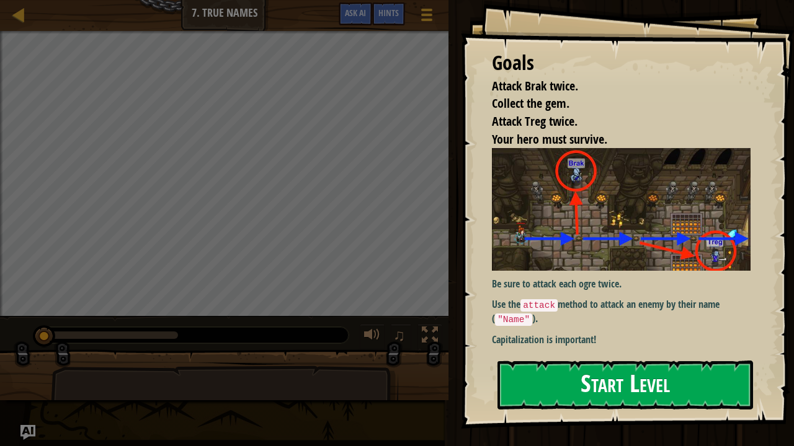
click at [557, 367] on button "Start Level" at bounding box center [624, 385] width 255 height 49
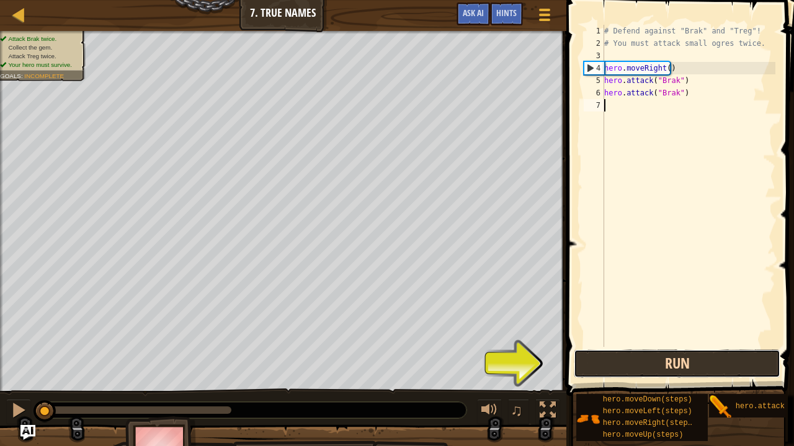
drag, startPoint x: 583, startPoint y: 367, endPoint x: 577, endPoint y: 365, distance: 7.1
click at [577, 365] on button "Run" at bounding box center [677, 364] width 206 height 29
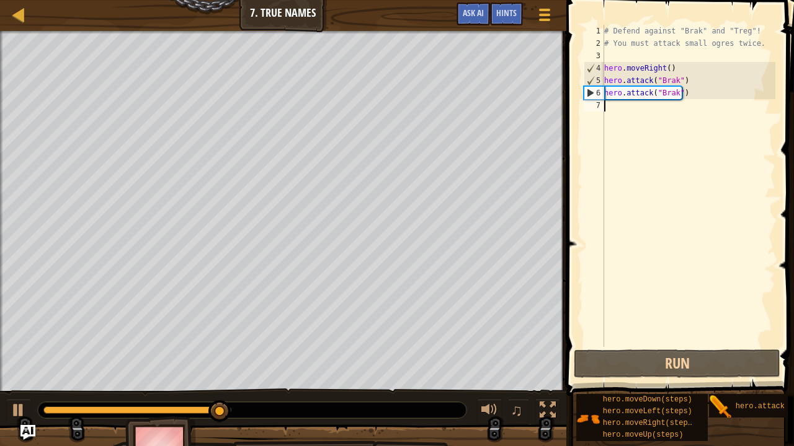
click at [607, 104] on div "# Defend against "Brak" and "Treg"! # You must attack small ogres twice. hero .…" at bounding box center [688, 198] width 174 height 347
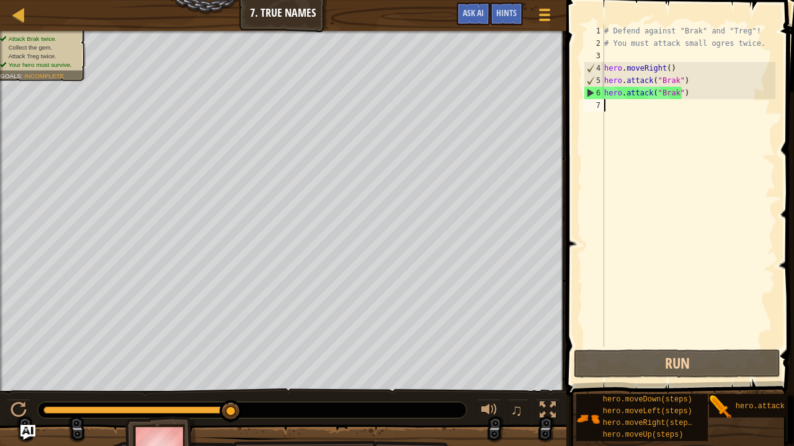
click at [610, 108] on div "# Defend against "Brak" and "Treg"! # You must attack small ogres twice. hero .…" at bounding box center [688, 198] width 174 height 347
type textarea "h"
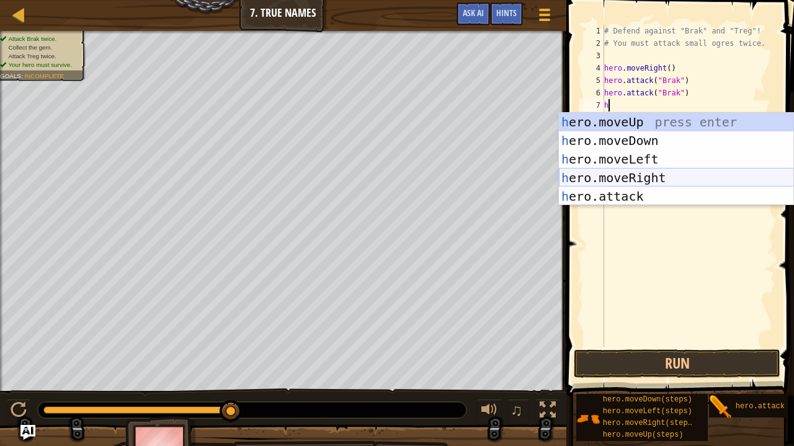
click at [658, 176] on div "h ero.moveUp press enter h ero.moveDown press enter h ero.moveLeft press enter …" at bounding box center [676, 178] width 235 height 130
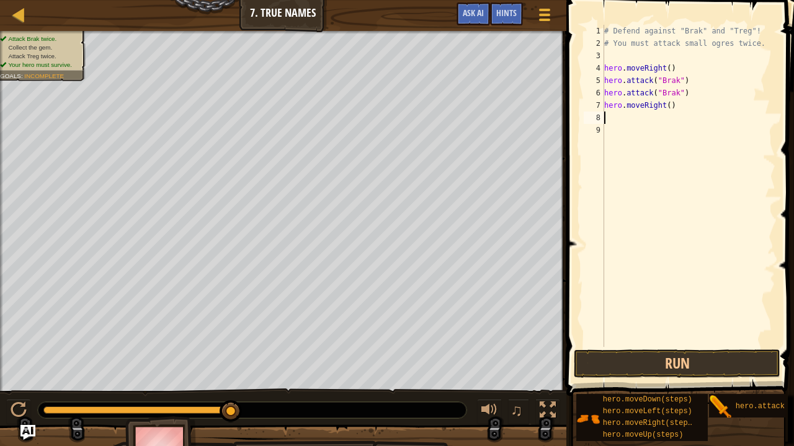
click at [665, 107] on div "# Defend against "Brak" and "Treg"! # You must attack small ogres twice. hero .…" at bounding box center [688, 198] width 174 height 347
type textarea "hero.moveRight(2)"
click at [634, 117] on div "# Defend against "Brak" and "Treg"! # You must attack small ogres twice. hero .…" at bounding box center [688, 198] width 174 height 347
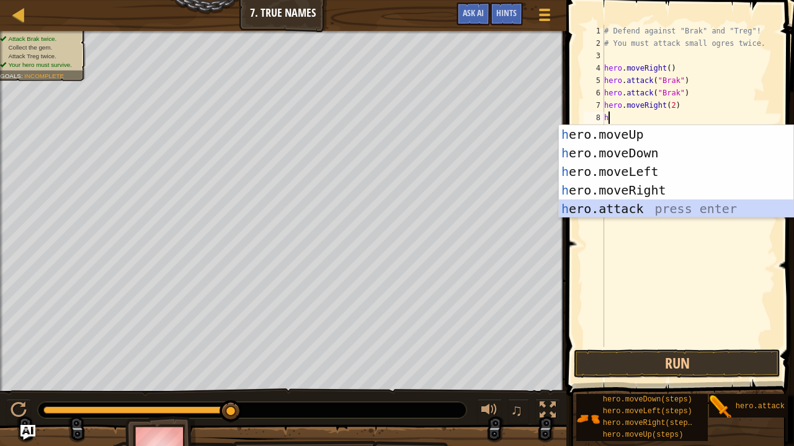
click at [650, 210] on div "h ero.moveUp press enter h ero.moveDown press enter h ero.moveLeft press enter …" at bounding box center [676, 190] width 235 height 130
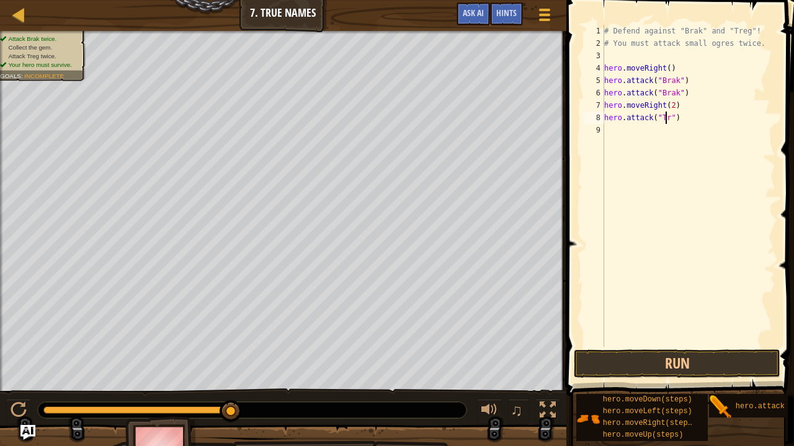
scroll to position [6, 5]
type textarea "hero.attack("Treg")"
click at [672, 353] on button "Run" at bounding box center [677, 364] width 206 height 29
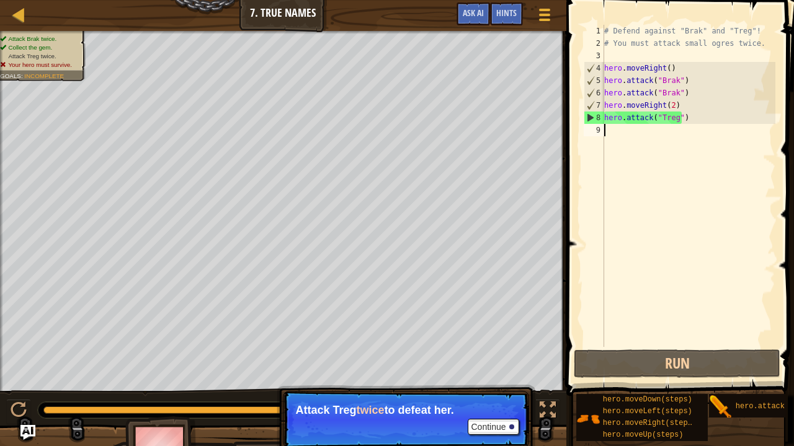
click at [646, 138] on div "# Defend against "Brak" and "Treg"! # You must attack small ogres twice. hero .…" at bounding box center [688, 198] width 174 height 347
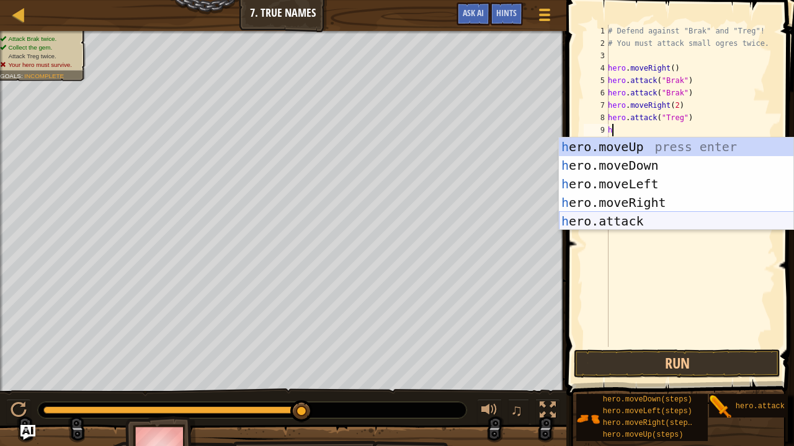
click at [621, 228] on div "h ero.moveUp press enter h ero.moveDown press enter h ero.moveLeft press enter …" at bounding box center [676, 203] width 235 height 130
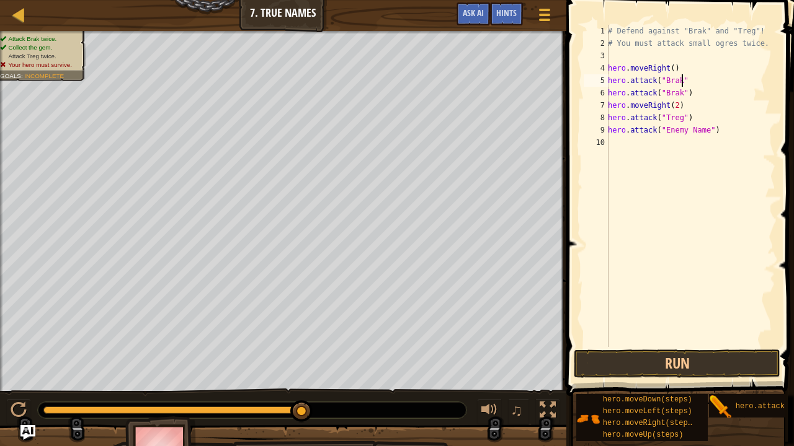
click at [722, 85] on div "# Defend against "Brak" and "Treg"! # You must attack small ogres twice. hero .…" at bounding box center [690, 198] width 170 height 347
click at [703, 130] on div "# Defend against "Brak" and "Treg"! # You must attack small ogres twice. hero .…" at bounding box center [690, 198] width 170 height 347
click at [686, 78] on div "# Defend against "Brak" and "Treg"! # You must attack small ogres twice. hero .…" at bounding box center [690, 198] width 170 height 347
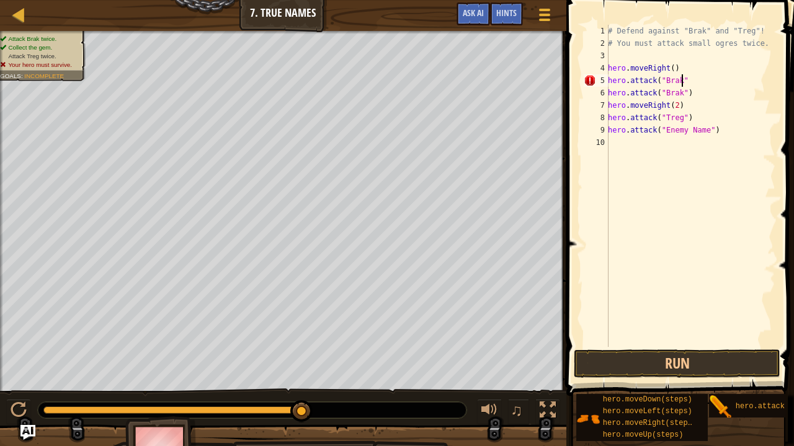
scroll to position [6, 6]
click at [699, 130] on div "# Defend against "Brak" and "Treg"! # You must attack small ogres twice. hero .…" at bounding box center [690, 198] width 170 height 347
click at [701, 129] on div "# Defend against "Brak" and "Treg"! # You must attack small ogres twice. hero .…" at bounding box center [690, 198] width 170 height 347
type textarea "hero.attack("Treg")"
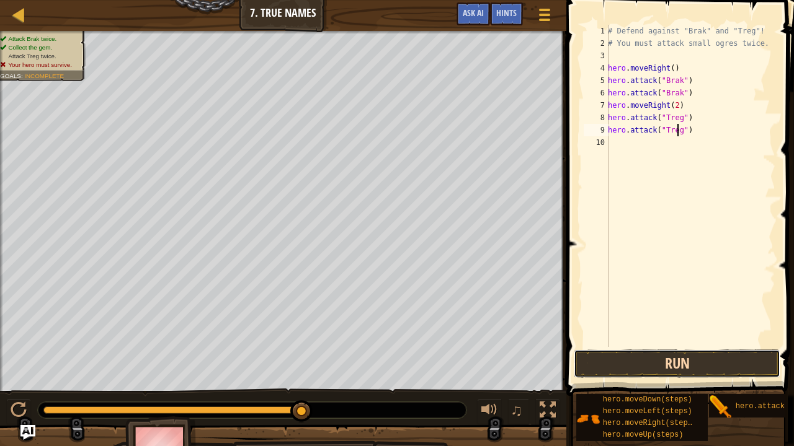
click at [686, 365] on button "Run" at bounding box center [677, 364] width 206 height 29
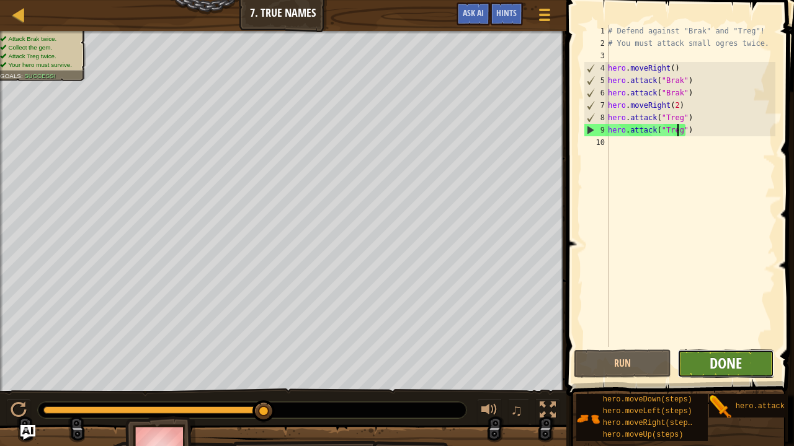
click at [714, 361] on span "Done" at bounding box center [725, 363] width 32 height 20
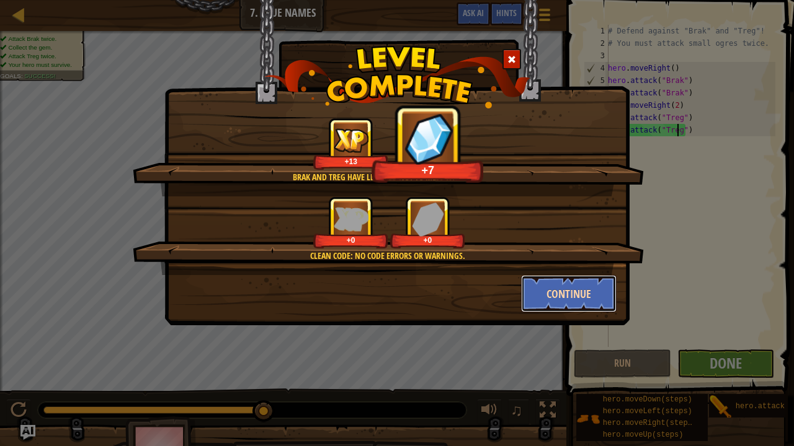
click at [583, 300] on button "Continue" at bounding box center [569, 293] width 96 height 37
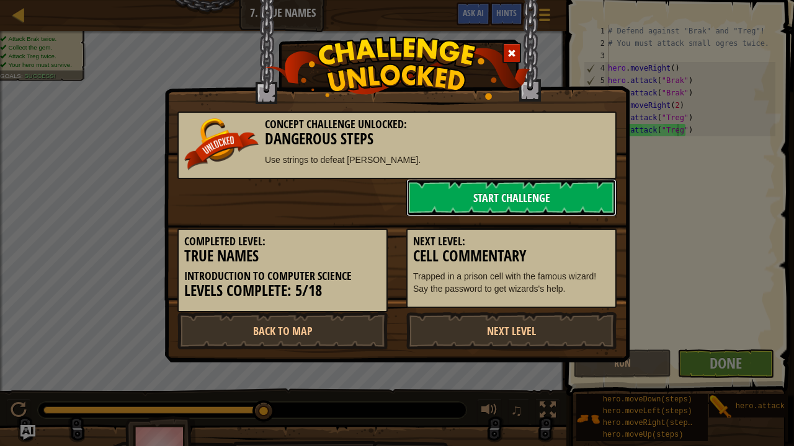
click at [500, 203] on link "Start Challenge" at bounding box center [511, 197] width 210 height 37
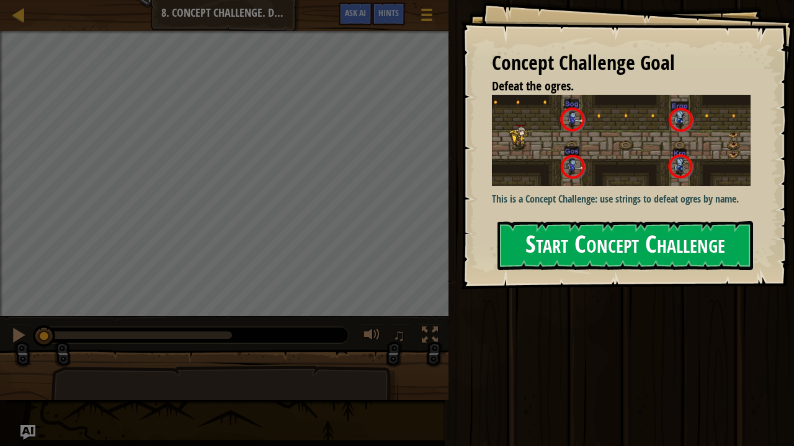
click at [652, 234] on button "Start Concept Challenge" at bounding box center [624, 245] width 255 height 49
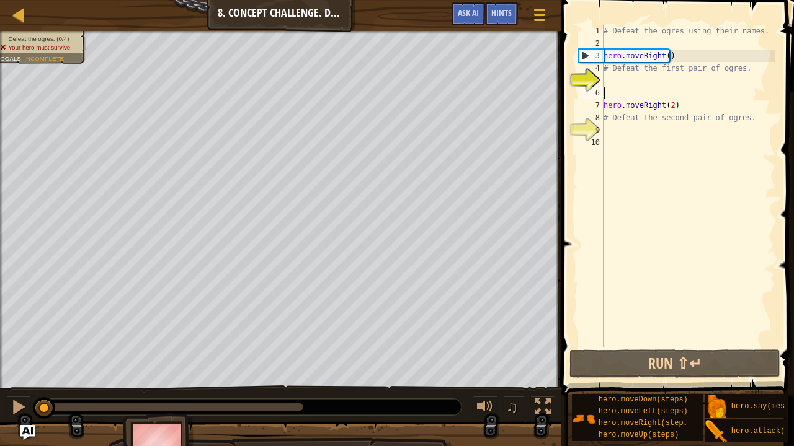
click at [641, 89] on div "# Defeat the ogres using their names. hero . moveRight ( ) # Defeat the first p…" at bounding box center [688, 198] width 174 height 347
click at [659, 74] on div "# Defeat the ogres using their names. hero . moveRight ( ) # Defeat the first p…" at bounding box center [688, 198] width 174 height 347
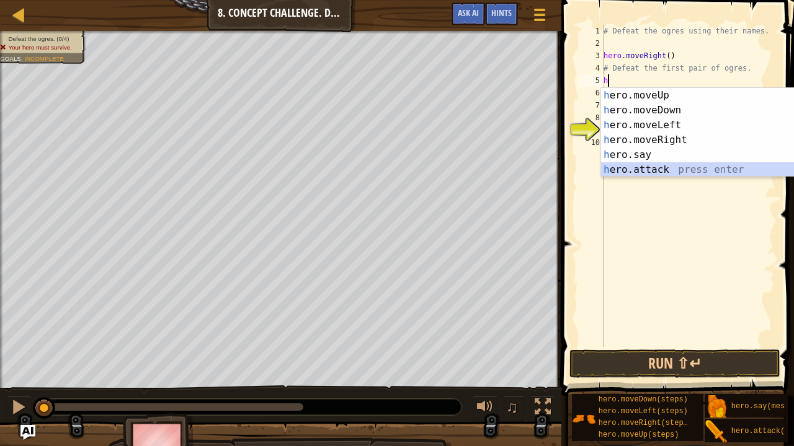
click at [725, 172] on div "h ero.moveUp press enter h ero.moveDown press enter h ero.moveLeft press enter …" at bounding box center [718, 147] width 235 height 119
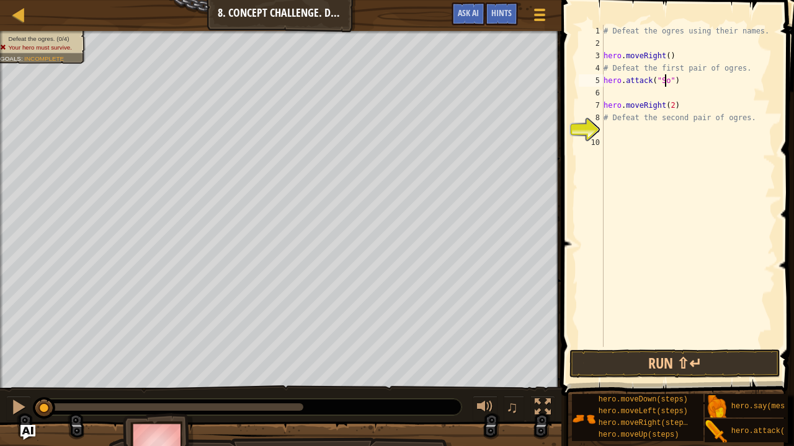
scroll to position [6, 5]
click at [693, 78] on div "# Defeat the ogres using their names. hero . moveRight ( ) # Defeat the first p…" at bounding box center [688, 198] width 174 height 347
drag, startPoint x: 685, startPoint y: 83, endPoint x: 603, endPoint y: 83, distance: 81.2
click at [603, 83] on div "# Defeat the ogres using their names. hero . moveRight ( ) # Defeat the first p…" at bounding box center [688, 198] width 174 height 347
type textarea "hero.attack("Sog")"
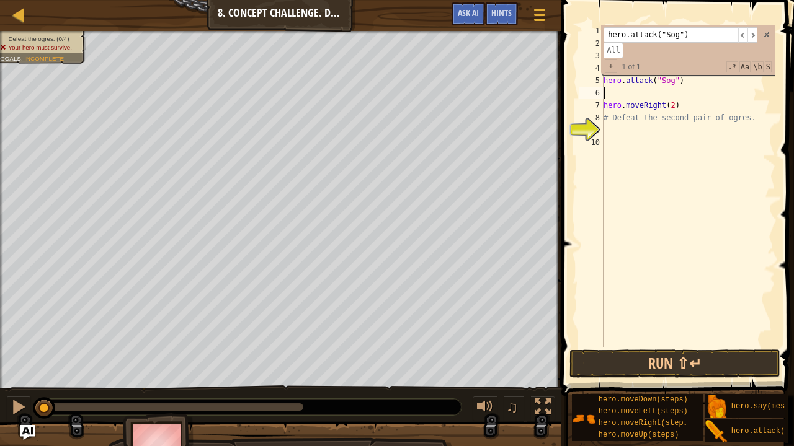
scroll to position [6, 0]
click at [615, 90] on div "# Defeat the ogres using their names. hero . moveRight ( ) # Defeat the first p…" at bounding box center [688, 198] width 174 height 347
paste textarea "hero.attack("Sog")"
type textarea "hero.attack("Sog")"
click at [595, 367] on button "Run ⇧↵" at bounding box center [674, 364] width 211 height 29
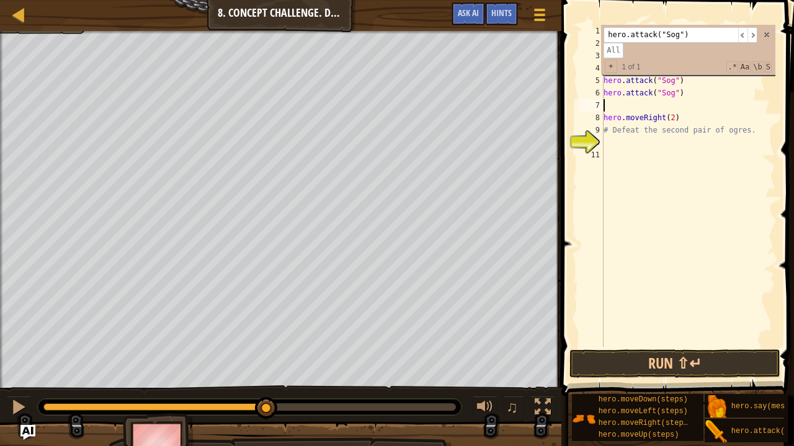
click at [624, 103] on div "# Defeat the ogres using their names. hero . moveRight ( ) # Defeat the first p…" at bounding box center [688, 198] width 174 height 347
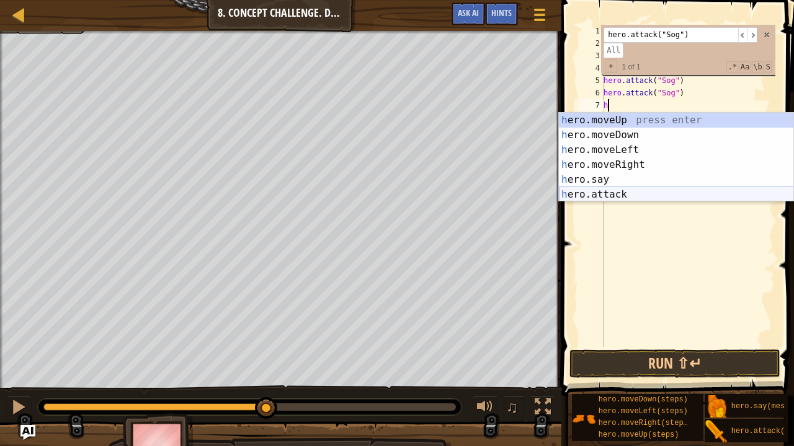
click at [639, 195] on div "h ero.moveUp press enter h ero.moveDown press enter h ero.moveLeft press enter …" at bounding box center [676, 172] width 235 height 119
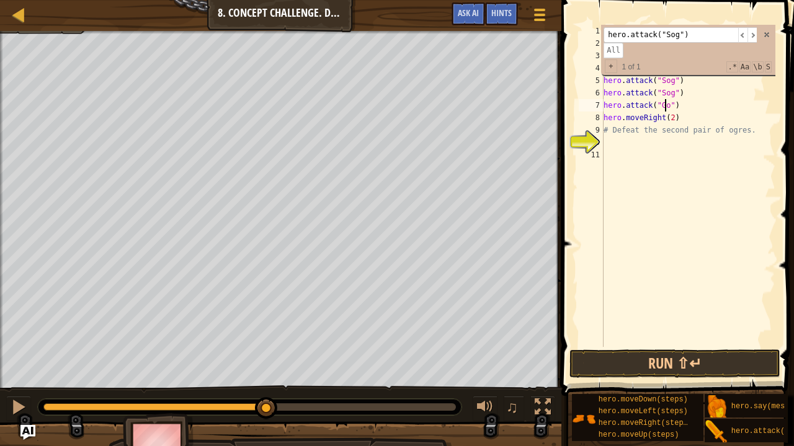
type textarea "hero.attack("Gos")"
click at [687, 109] on div "# Defeat the ogres using their names. hero . moveRight ( ) # Defeat the first p…" at bounding box center [688, 198] width 174 height 347
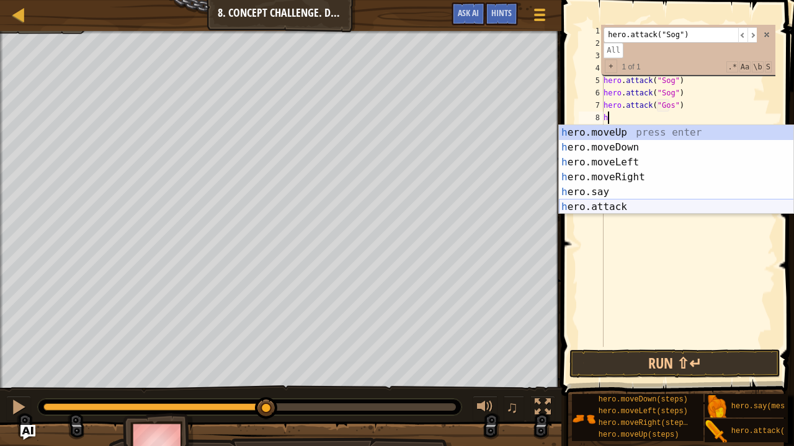
click at [641, 200] on div "h ero.moveUp press enter h ero.moveDown press enter h ero.moveLeft press enter …" at bounding box center [676, 184] width 235 height 119
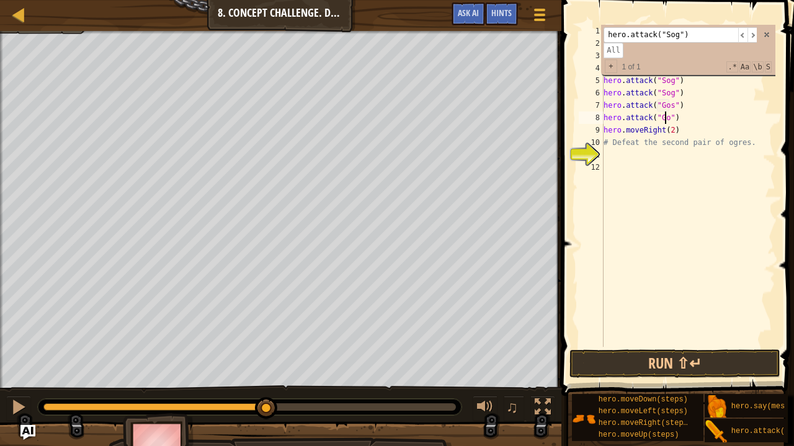
scroll to position [6, 5]
click at [642, 360] on button "Run ⇧↵" at bounding box center [674, 364] width 211 height 29
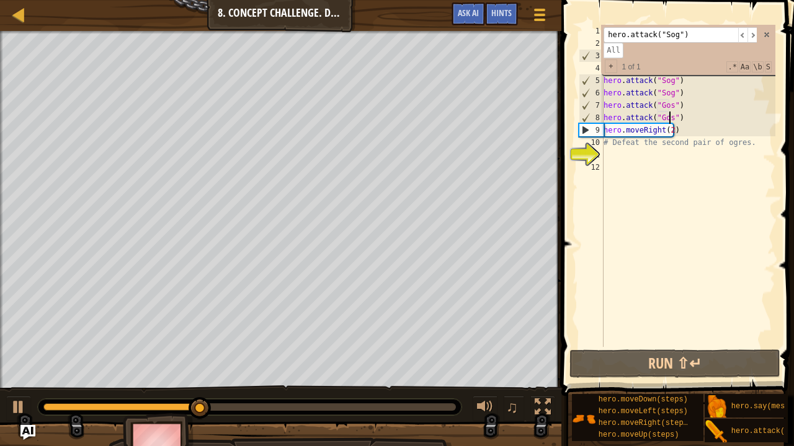
click at [679, 133] on div "# Defeat the ogres using their names. hero . moveRight ( ) # Defeat the first p…" at bounding box center [688, 198] width 174 height 347
type textarea "hero.moveRight(2)"
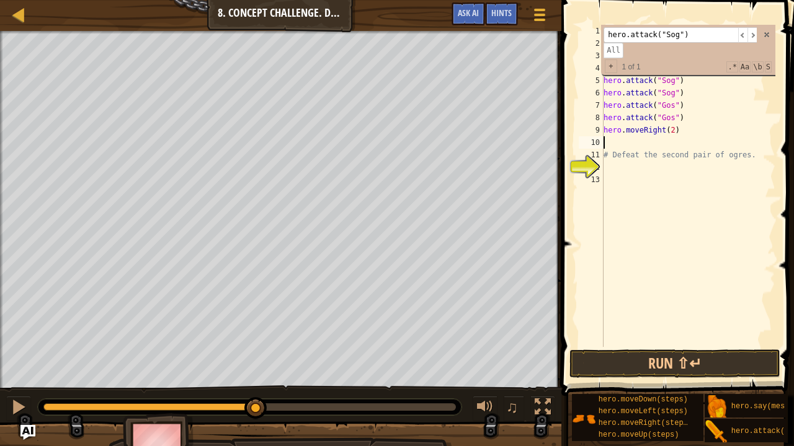
click at [644, 141] on div "# Defeat the ogres using their names. hero . moveRight ( ) # Defeat the first p…" at bounding box center [688, 198] width 174 height 347
click at [681, 120] on div "# Defeat the ogres using their names. hero . moveRight ( ) # Defeat the first p…" at bounding box center [688, 198] width 174 height 347
type textarea "hero.attack("Gos")"
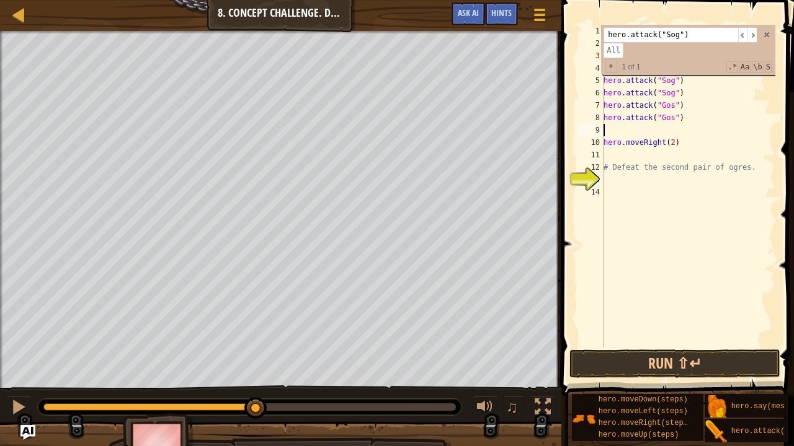
type textarea "h"
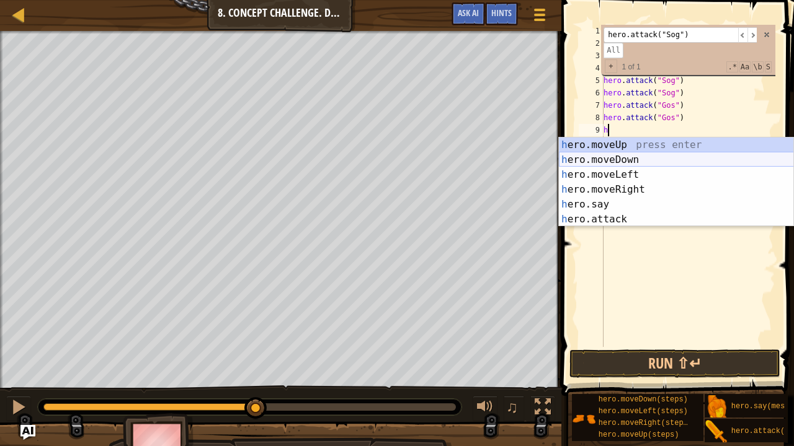
click at [670, 159] on div "h ero.moveUp press enter h ero.moveDown press enter h ero.moveLeft press enter …" at bounding box center [676, 197] width 235 height 119
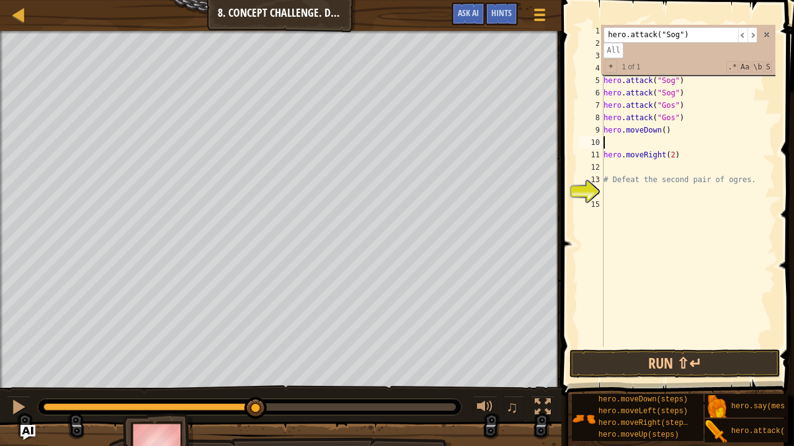
type textarea "h"
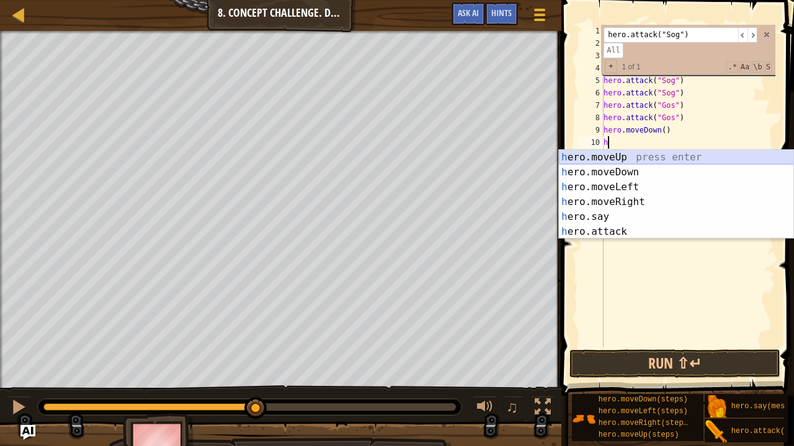
click at [659, 156] on div "h ero.moveUp press enter h ero.moveDown press enter h ero.moveLeft press enter …" at bounding box center [676, 209] width 235 height 119
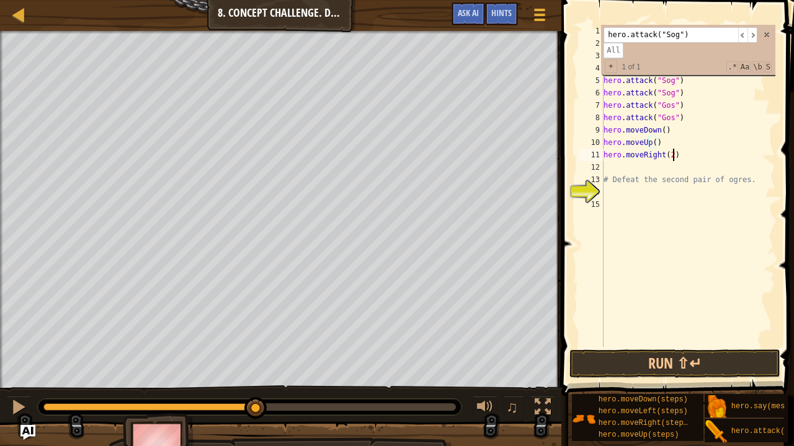
click at [676, 156] on div "# Defeat the ogres using their names. hero . moveRight ( ) # Defeat the first p…" at bounding box center [688, 198] width 174 height 347
type textarea "hero.moveRight(2)"
click at [685, 187] on div "# Defeat the ogres using their names. hero . moveRight ( ) # Defeat the first p…" at bounding box center [688, 198] width 174 height 347
type textarea "# Defeat the second pair of ogres."
click at [681, 186] on div "# Defeat the ogres using their names. hero . moveRight ( ) # Defeat the first p…" at bounding box center [688, 198] width 174 height 347
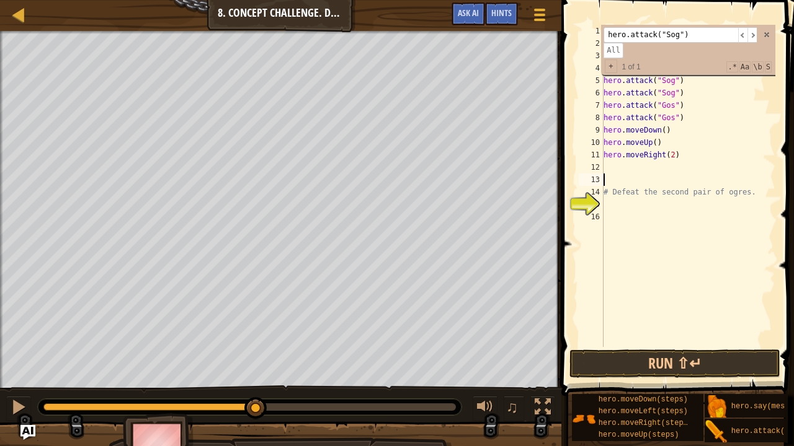
click at [673, 181] on div "# Defeat the ogres using their names. hero . moveRight ( ) # Defeat the first p…" at bounding box center [688, 198] width 174 height 347
type textarea "hero.moveRight(2)"
click at [621, 179] on div "# Defeat the ogres using their names. hero . moveRight ( ) # Defeat the first p…" at bounding box center [688, 198] width 174 height 347
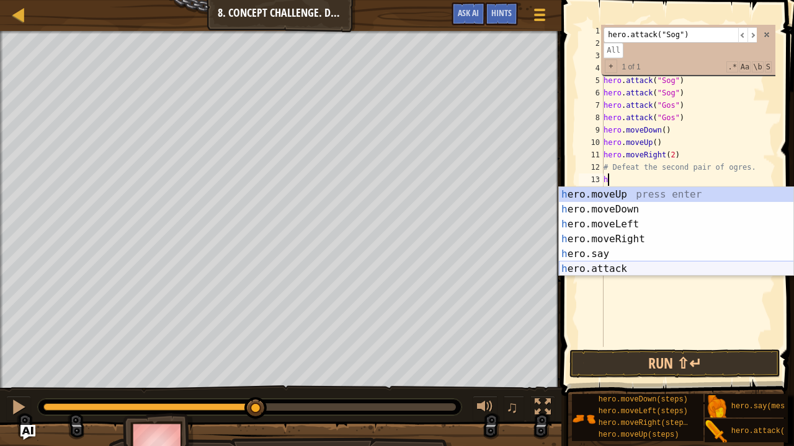
click at [589, 271] on div "h ero.moveUp press enter h ero.moveDown press enter h ero.moveLeft press enter …" at bounding box center [676, 246] width 235 height 119
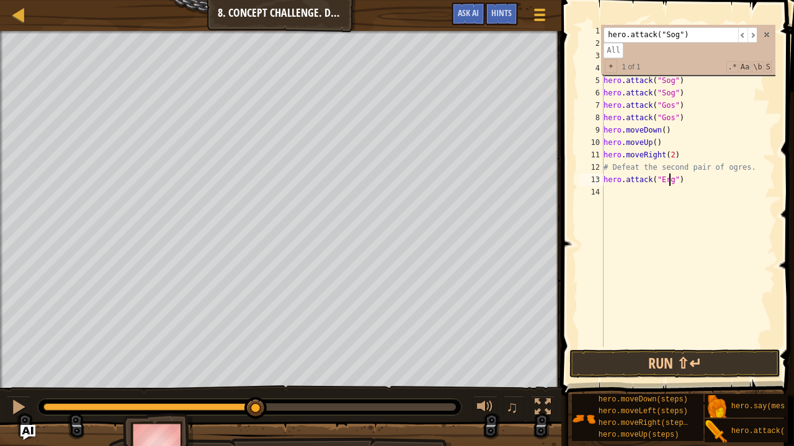
scroll to position [6, 5]
type textarea "hero.attack("Ergo")"
click at [631, 192] on div "# Defeat the ogres using their names. hero . moveRight ( ) # Defeat the first p…" at bounding box center [688, 198] width 174 height 347
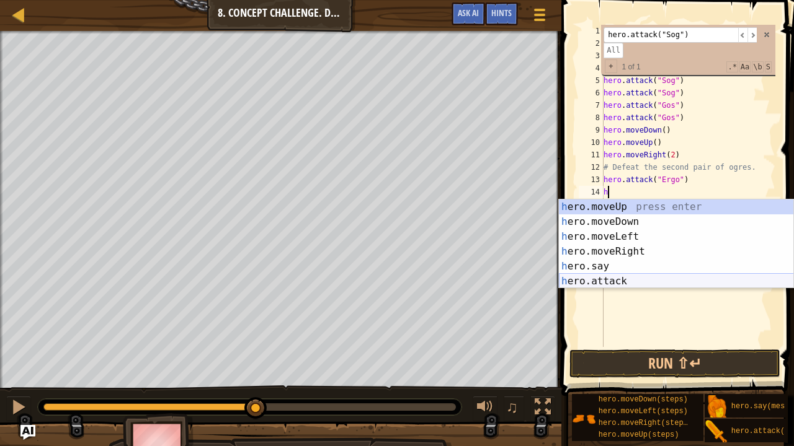
click at [630, 281] on div "h ero.moveUp press enter h ero.moveDown press enter h ero.moveLeft press enter …" at bounding box center [676, 259] width 235 height 119
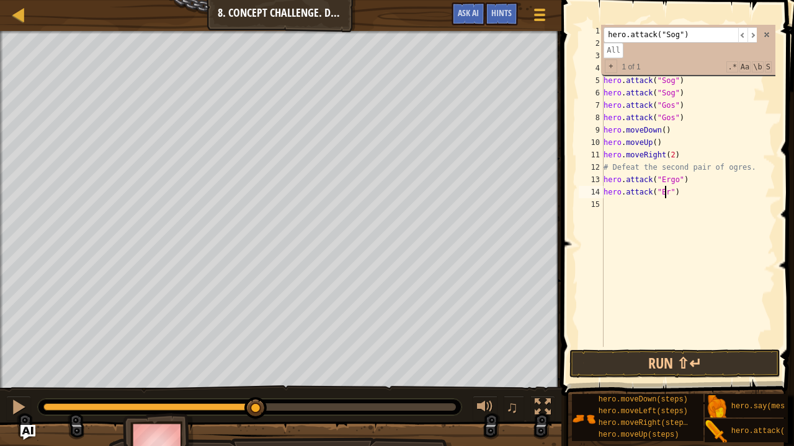
scroll to position [6, 5]
type textarea "hero.attack("Ergo")"
click at [631, 206] on div "# Defeat the ogres using their names. hero . moveRight ( ) # Defeat the first p…" at bounding box center [688, 198] width 174 height 347
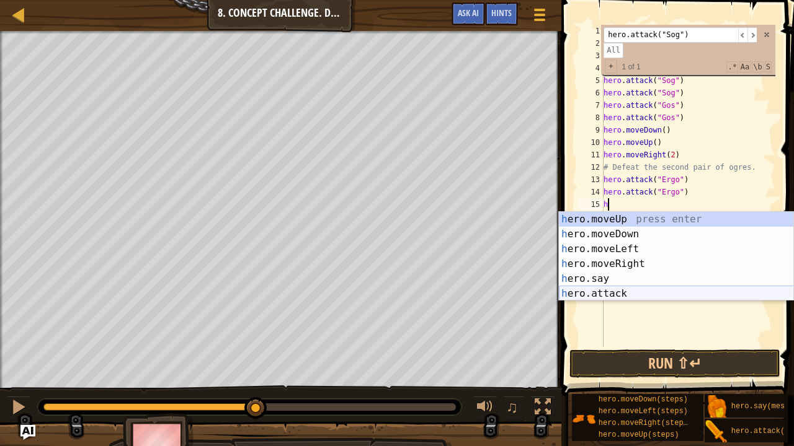
click at [618, 291] on div "h ero.moveUp press enter h ero.moveDown press enter h ero.moveLeft press enter …" at bounding box center [676, 271] width 235 height 119
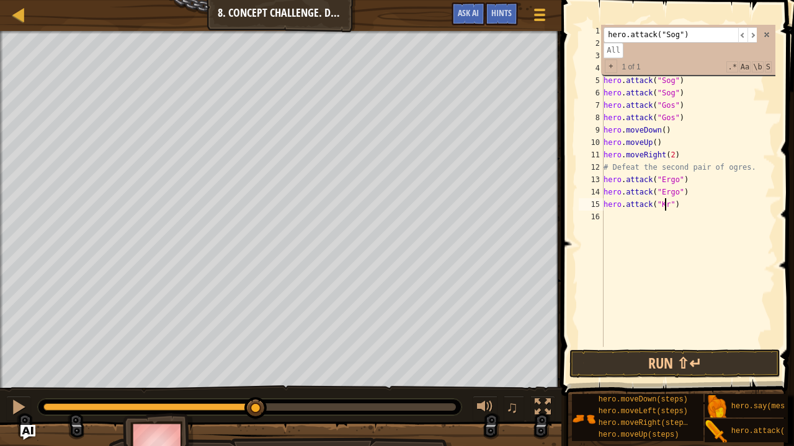
type textarea "hero.attack("Kro")"
click at [603, 215] on div "16" at bounding box center [591, 217] width 25 height 12
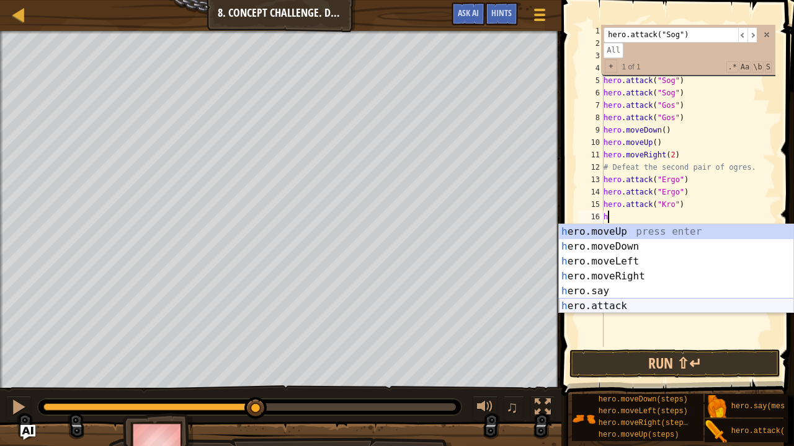
click at [637, 310] on div "h ero.moveUp press enter h ero.moveDown press enter h ero.moveLeft press enter …" at bounding box center [676, 283] width 235 height 119
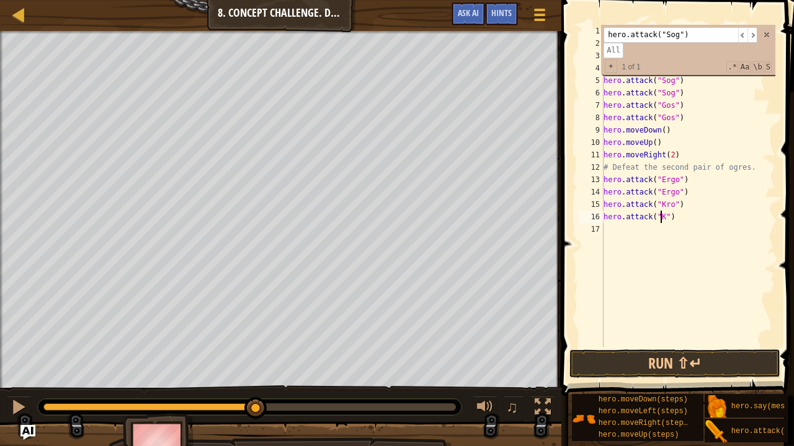
type textarea "hero.attack("Kro")"
click at [614, 226] on div "# Defeat the ogres using their names. hero . moveRight ( ) # Defeat the first p…" at bounding box center [688, 198] width 174 height 347
type textarea "h"
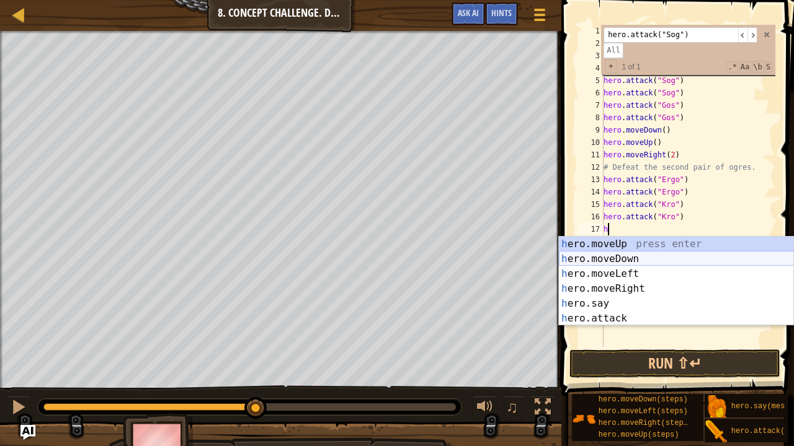
click at [621, 254] on div "h ero.moveUp press enter h ero.moveDown press enter h ero.moveLeft press enter …" at bounding box center [676, 296] width 235 height 119
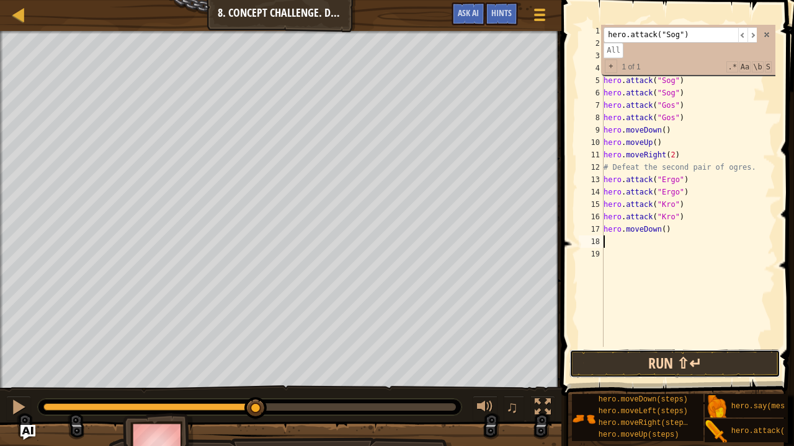
click at [691, 359] on button "Run ⇧↵" at bounding box center [674, 364] width 211 height 29
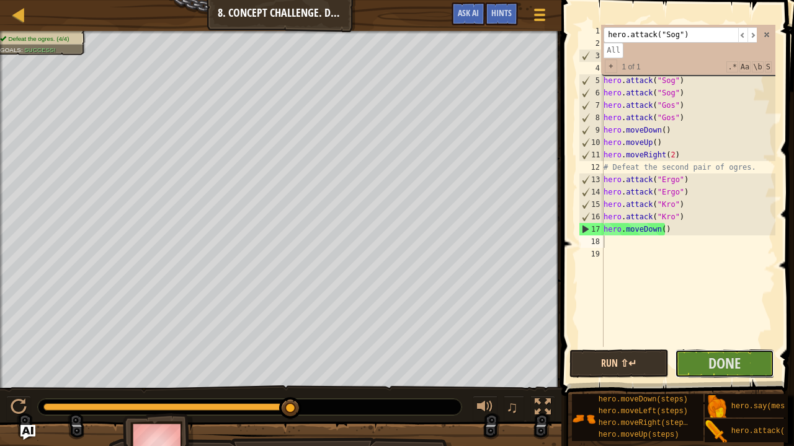
click at [691, 359] on button "Done" at bounding box center [724, 364] width 99 height 29
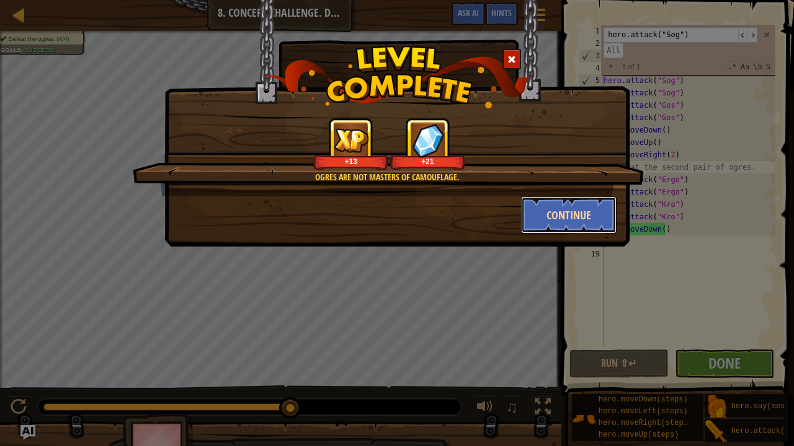
click at [572, 213] on button "Continue" at bounding box center [569, 215] width 96 height 37
